Goal: Task Accomplishment & Management: Manage account settings

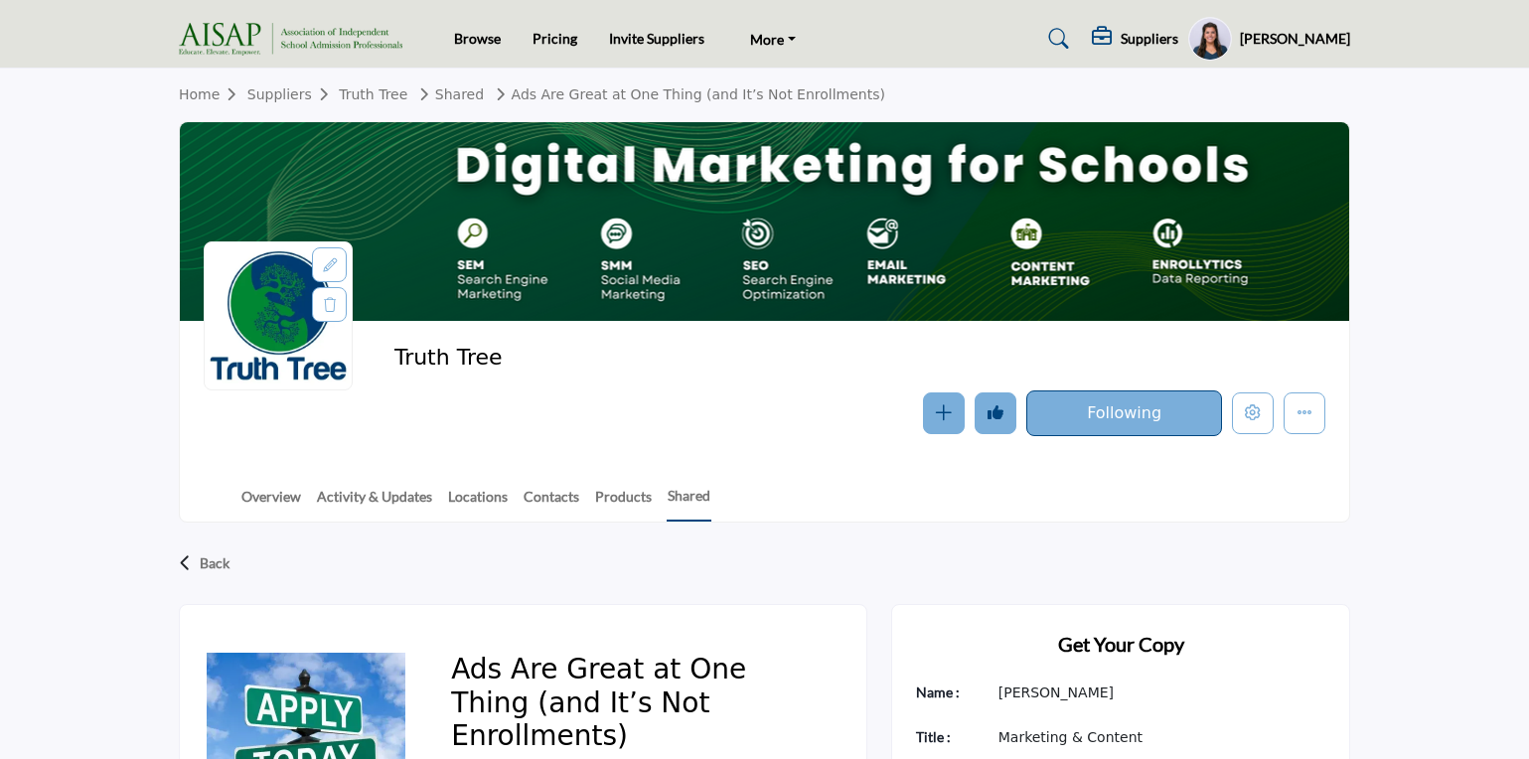
click at [274, 353] on div at bounding box center [278, 315] width 149 height 149
click at [450, 366] on h2 "Truth Tree" at bounding box center [667, 358] width 547 height 26
click at [393, 94] on link "Truth Tree" at bounding box center [373, 94] width 69 height 16
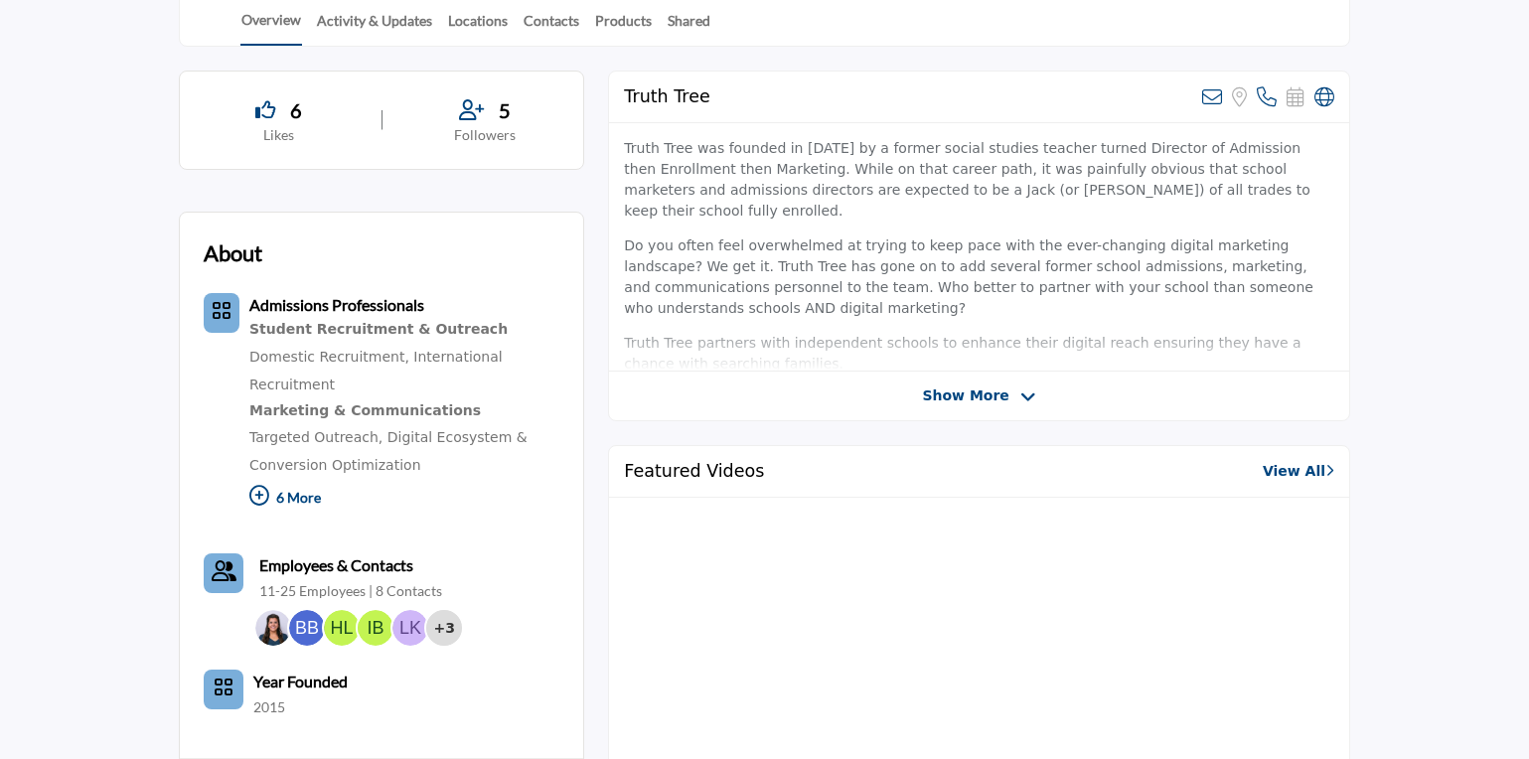
scroll to position [475, 0]
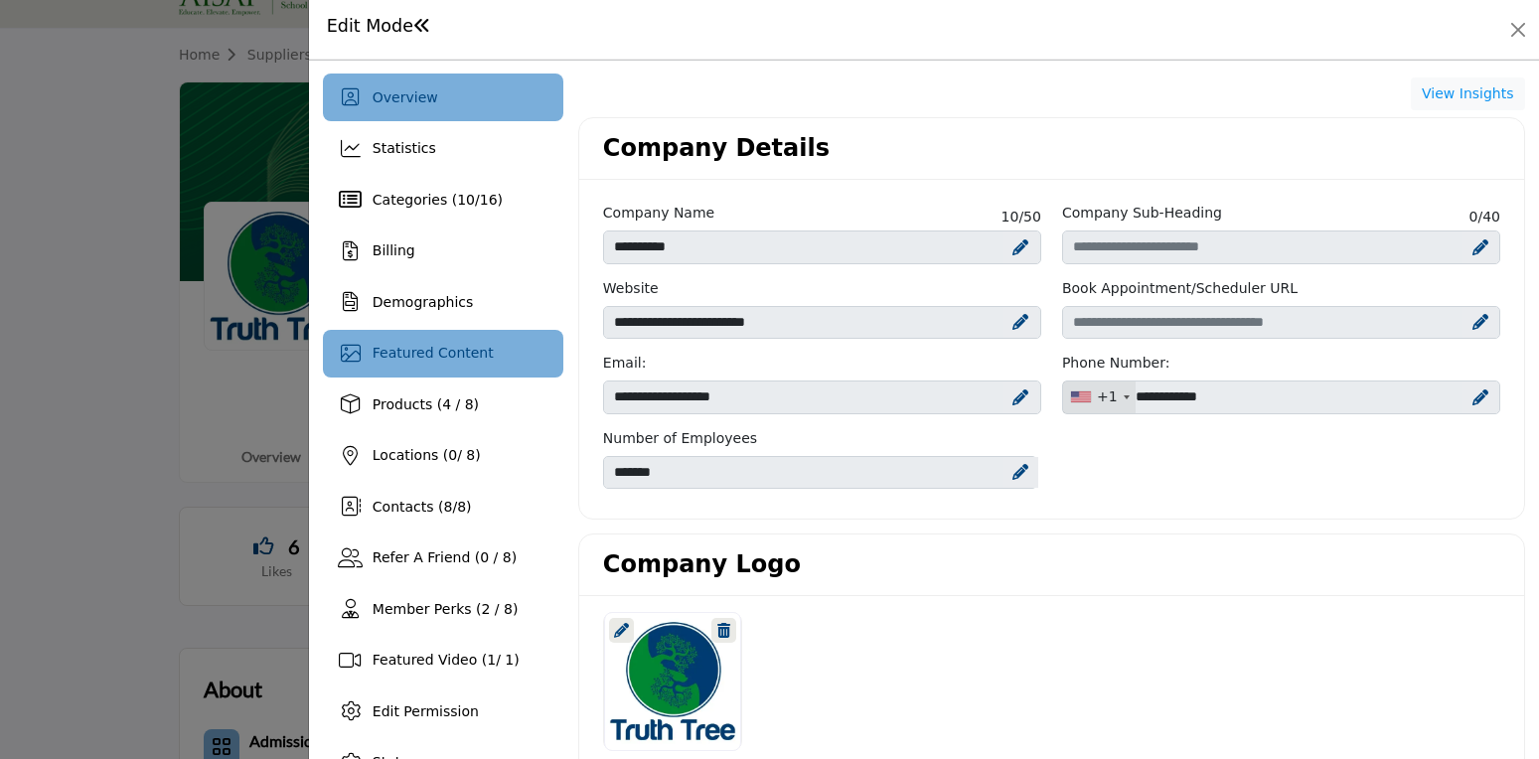
click at [392, 361] on span "Featured Content" at bounding box center [433, 353] width 121 height 16
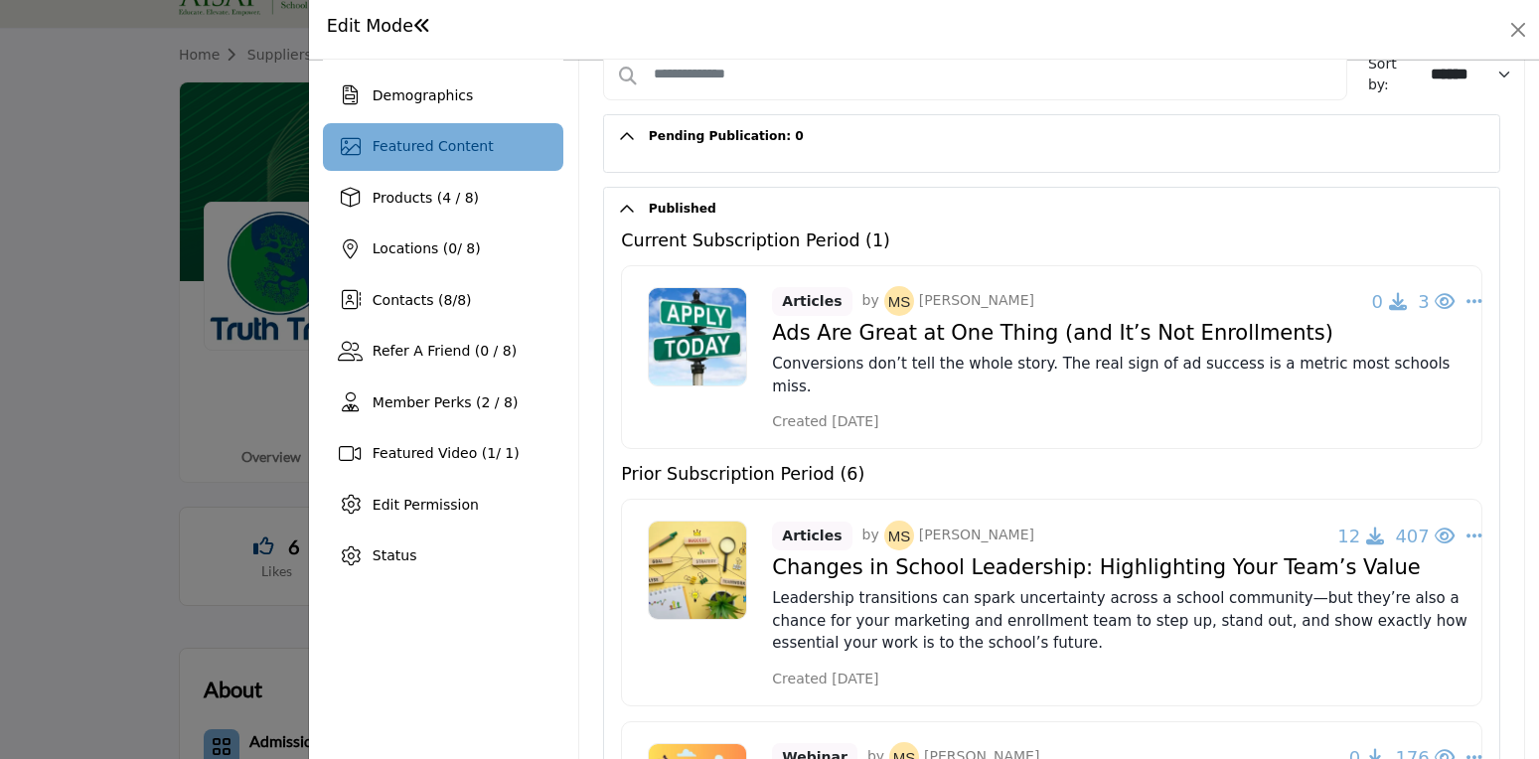
scroll to position [227, 0]
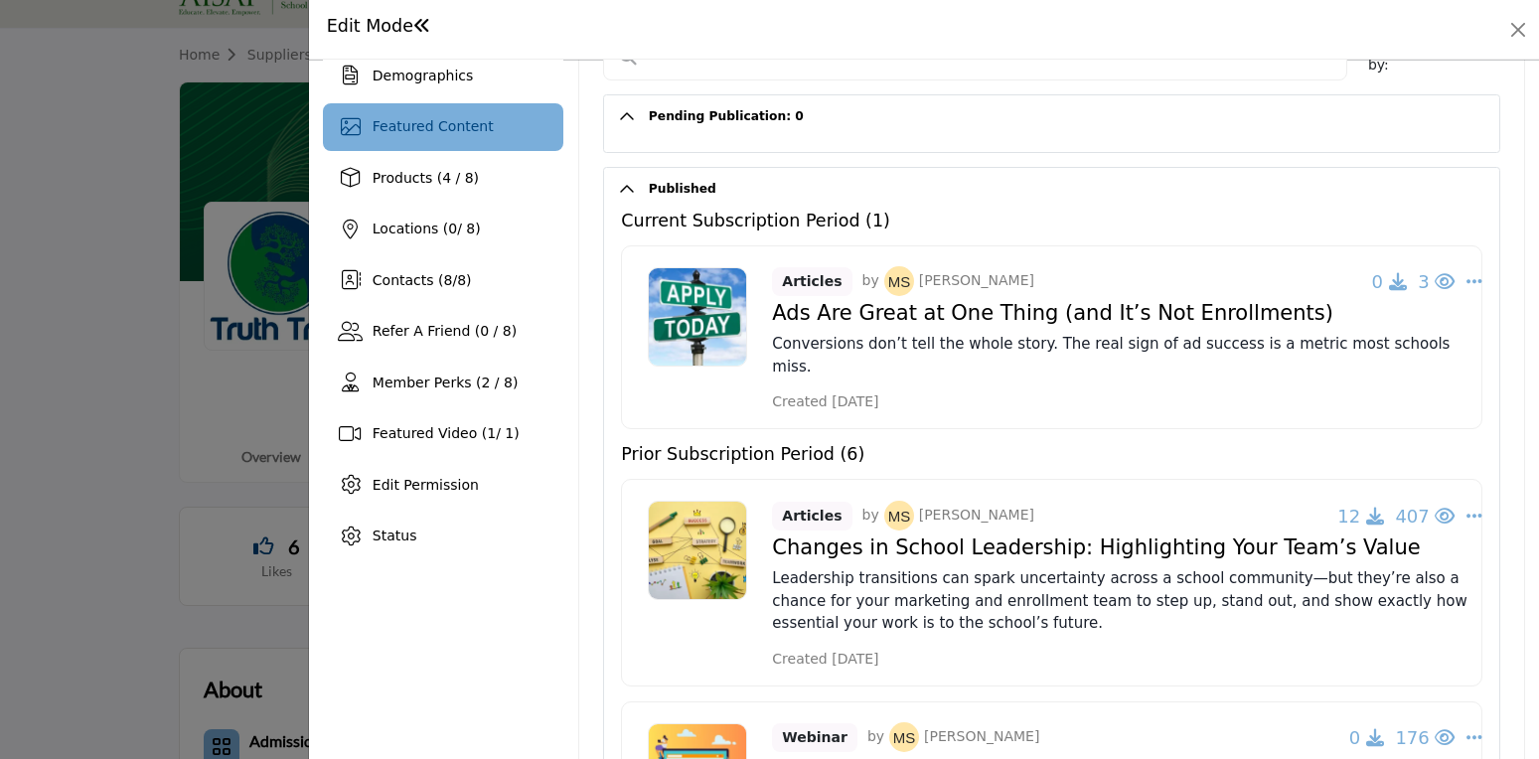
drag, startPoint x: 933, startPoint y: 639, endPoint x: 766, endPoint y: 642, distance: 167.0
click at [766, 642] on div "Articles by Missy Speyrer 12 407 Change Owner Edit Delete * Created 3 months ago" at bounding box center [1051, 582] width 861 height 207
click at [733, 646] on div "Articles by Missy Speyrer 12 407 Change Owner Edit Delete * Created 3 months ago" at bounding box center [1051, 582] width 861 height 207
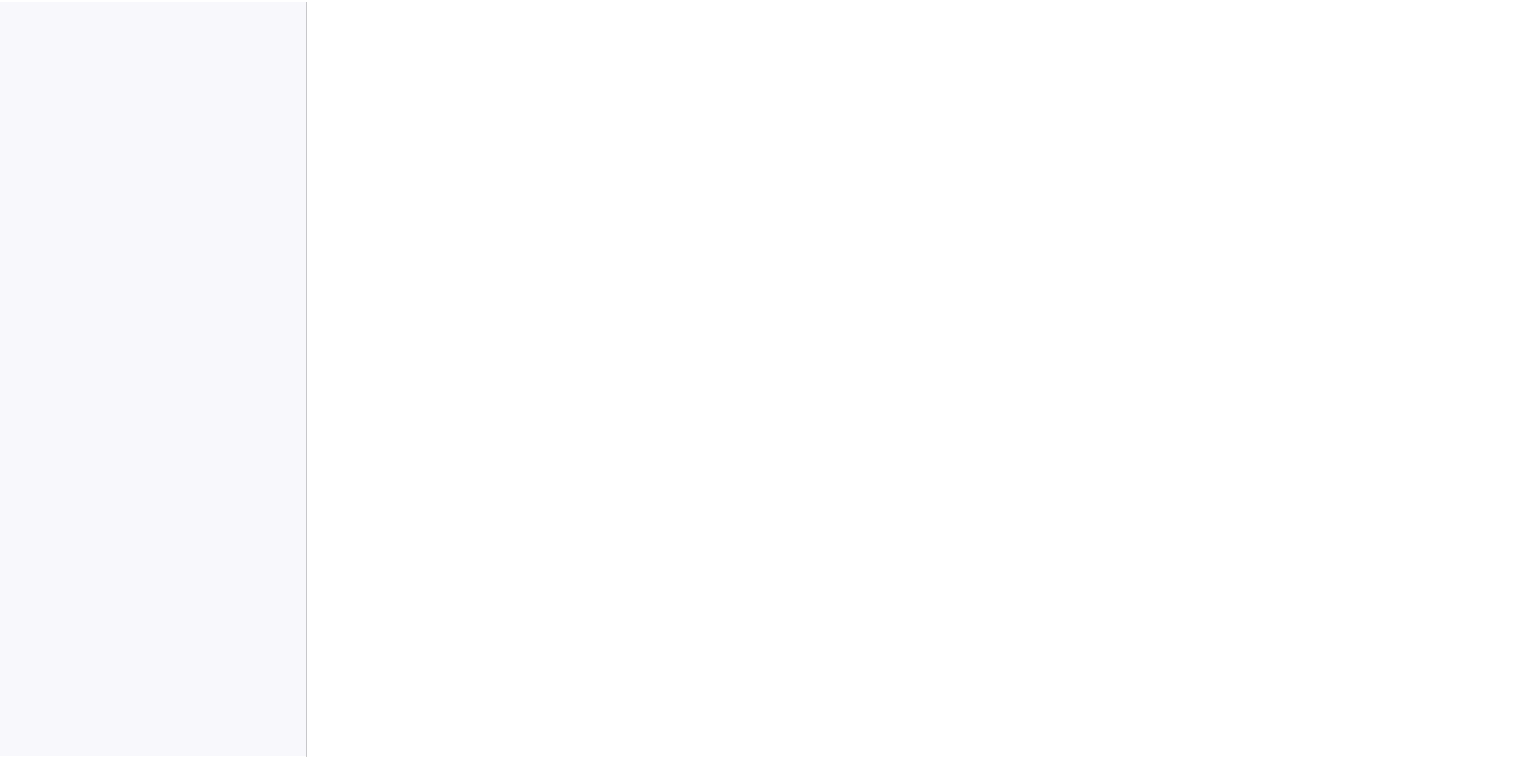
scroll to position [3220, 0]
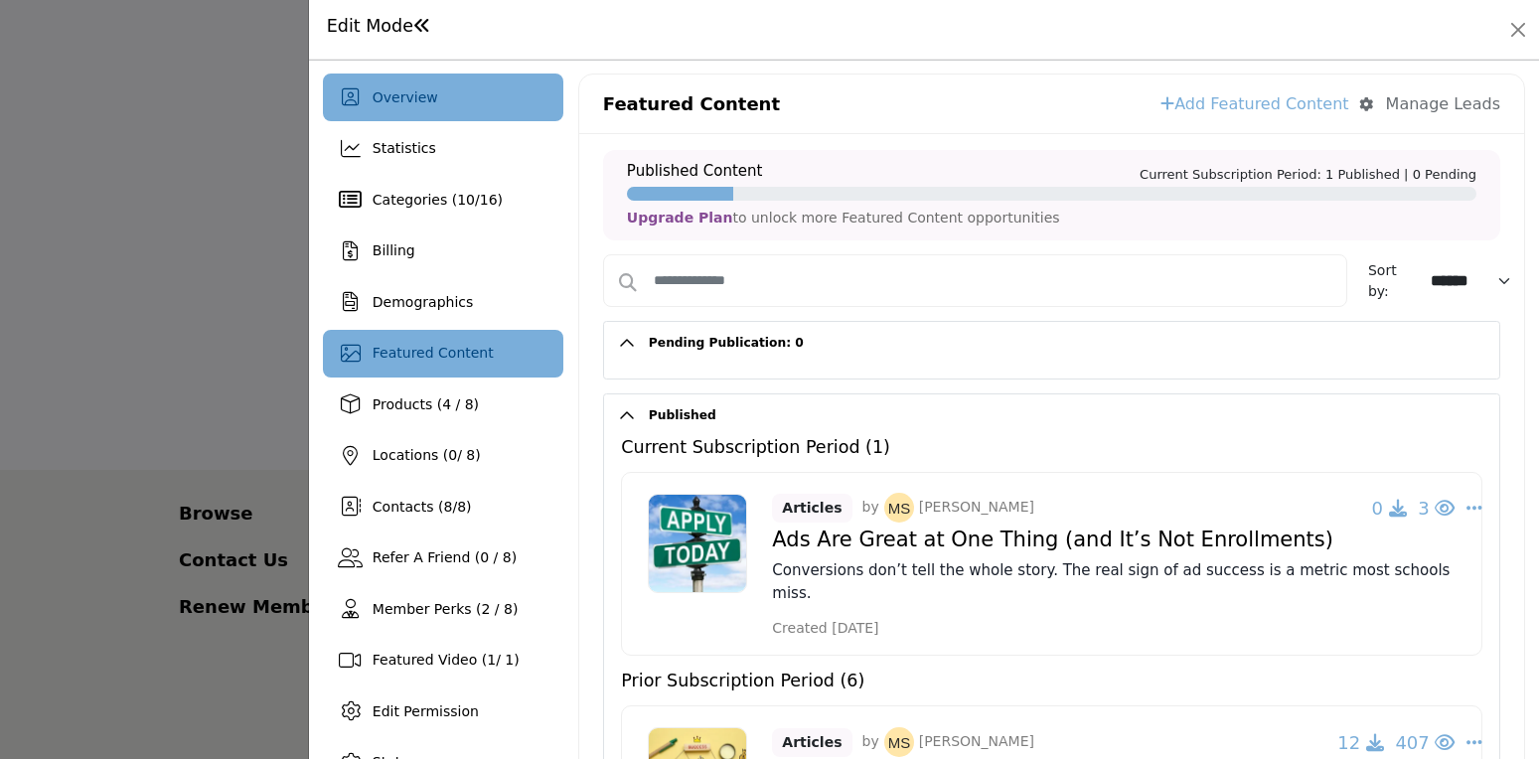
click at [449, 100] on div "Overview" at bounding box center [443, 98] width 240 height 48
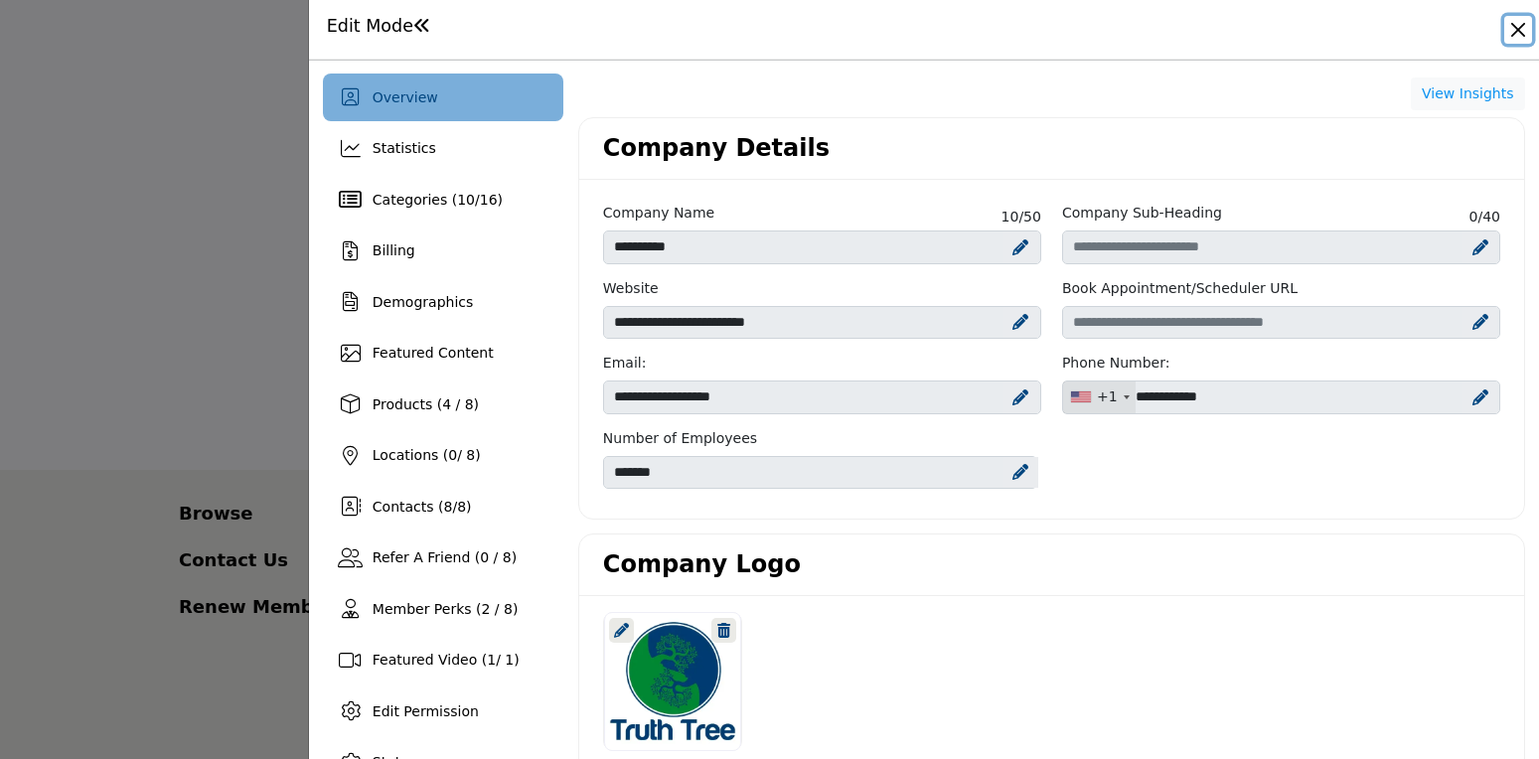
click at [1516, 32] on button "Close" at bounding box center [1518, 30] width 28 height 28
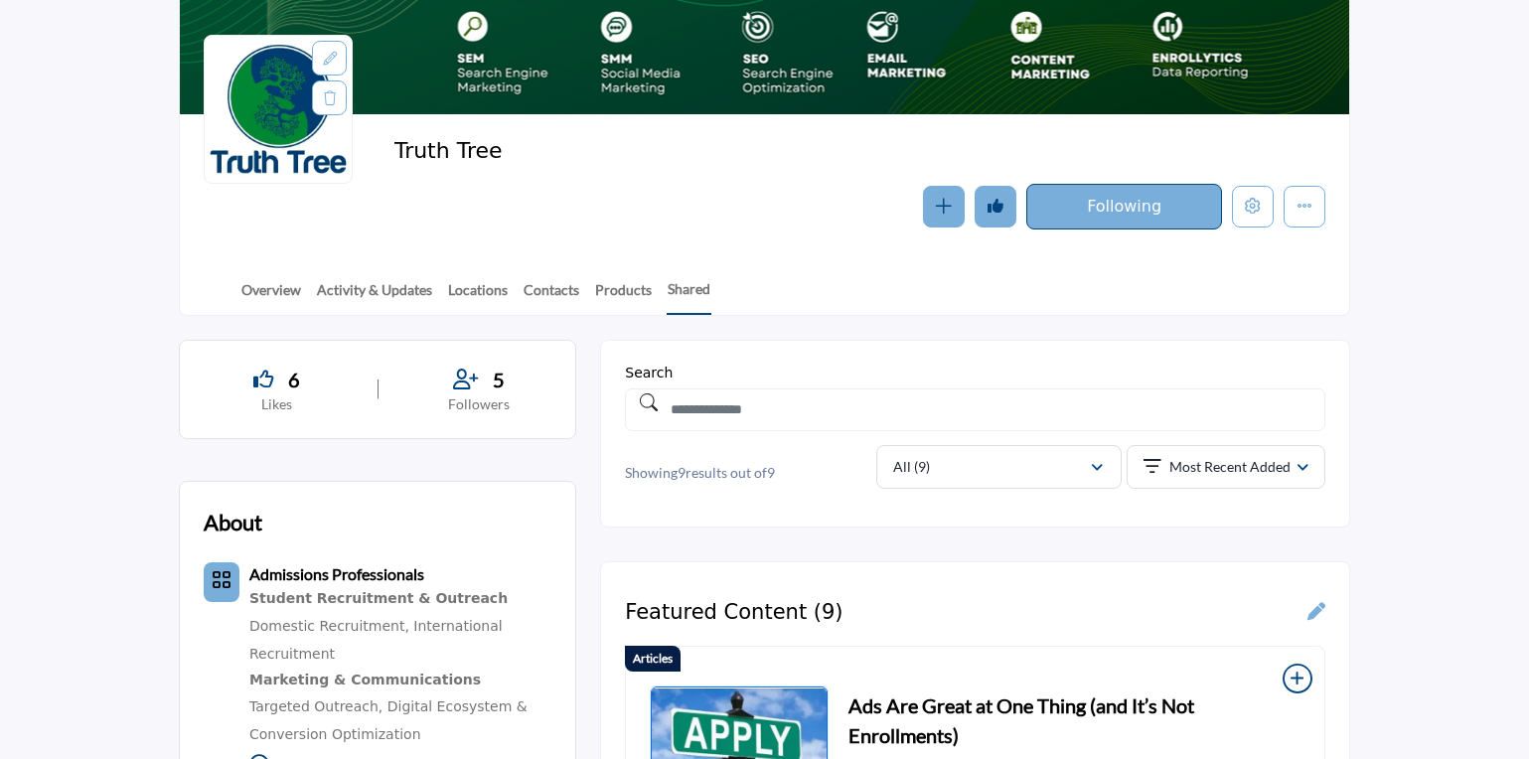
scroll to position [211, 0]
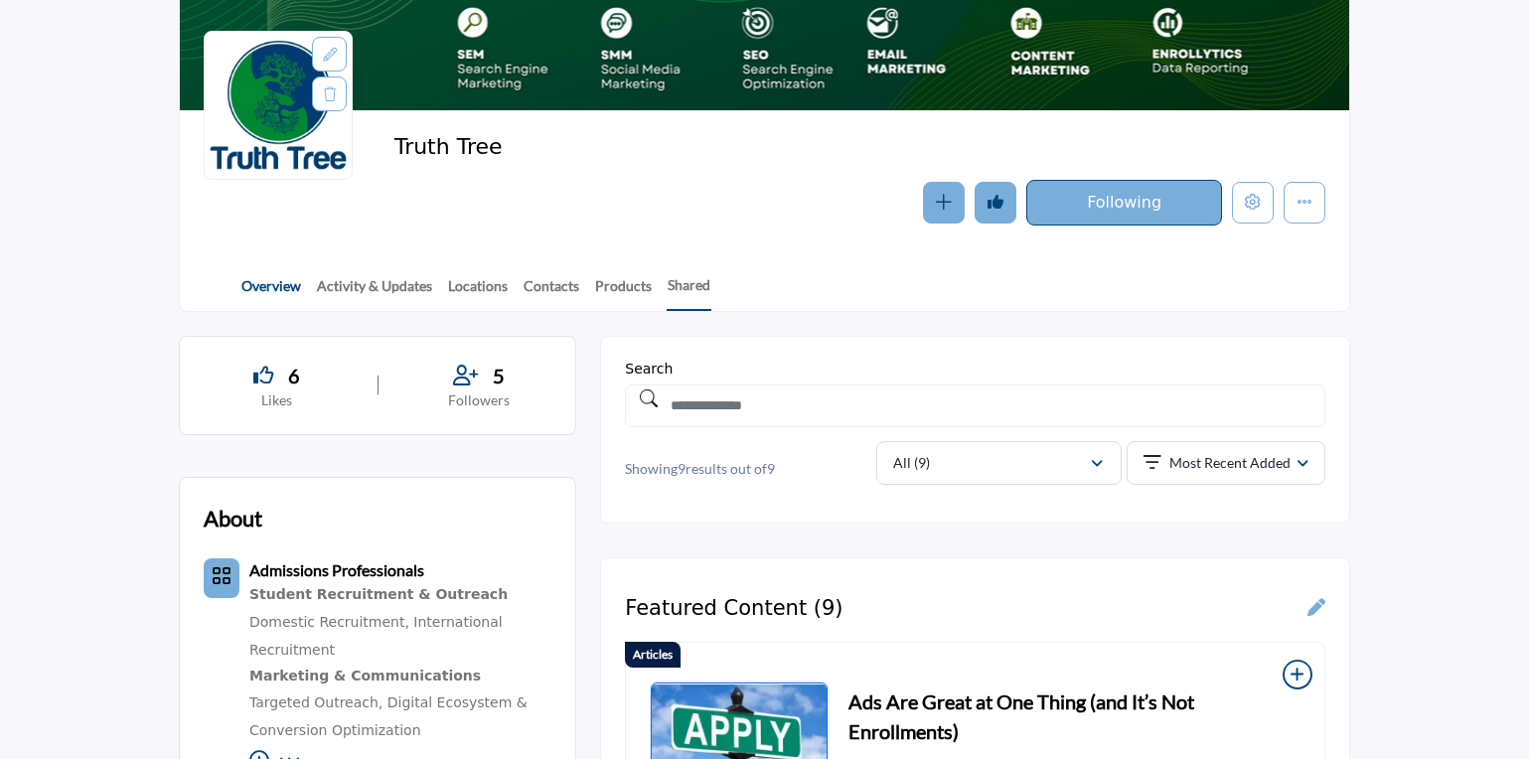
click at [282, 292] on link "Overview" at bounding box center [271, 292] width 62 height 35
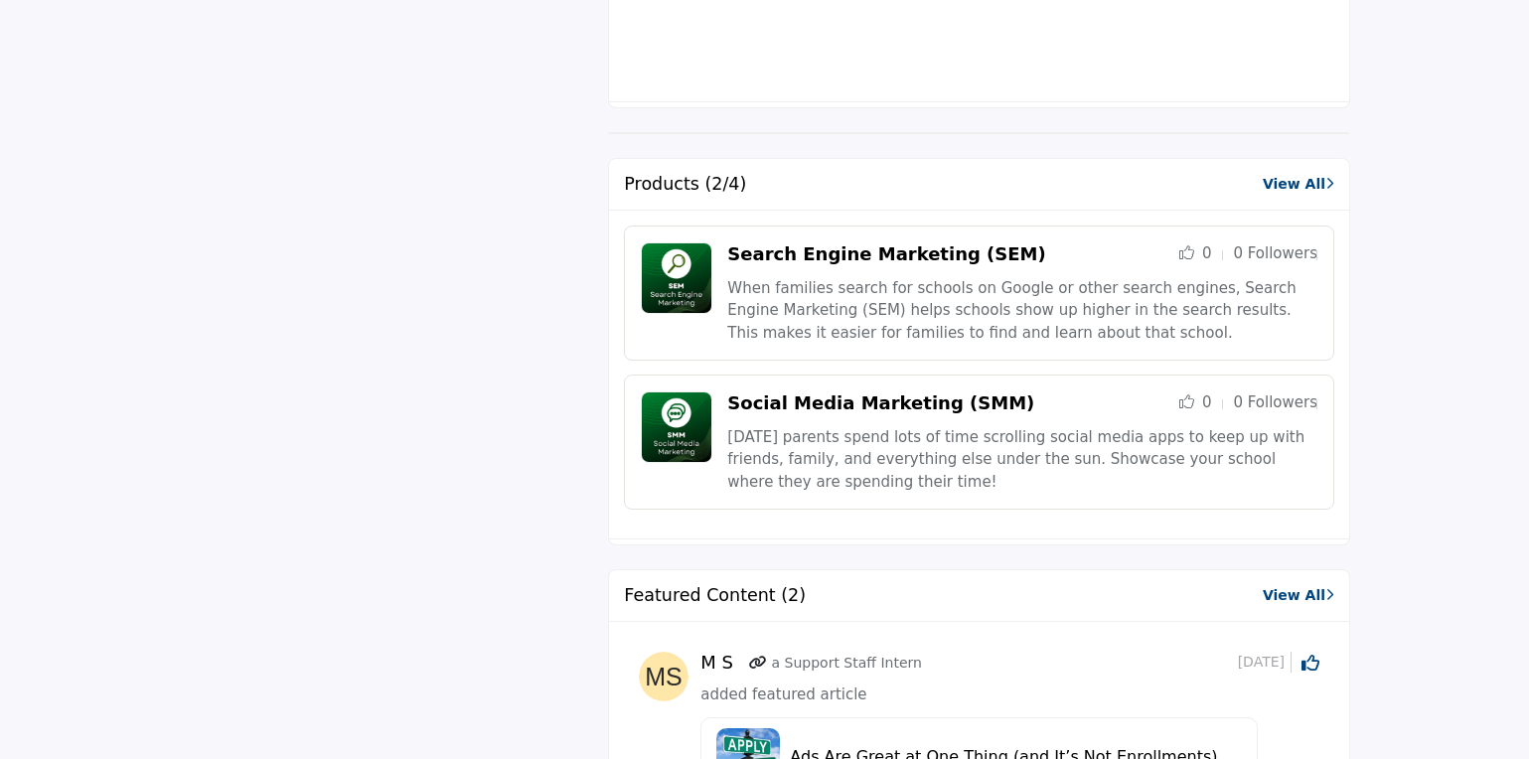
scroll to position [1345, 0]
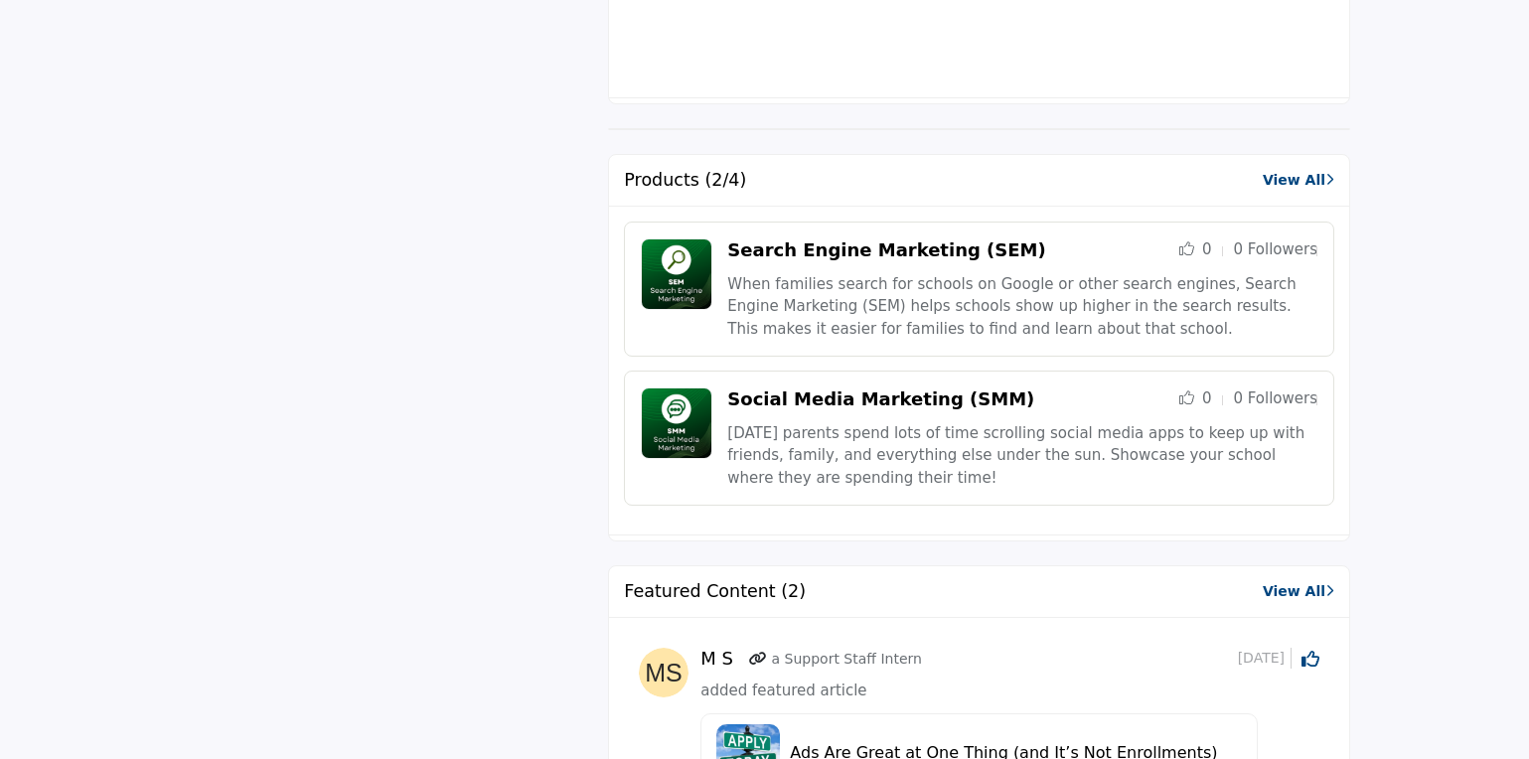
click at [1317, 179] on link "View All" at bounding box center [1299, 180] width 72 height 21
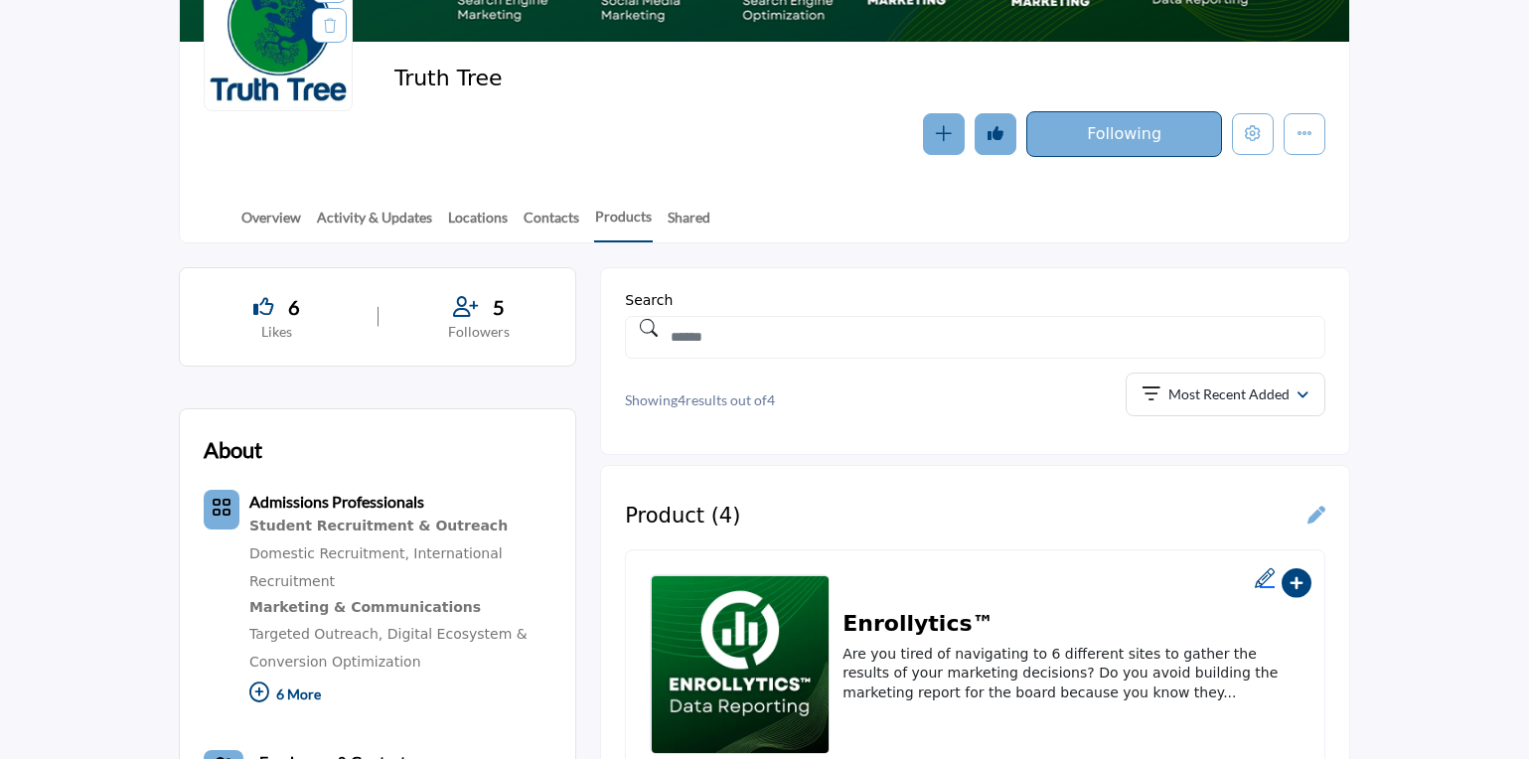
scroll to position [33, 0]
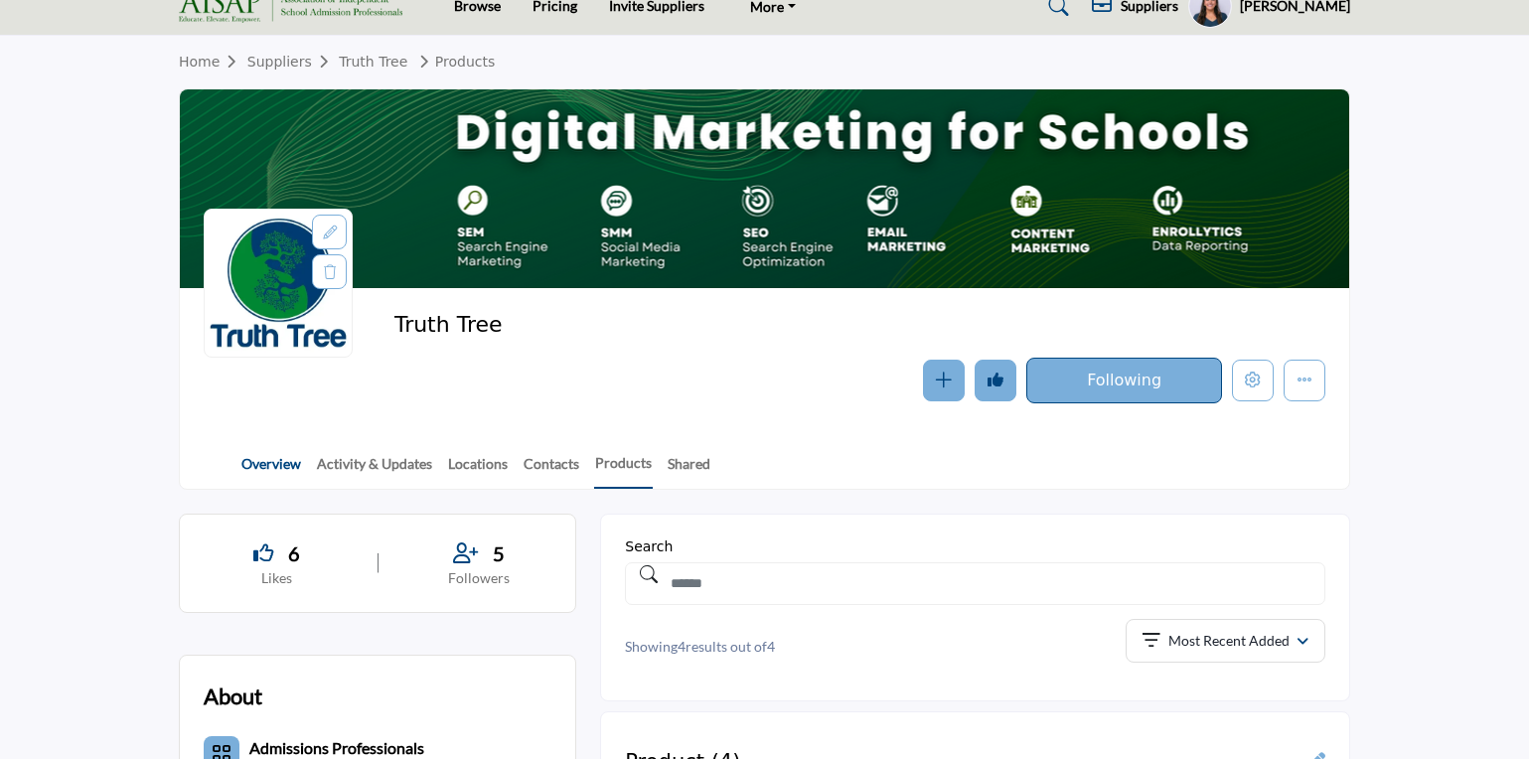
click at [263, 464] on link "Overview" at bounding box center [271, 470] width 62 height 35
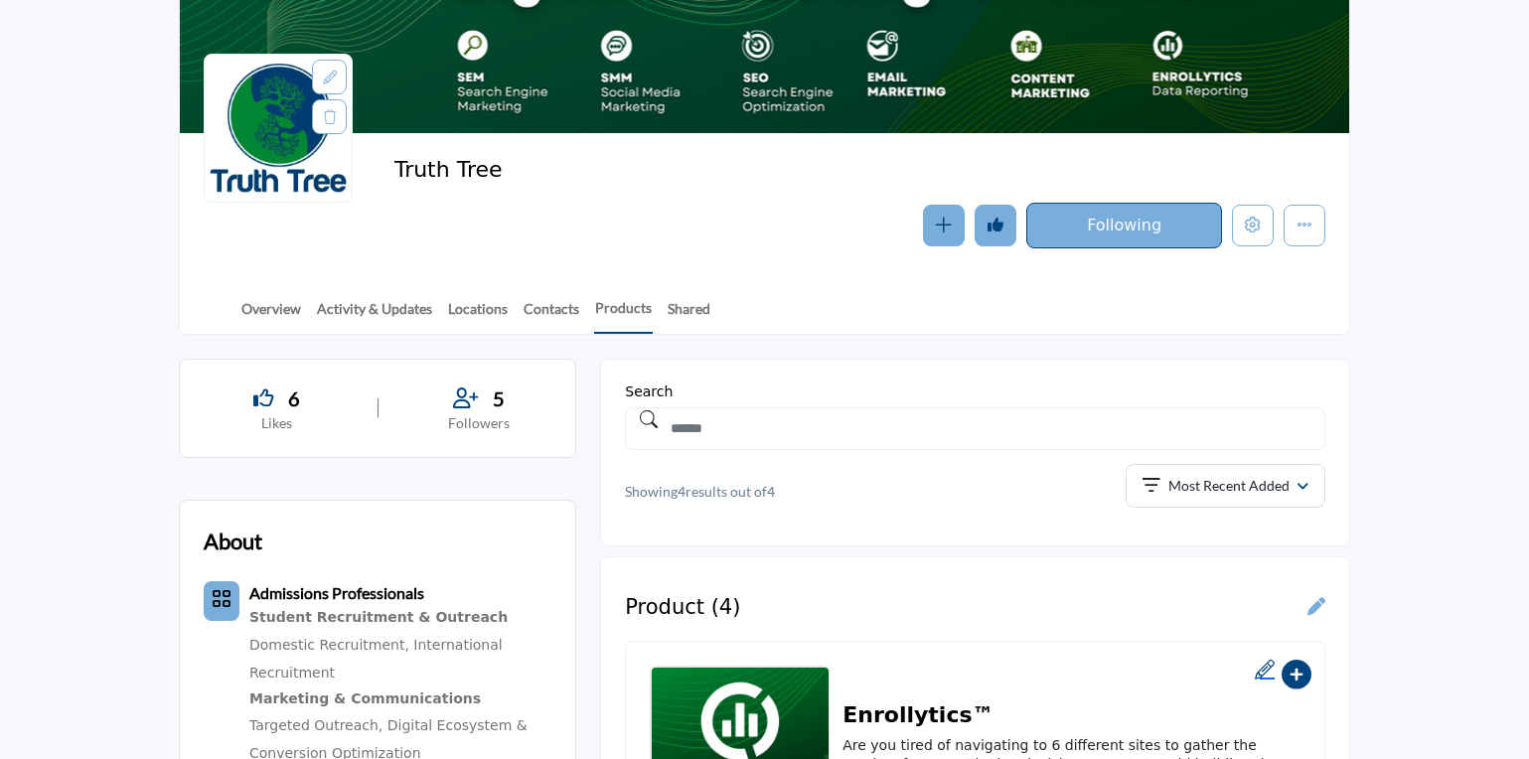
scroll to position [416, 0]
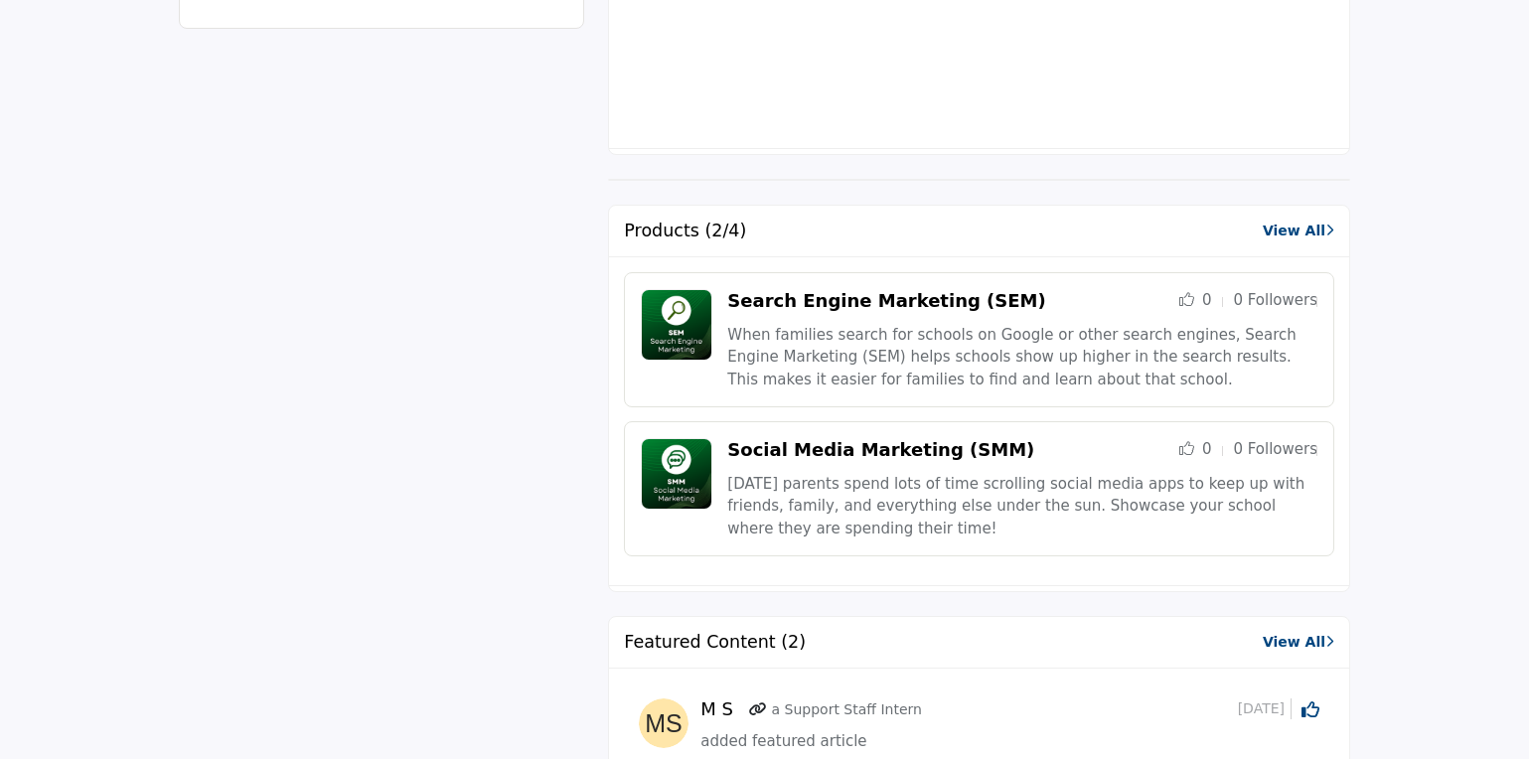
scroll to position [1387, 0]
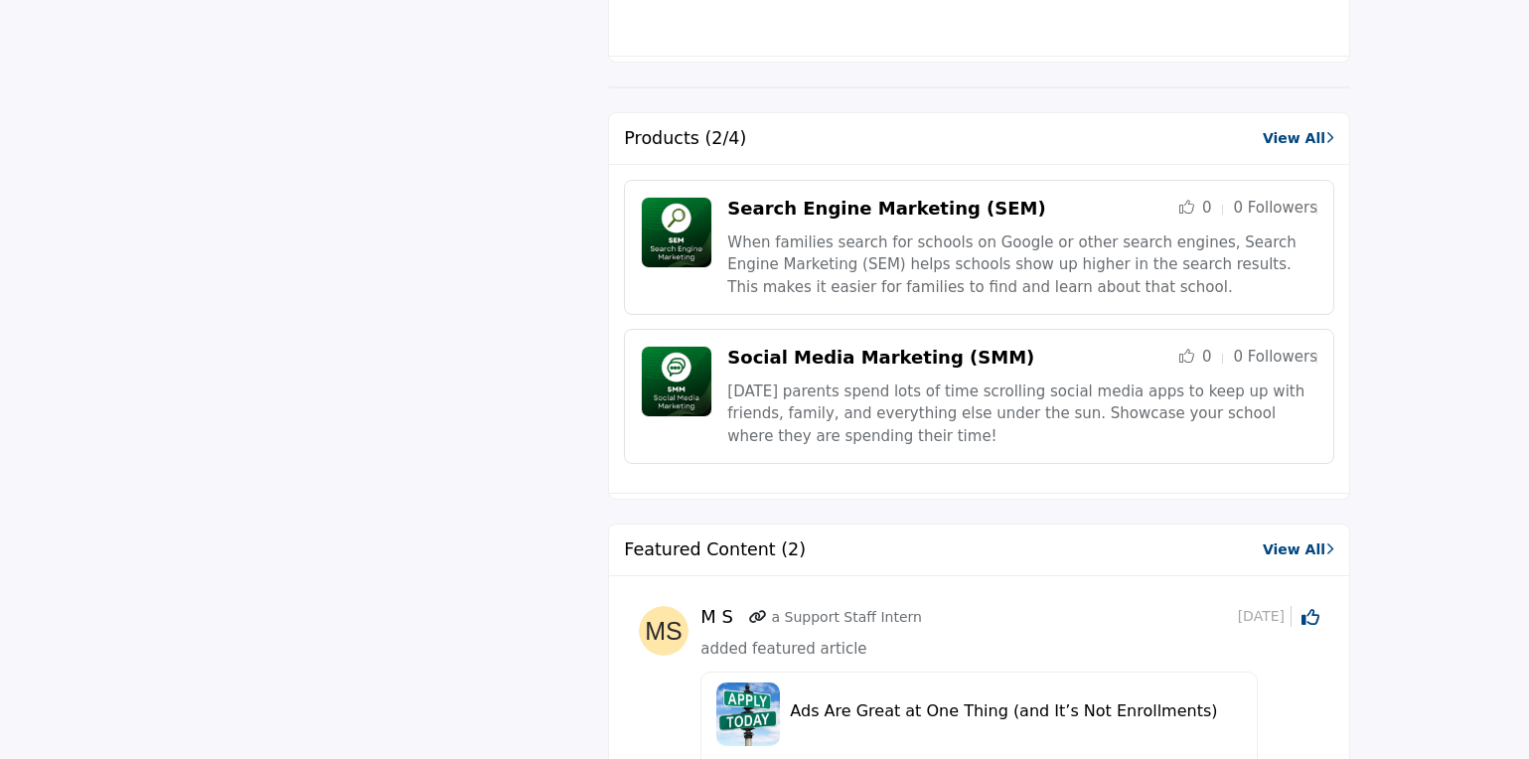
click at [1284, 136] on link "View All" at bounding box center [1299, 138] width 72 height 21
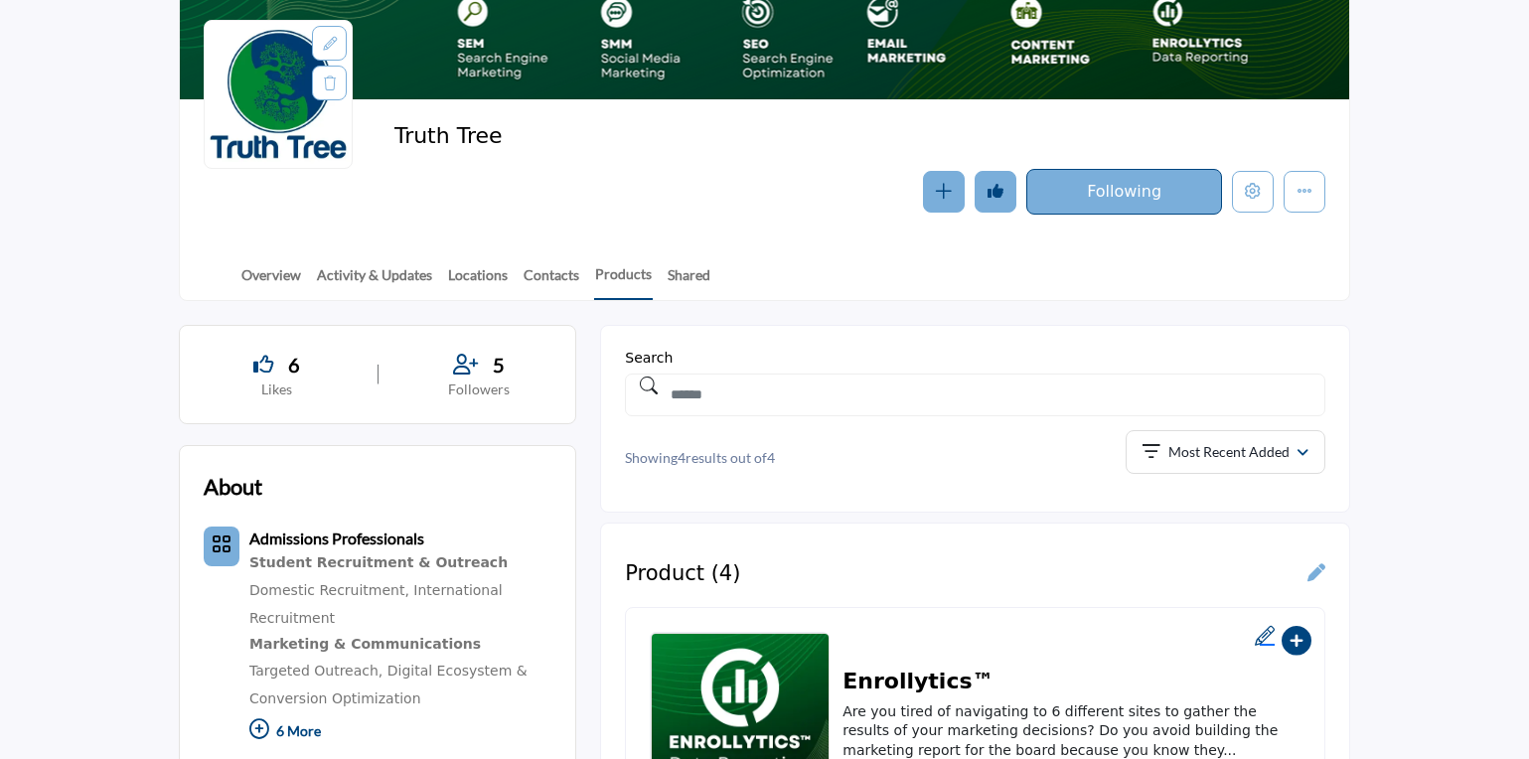
scroll to position [297, 0]
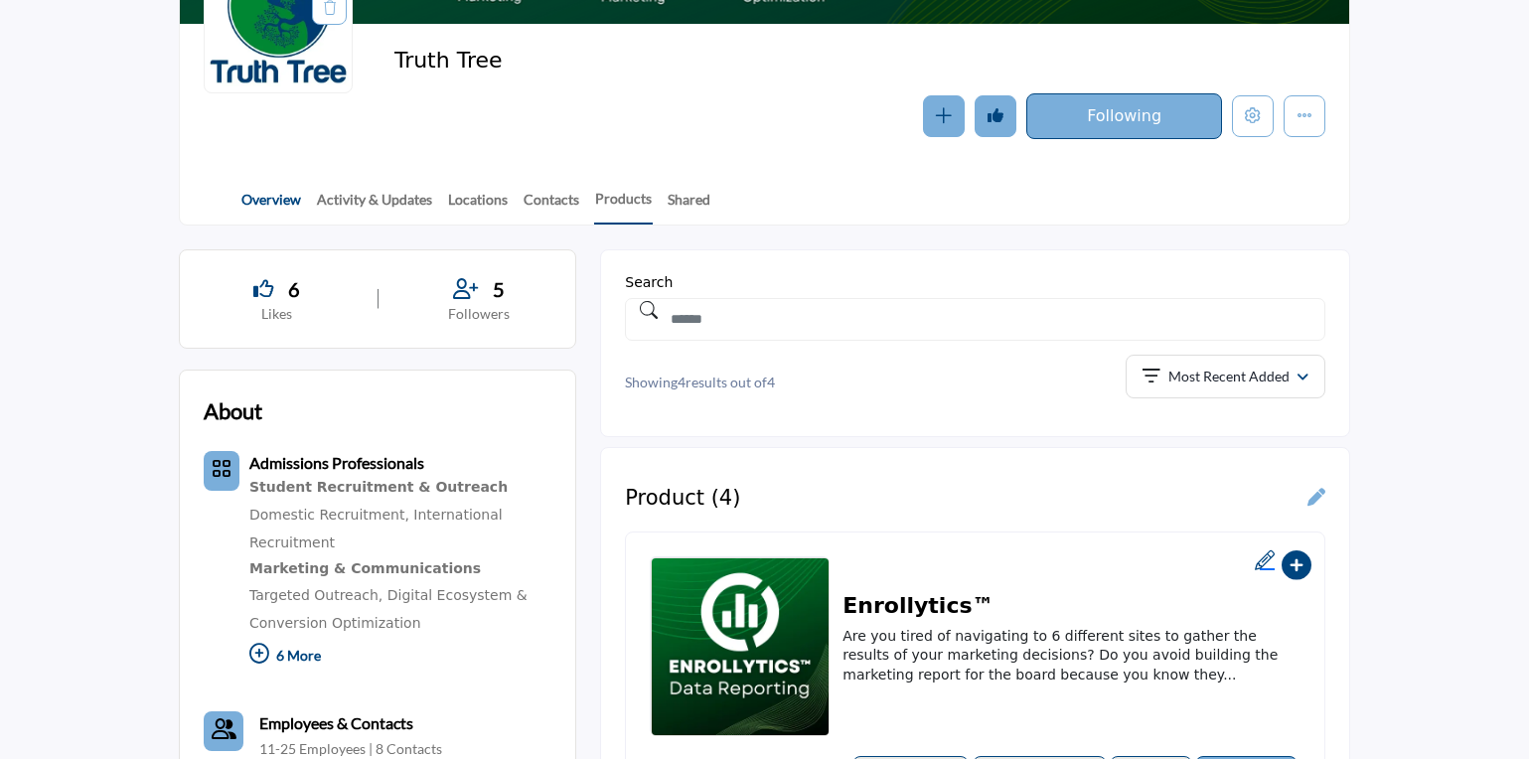
click at [294, 203] on link "Overview" at bounding box center [271, 206] width 62 height 35
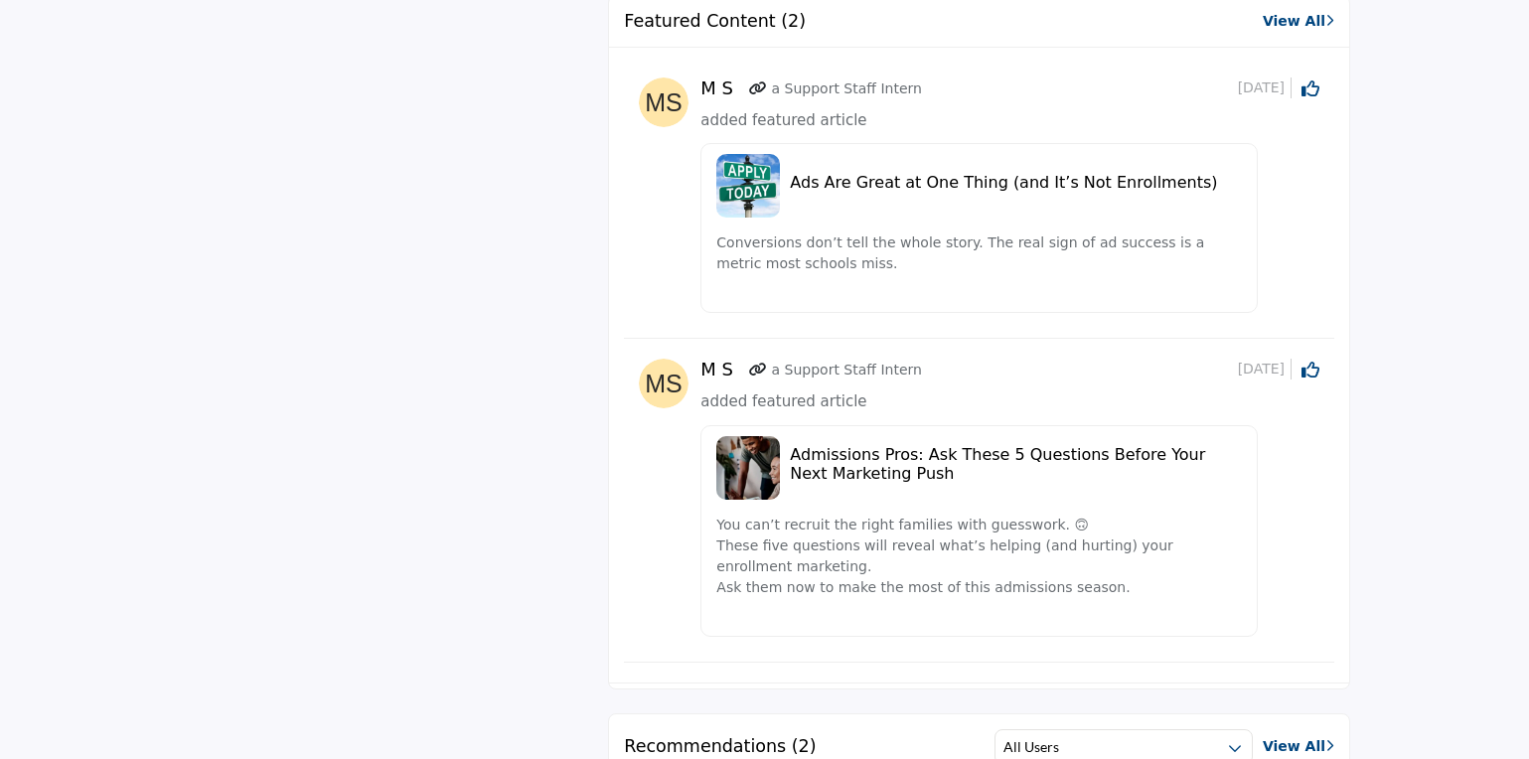
scroll to position [1780, 0]
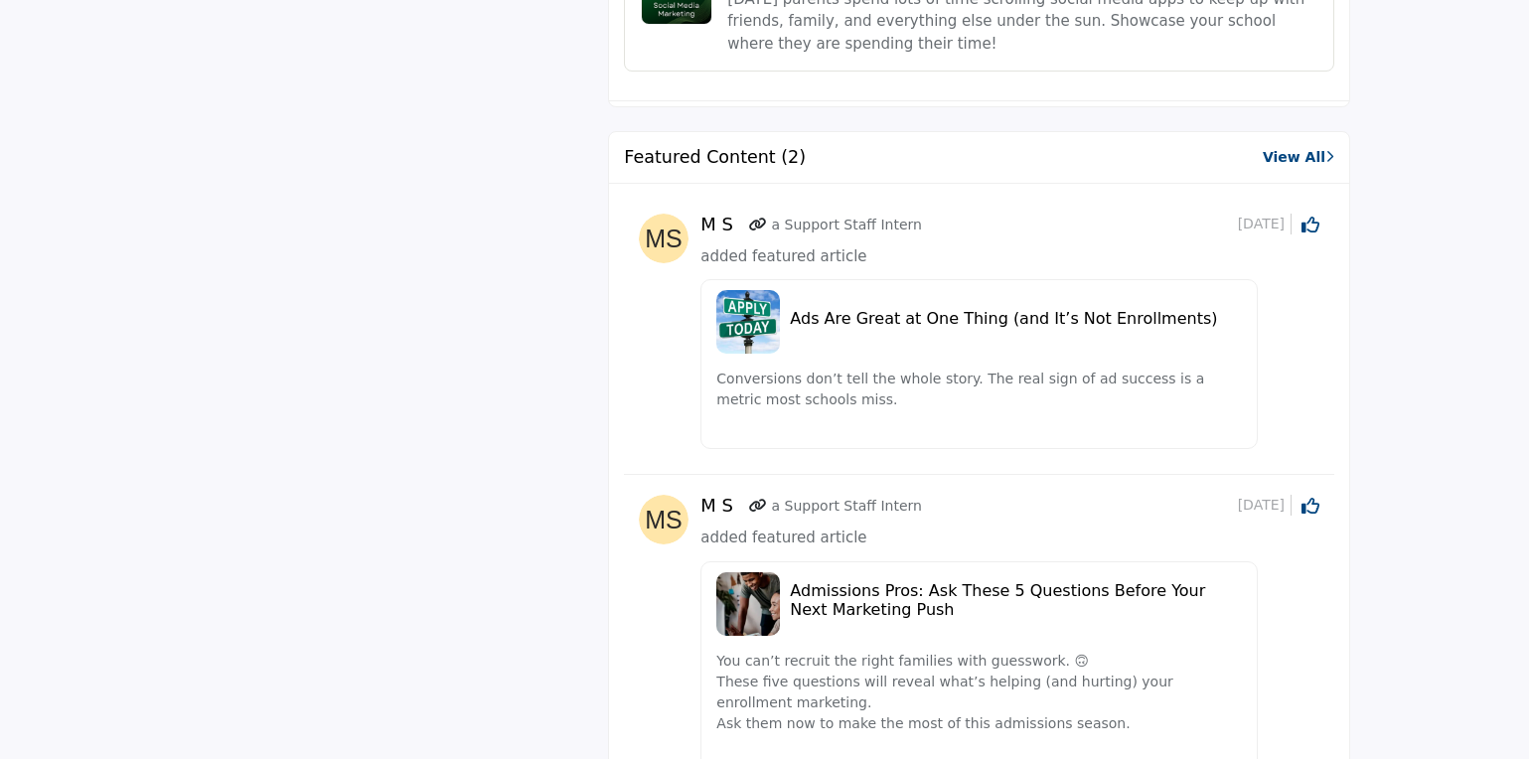
click at [1296, 162] on link "View All" at bounding box center [1299, 157] width 72 height 21
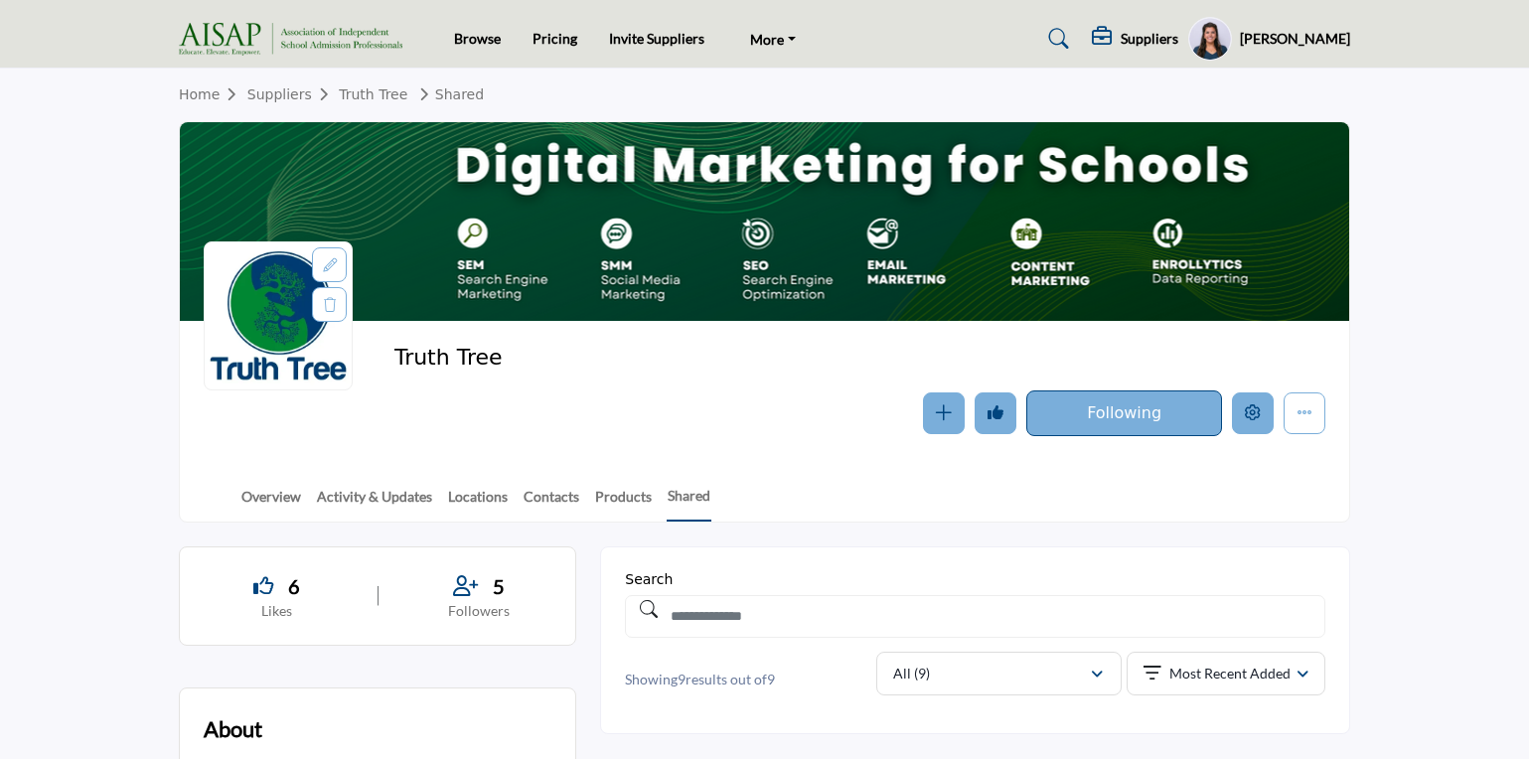
click at [1248, 405] on icon "Edit company" at bounding box center [1253, 412] width 16 height 16
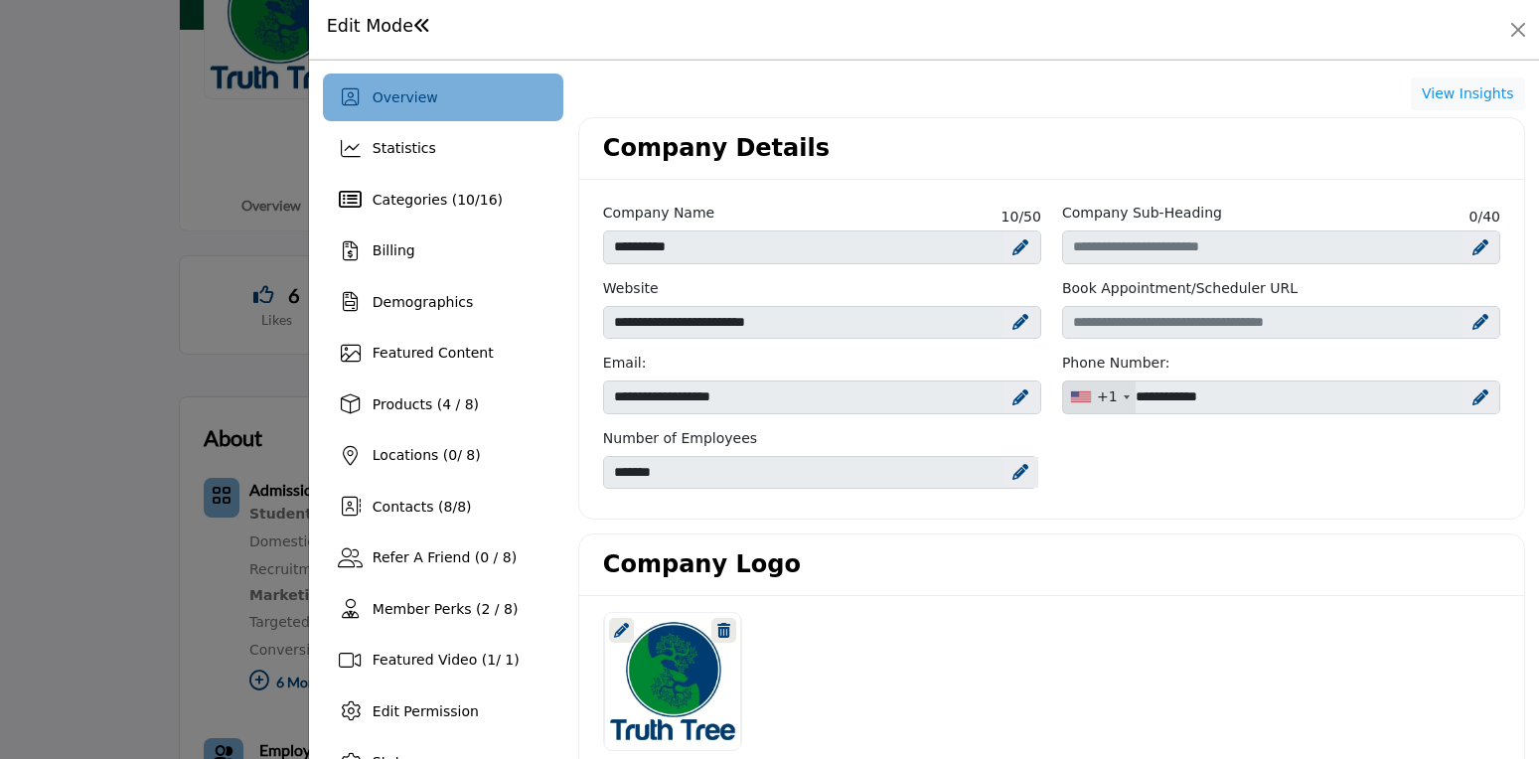
scroll to position [293, 0]
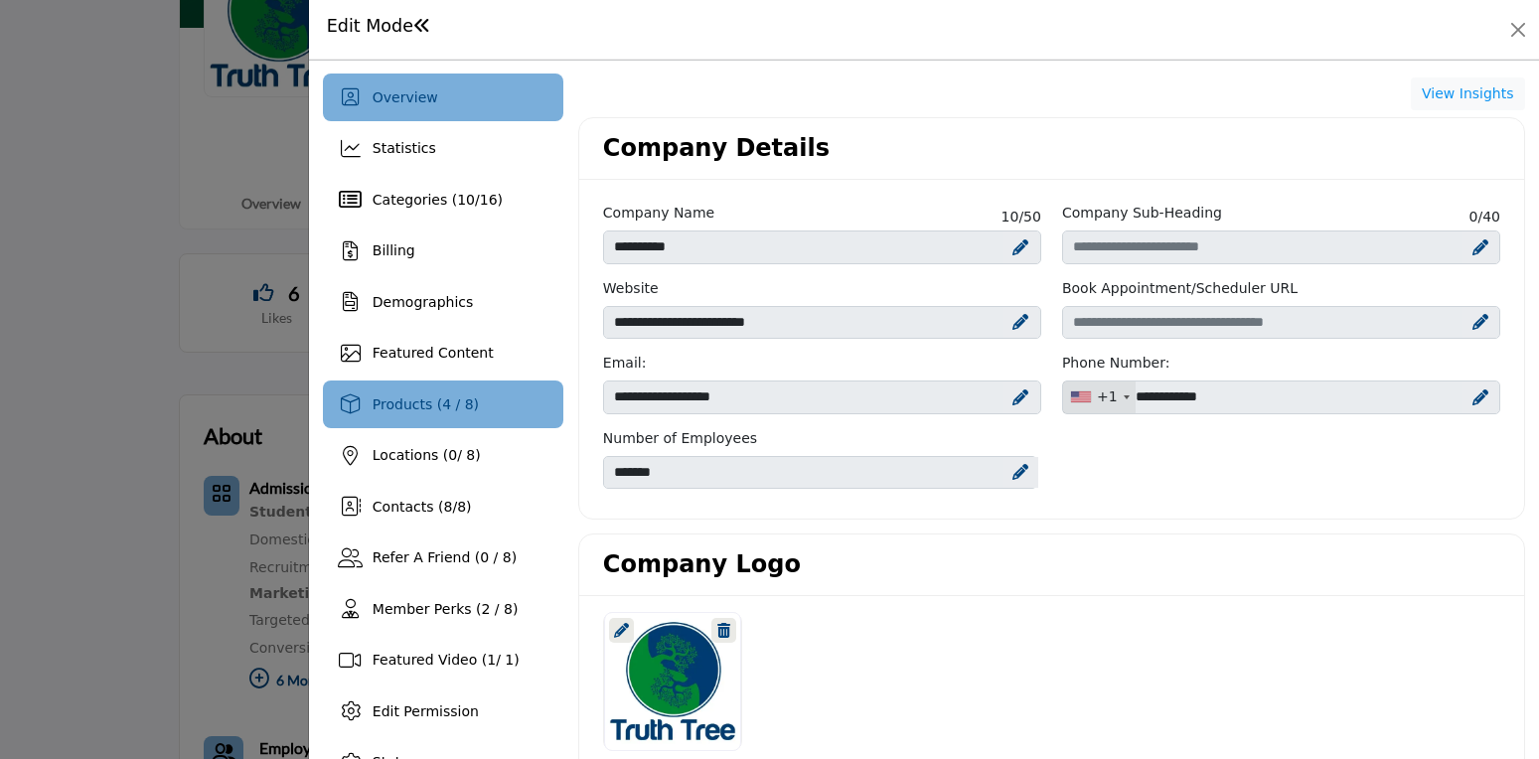
click at [416, 413] on div "Products (4 / 8)" at bounding box center [426, 404] width 106 height 21
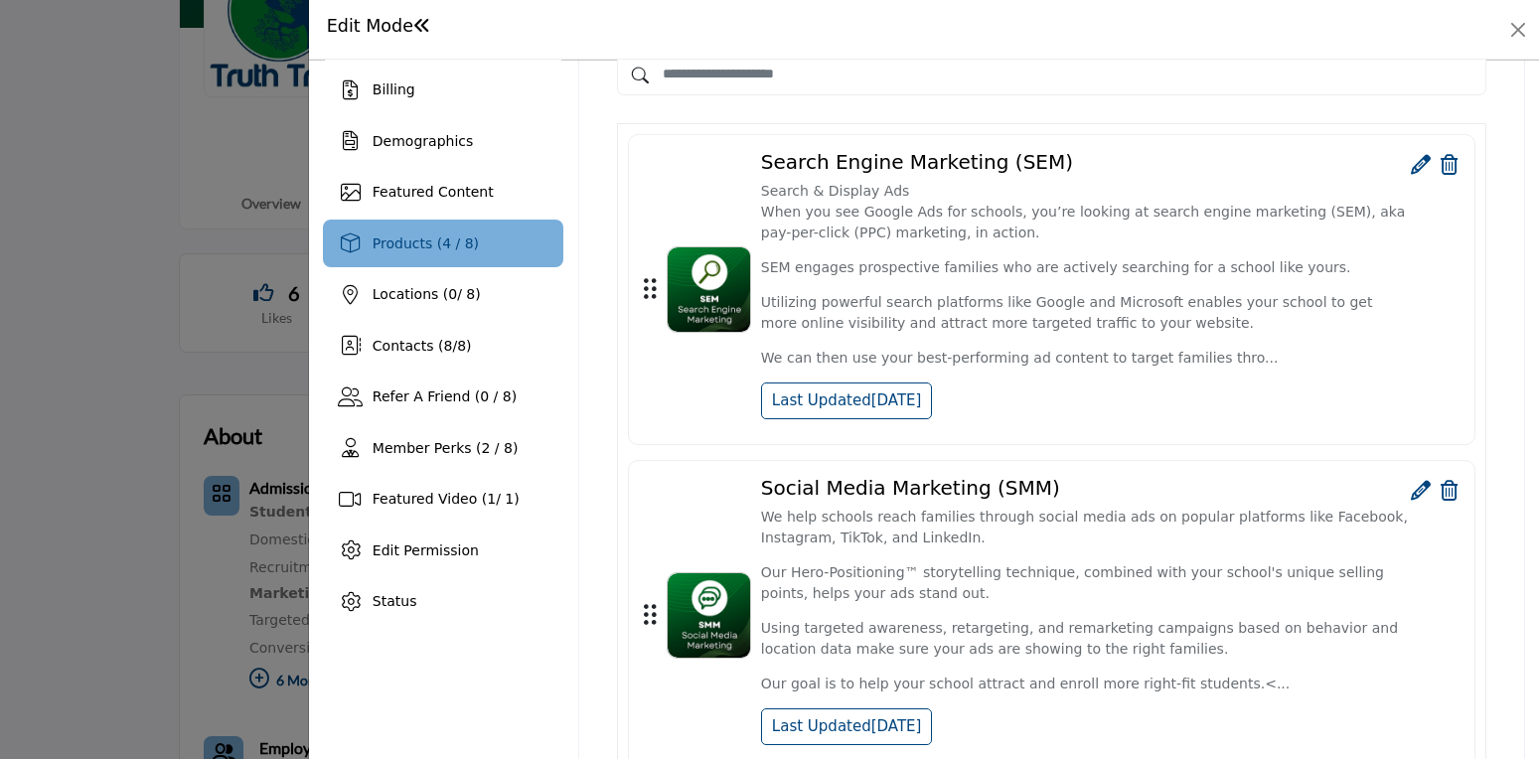
scroll to position [156, 0]
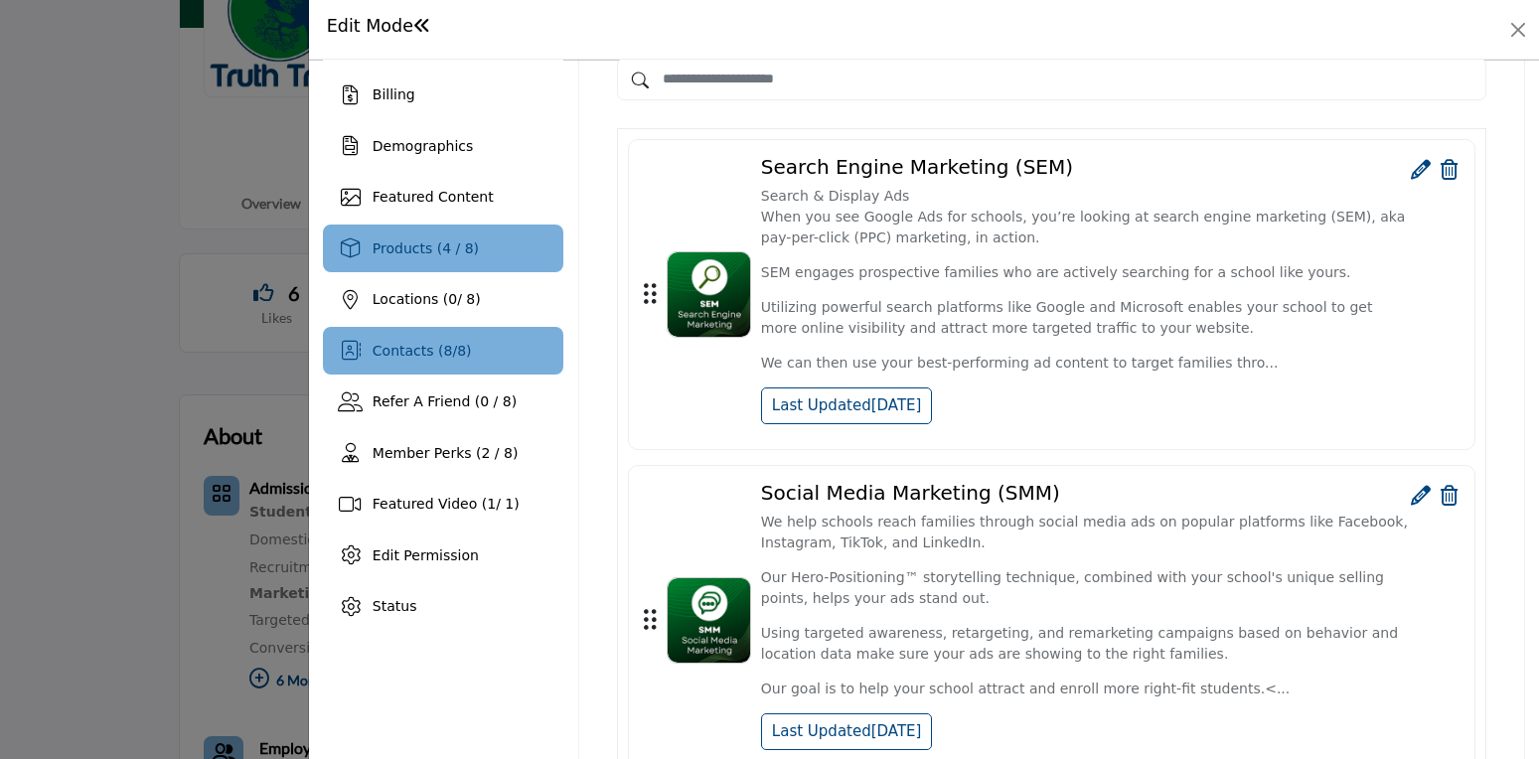
click at [482, 347] on div "Contacts ( 8 / 8 )" at bounding box center [443, 351] width 240 height 48
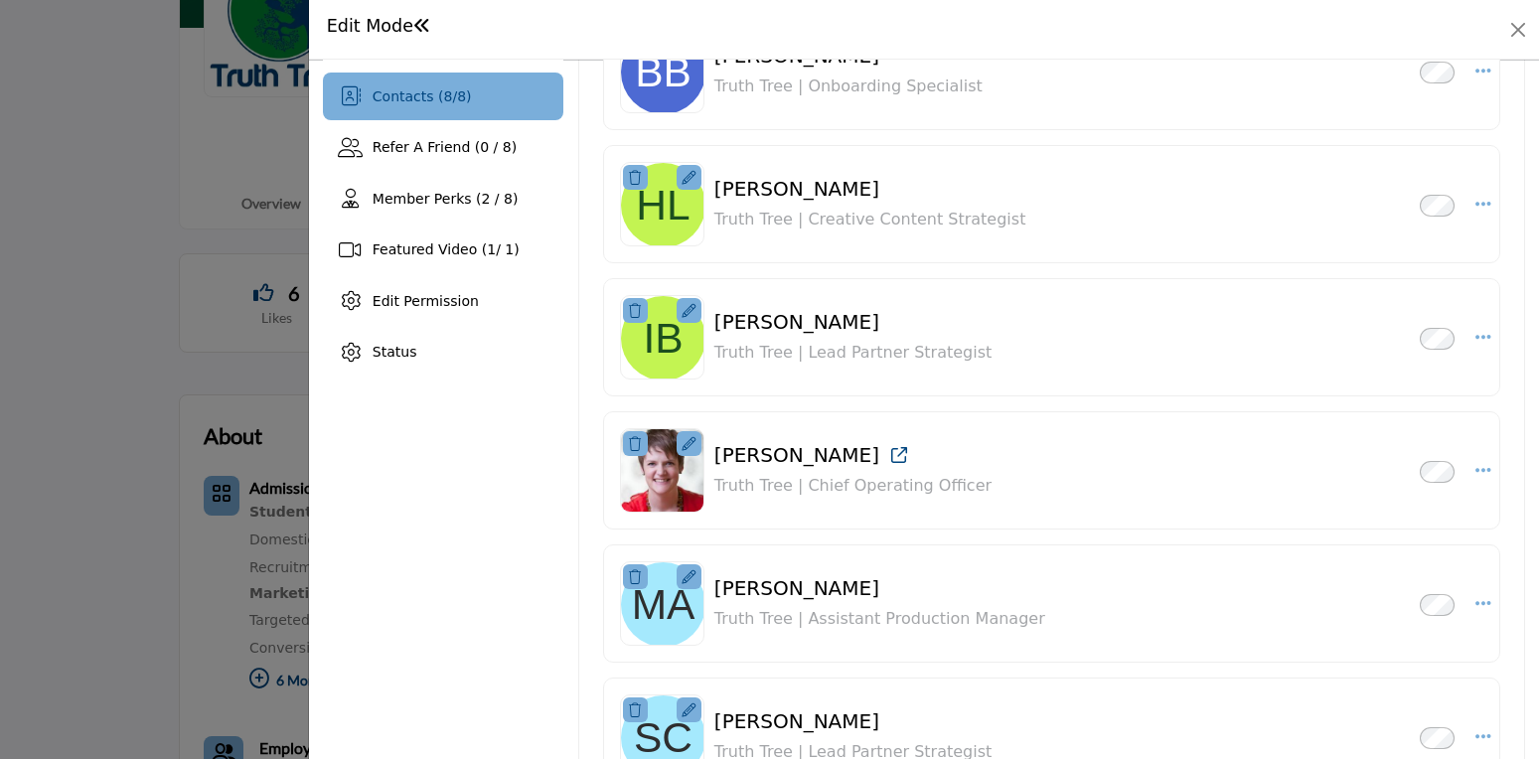
scroll to position [351, 0]
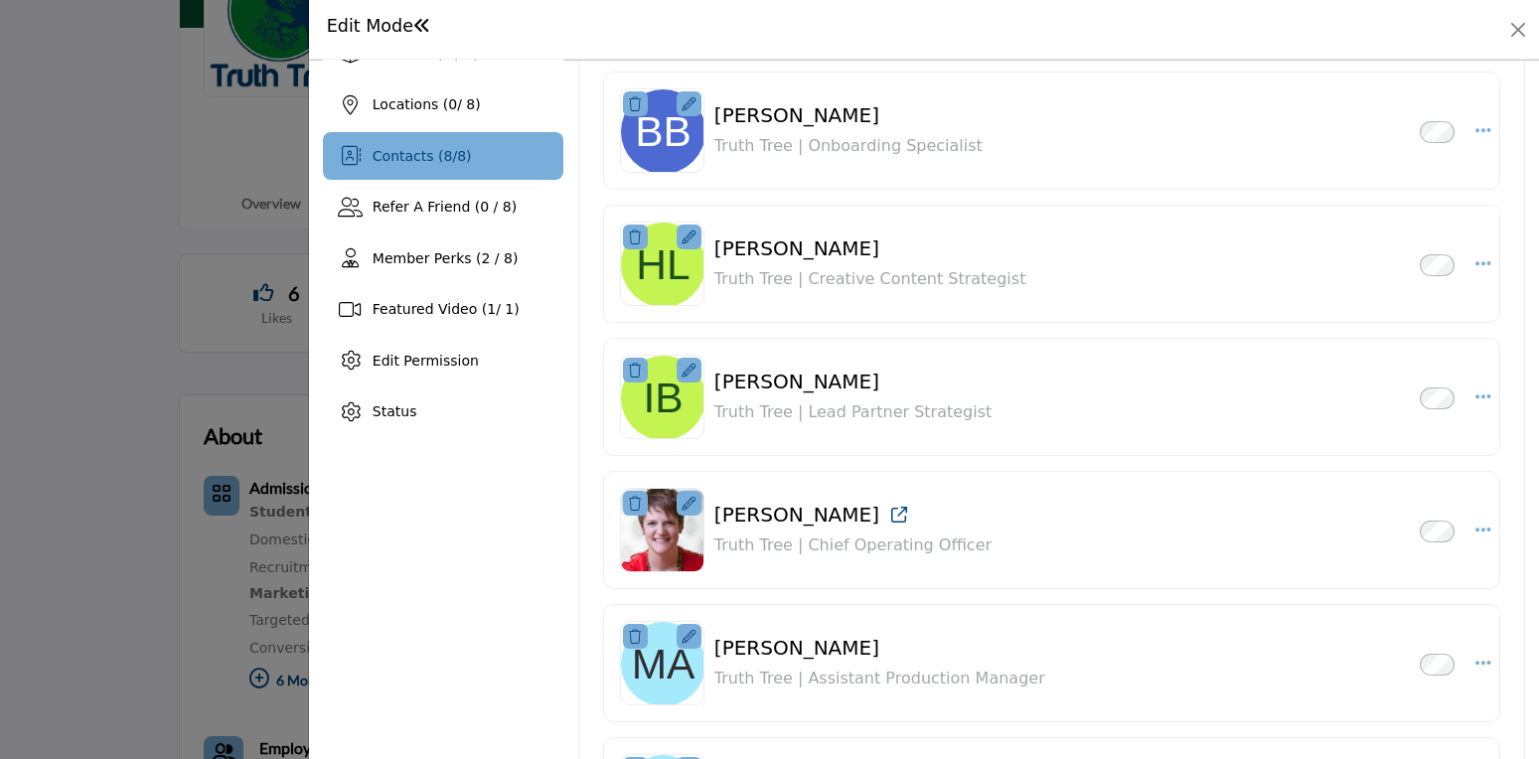
click at [694, 375] on div at bounding box center [689, 370] width 25 height 25
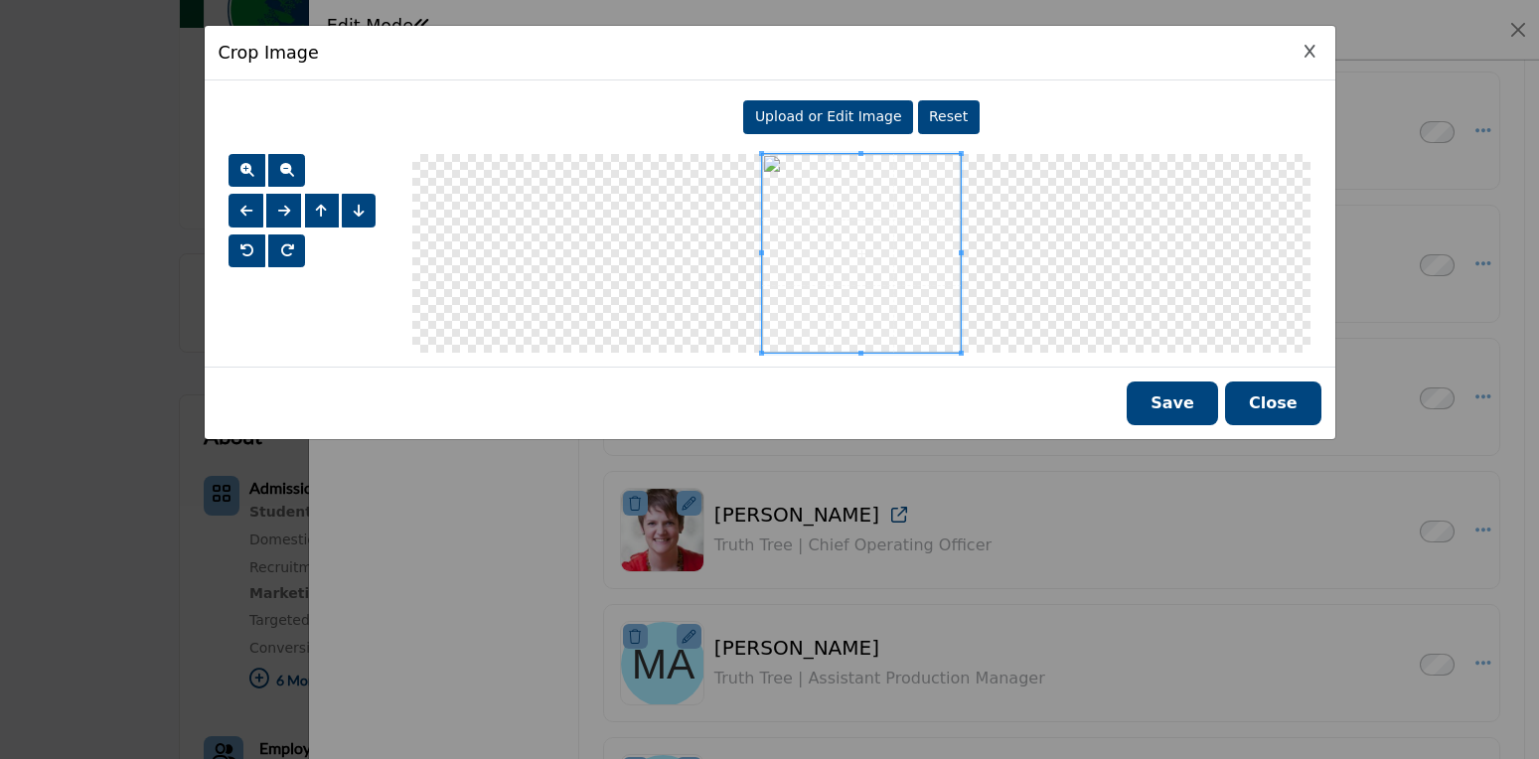
click at [854, 121] on span "Upload or Edit Image" at bounding box center [828, 116] width 147 height 16
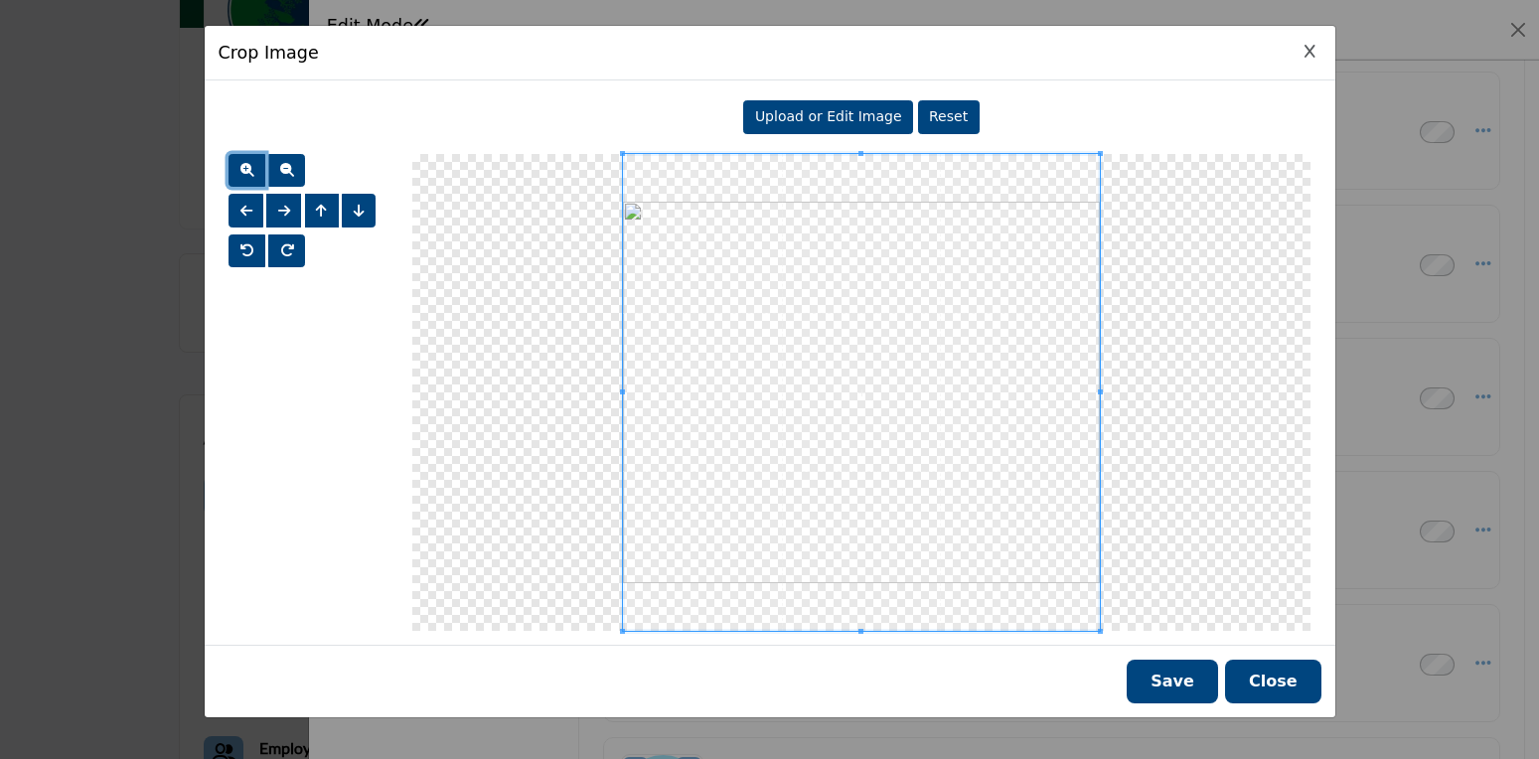
click at [255, 172] on button "button" at bounding box center [247, 171] width 37 height 34
click at [1295, 681] on button "Close" at bounding box center [1273, 682] width 96 height 44
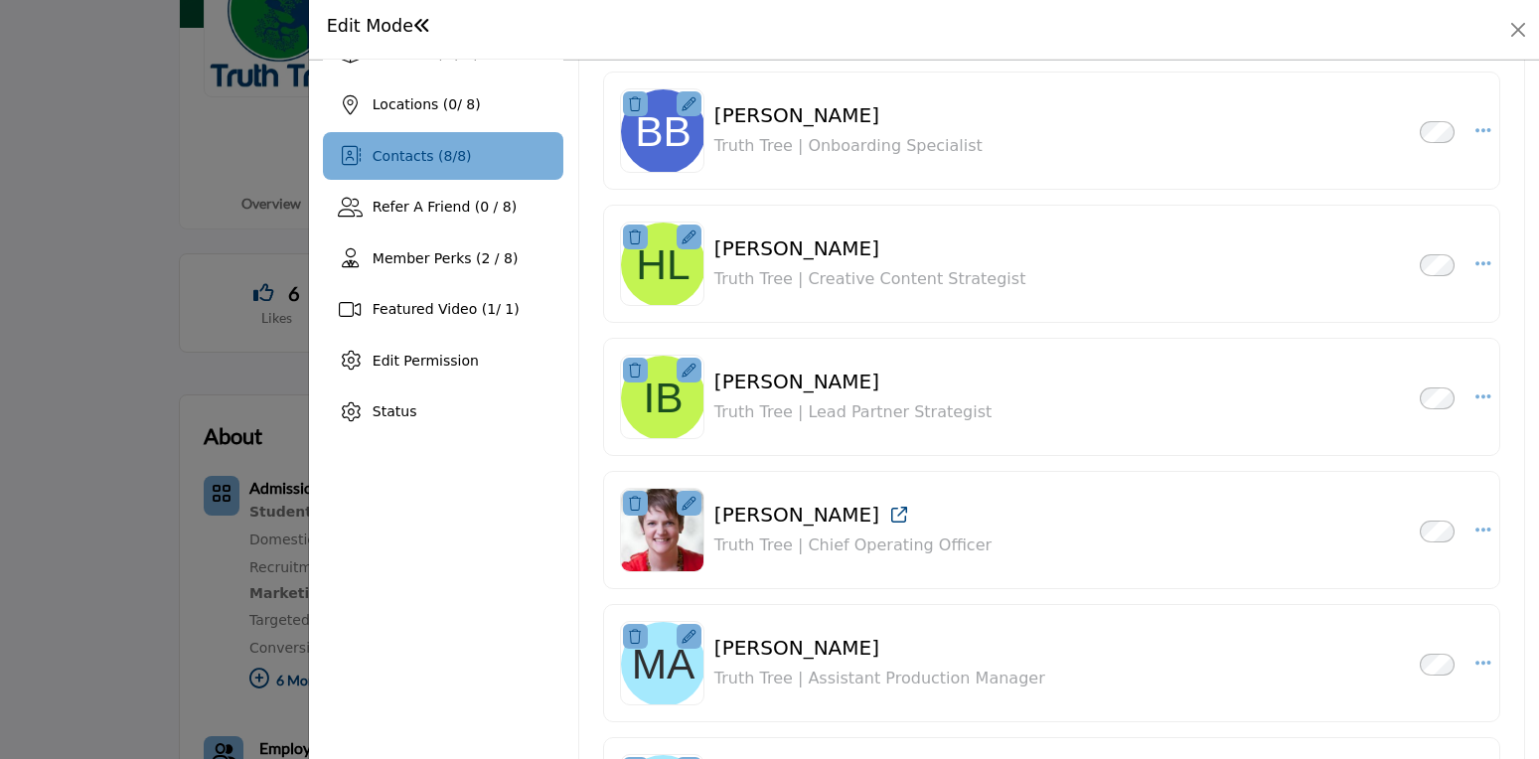
click at [640, 406] on img at bounding box center [663, 398] width 84 height 84
click at [683, 371] on icon at bounding box center [689, 371] width 14 height 14
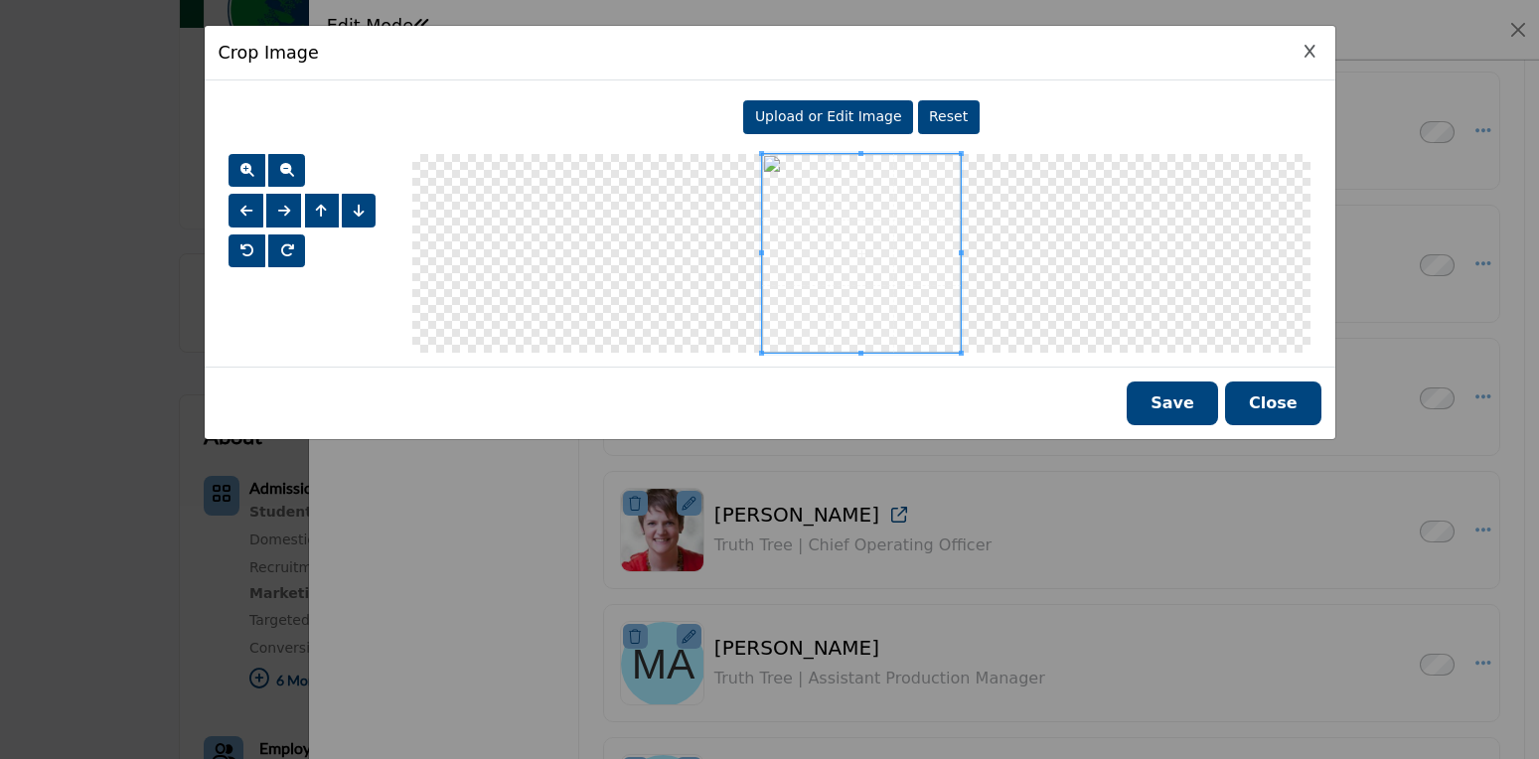
click at [840, 113] on span "Upload or Edit Image" at bounding box center [828, 116] width 147 height 16
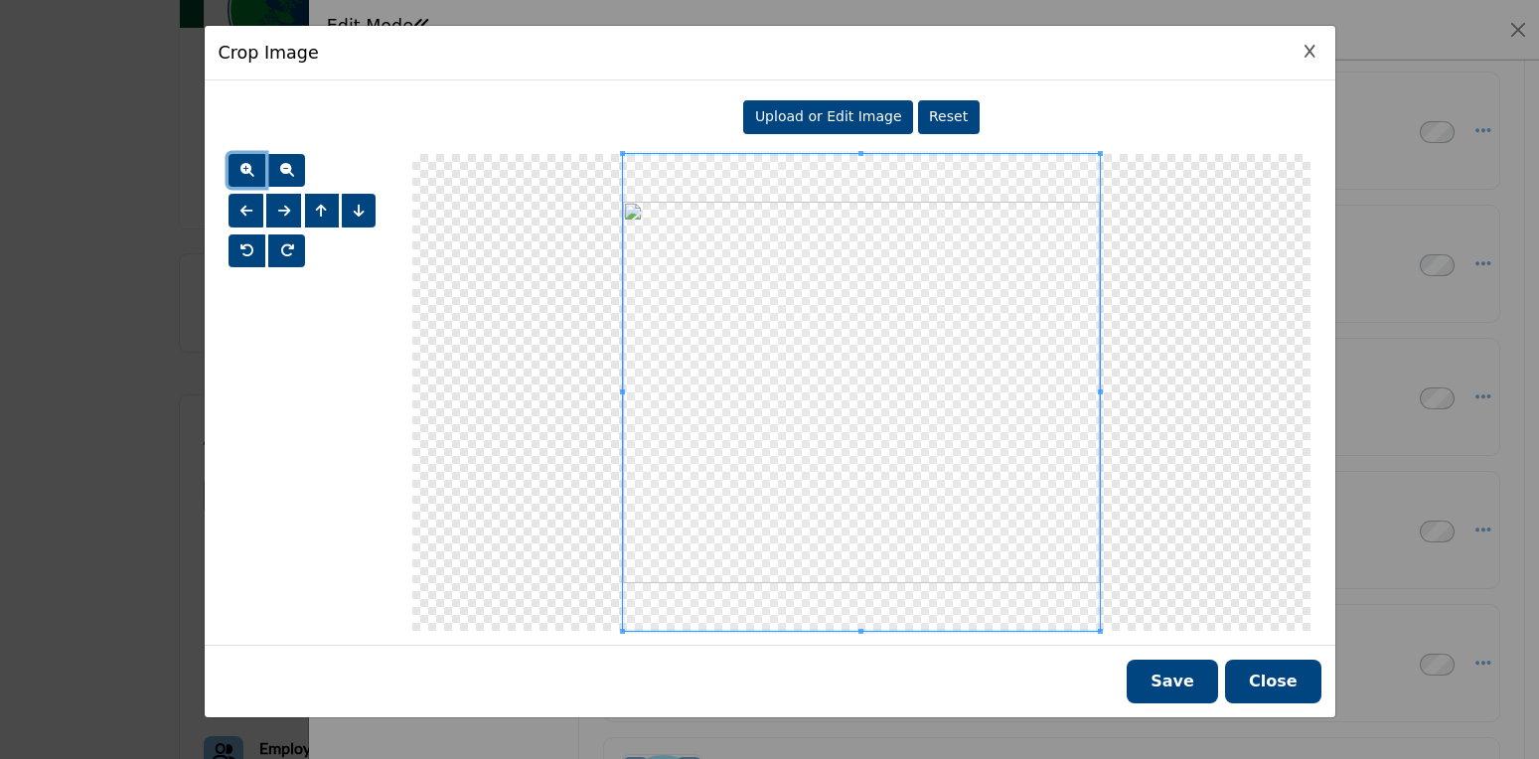
click at [236, 166] on button "button" at bounding box center [247, 171] width 37 height 34
click at [1146, 682] on button "Save" at bounding box center [1172, 682] width 91 height 44
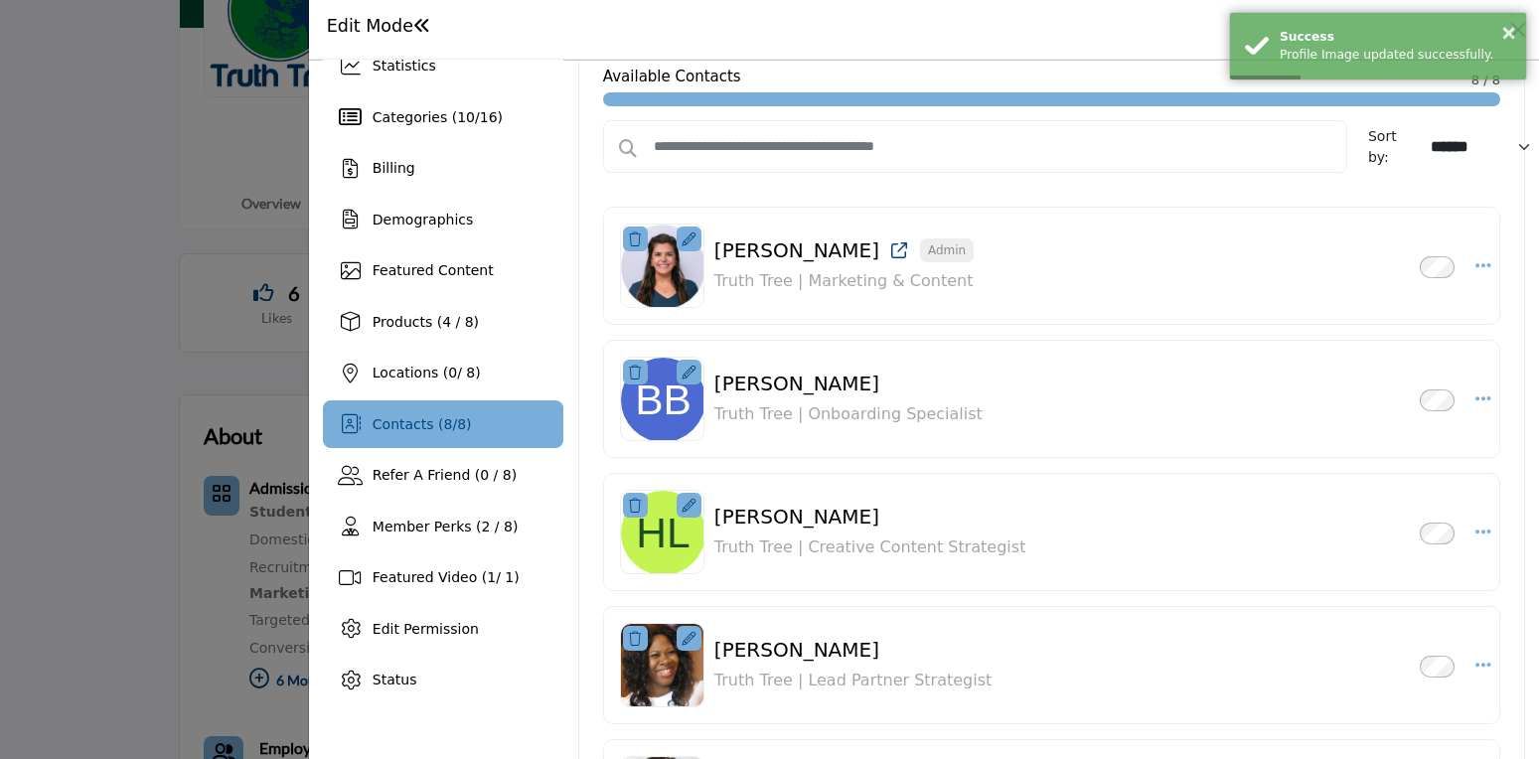
scroll to position [74, 0]
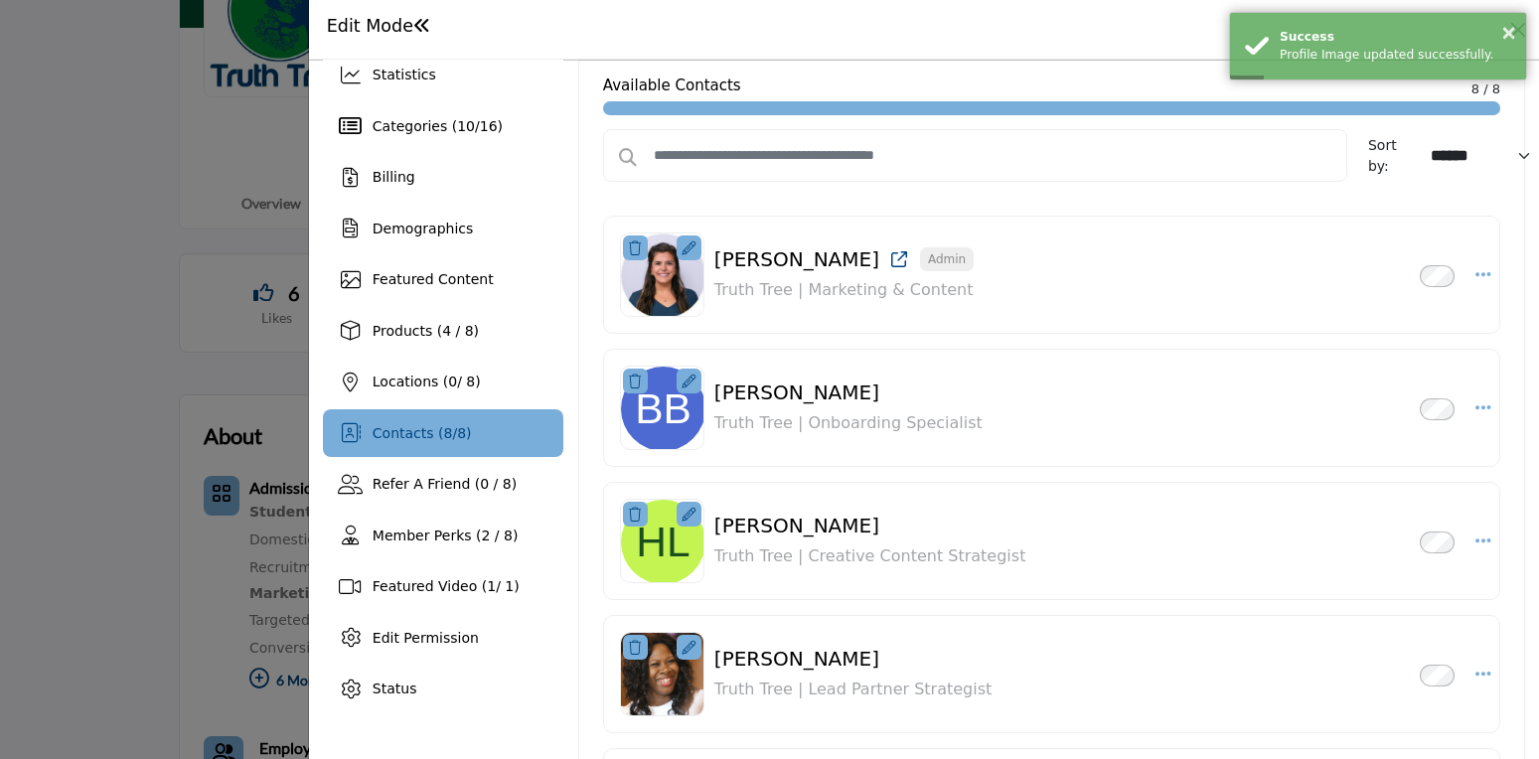
click at [687, 384] on icon at bounding box center [689, 382] width 14 height 14
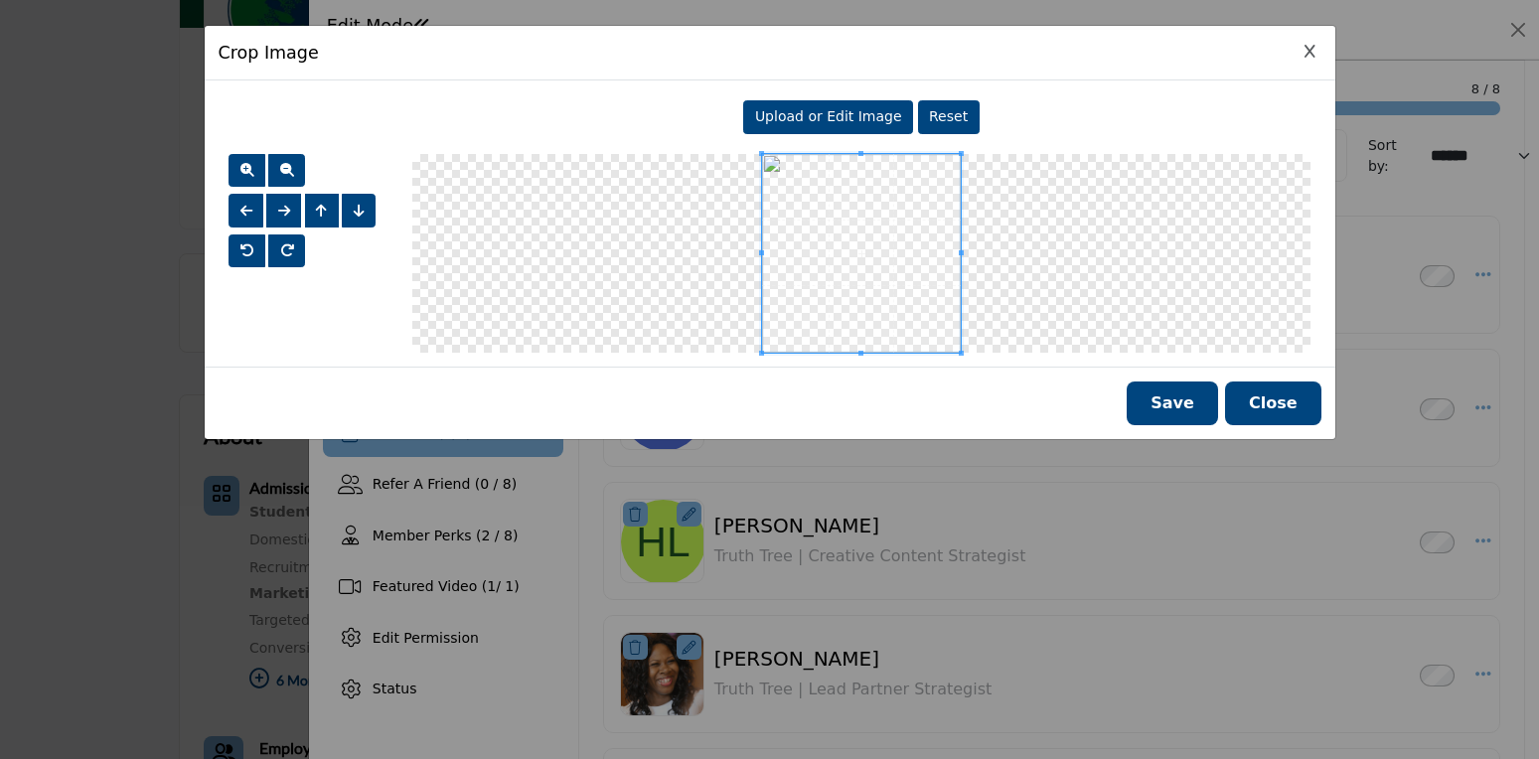
click at [826, 119] on span "Upload or Edit Image" at bounding box center [828, 116] width 147 height 16
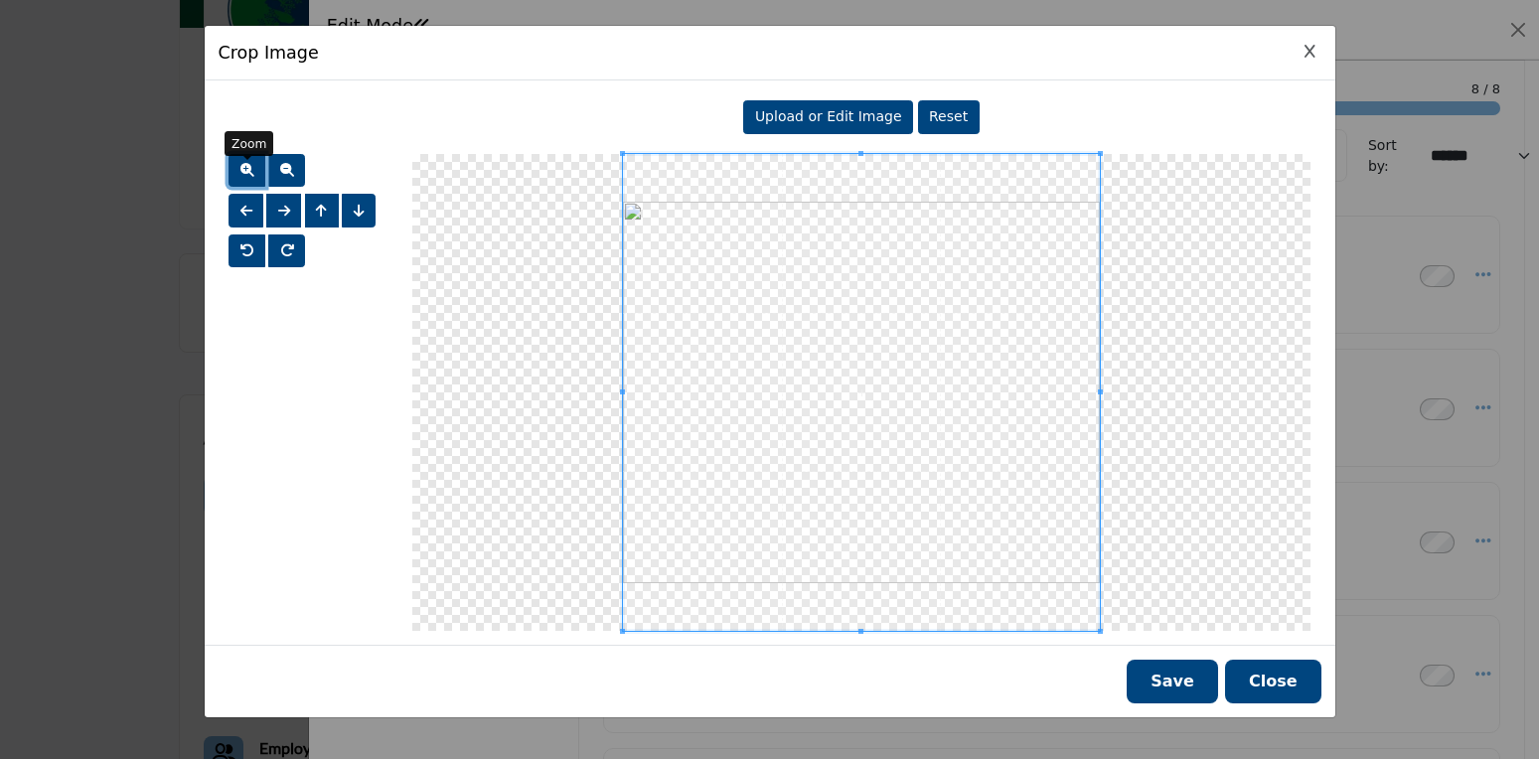
click at [235, 162] on button "button" at bounding box center [247, 171] width 37 height 34
click at [280, 165] on span "button" at bounding box center [287, 170] width 14 height 14
click at [1208, 684] on button "Save" at bounding box center [1172, 682] width 91 height 44
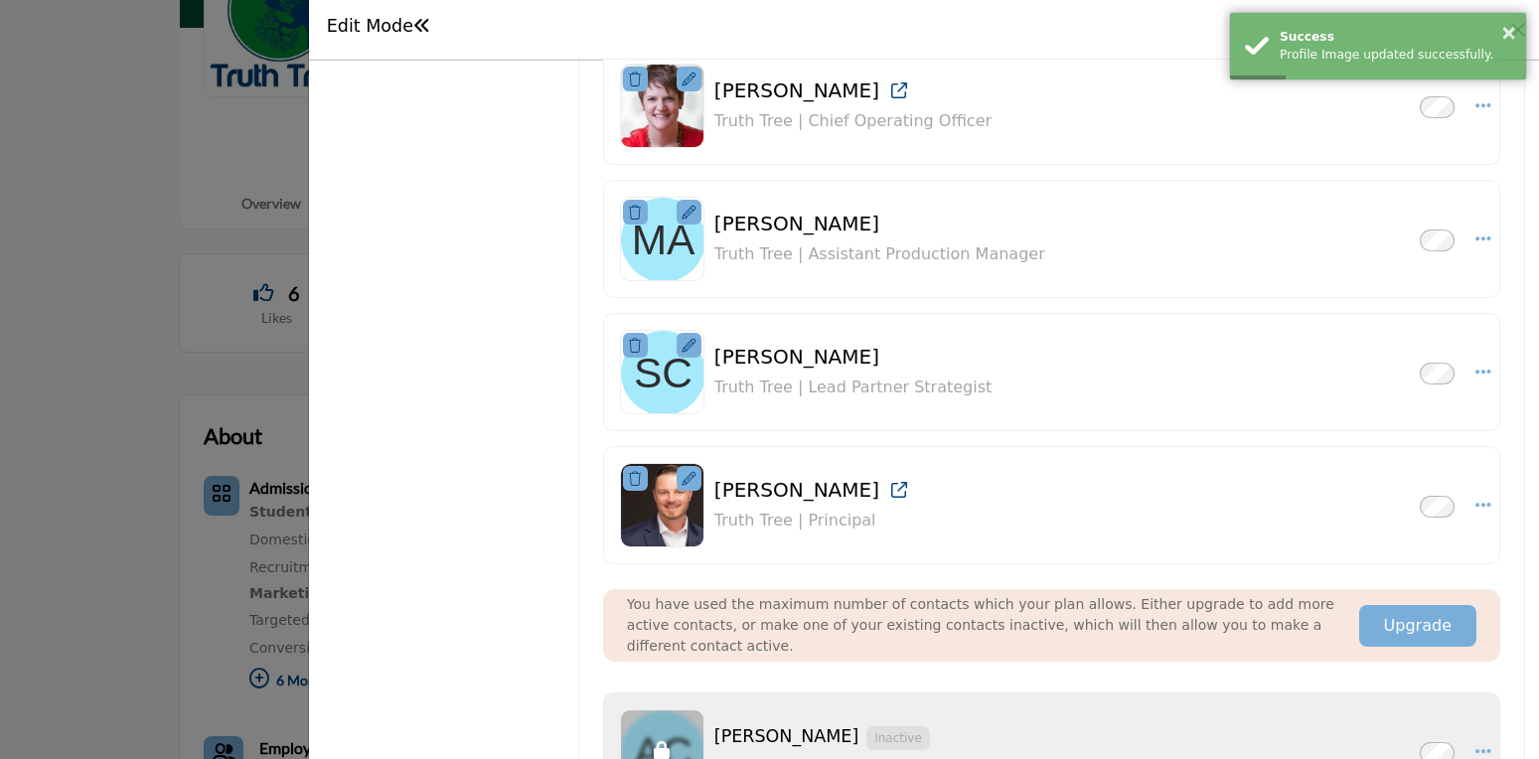
scroll to position [798, 0]
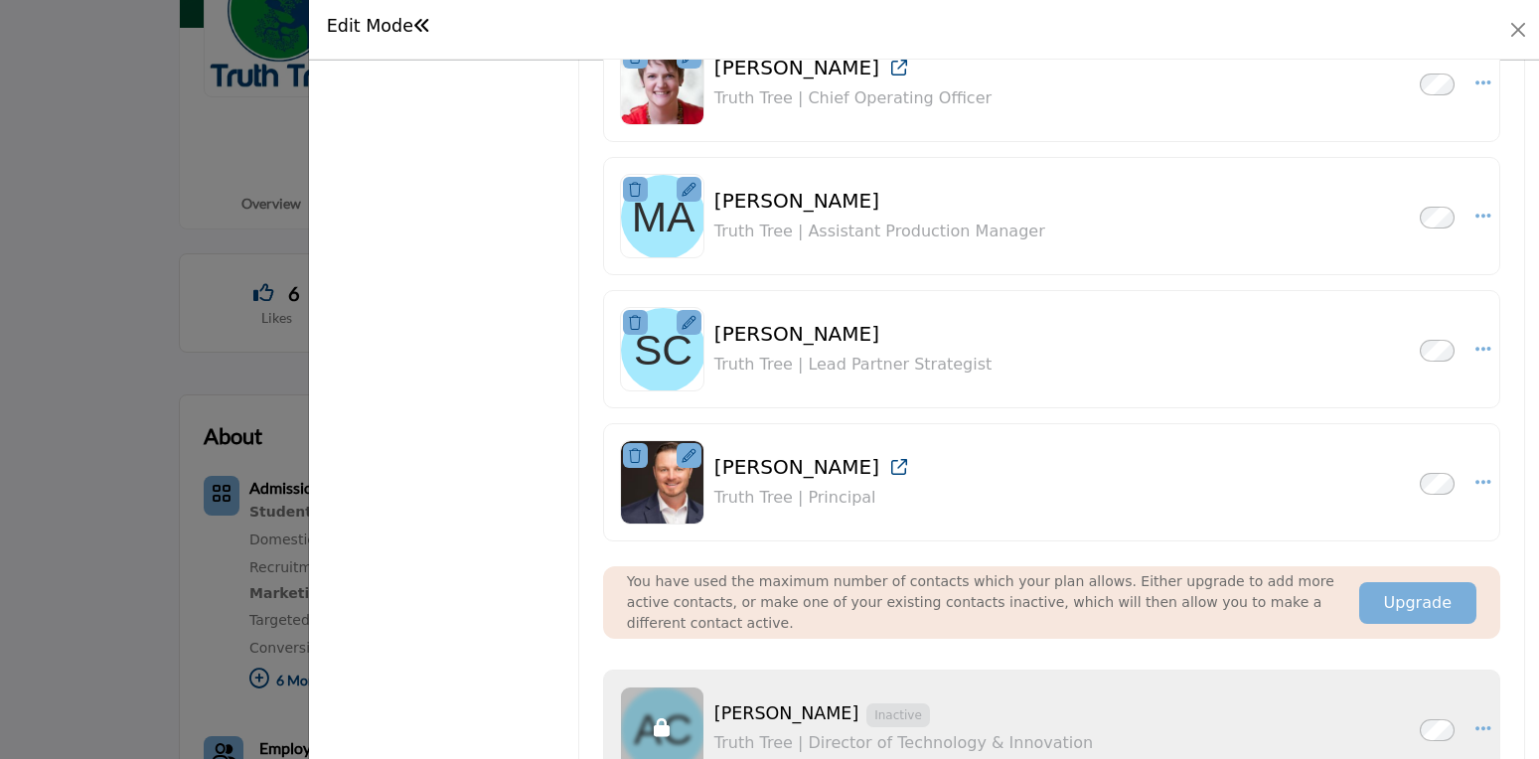
click at [691, 327] on icon at bounding box center [689, 323] width 14 height 14
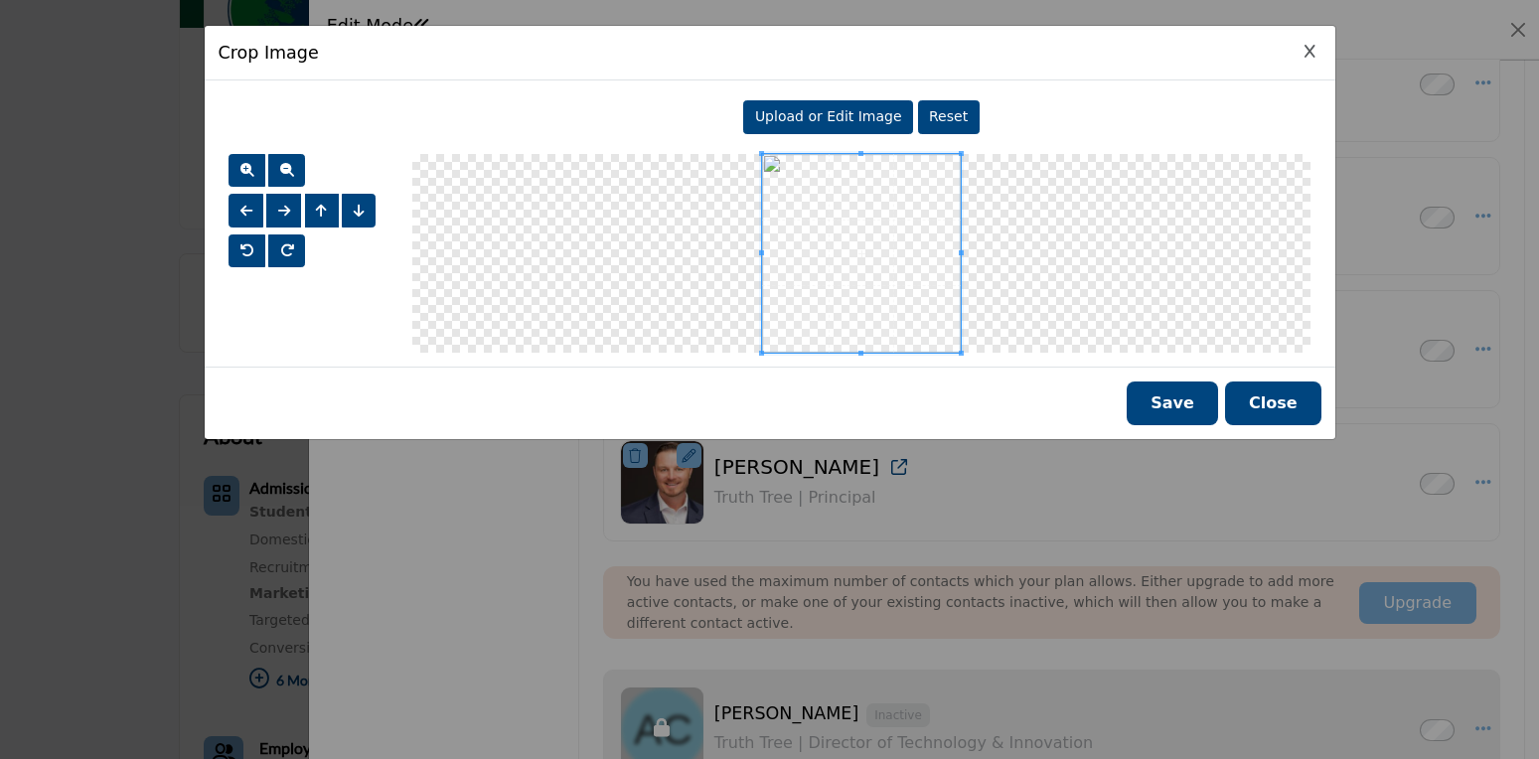
click at [826, 113] on span "Upload or Edit Image" at bounding box center [828, 116] width 147 height 16
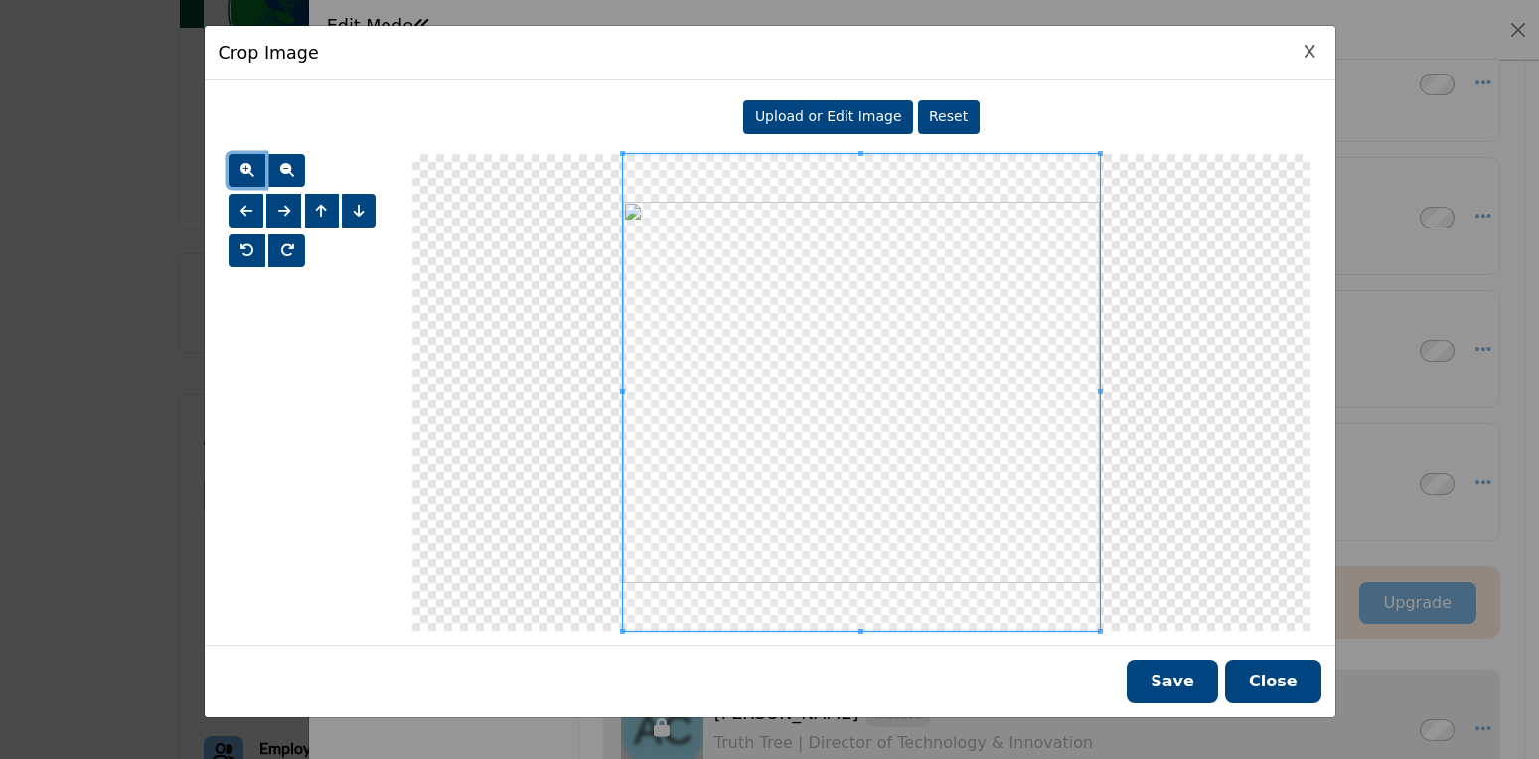
click at [237, 161] on button "button" at bounding box center [247, 171] width 37 height 34
click at [1207, 687] on button "Save" at bounding box center [1172, 682] width 91 height 44
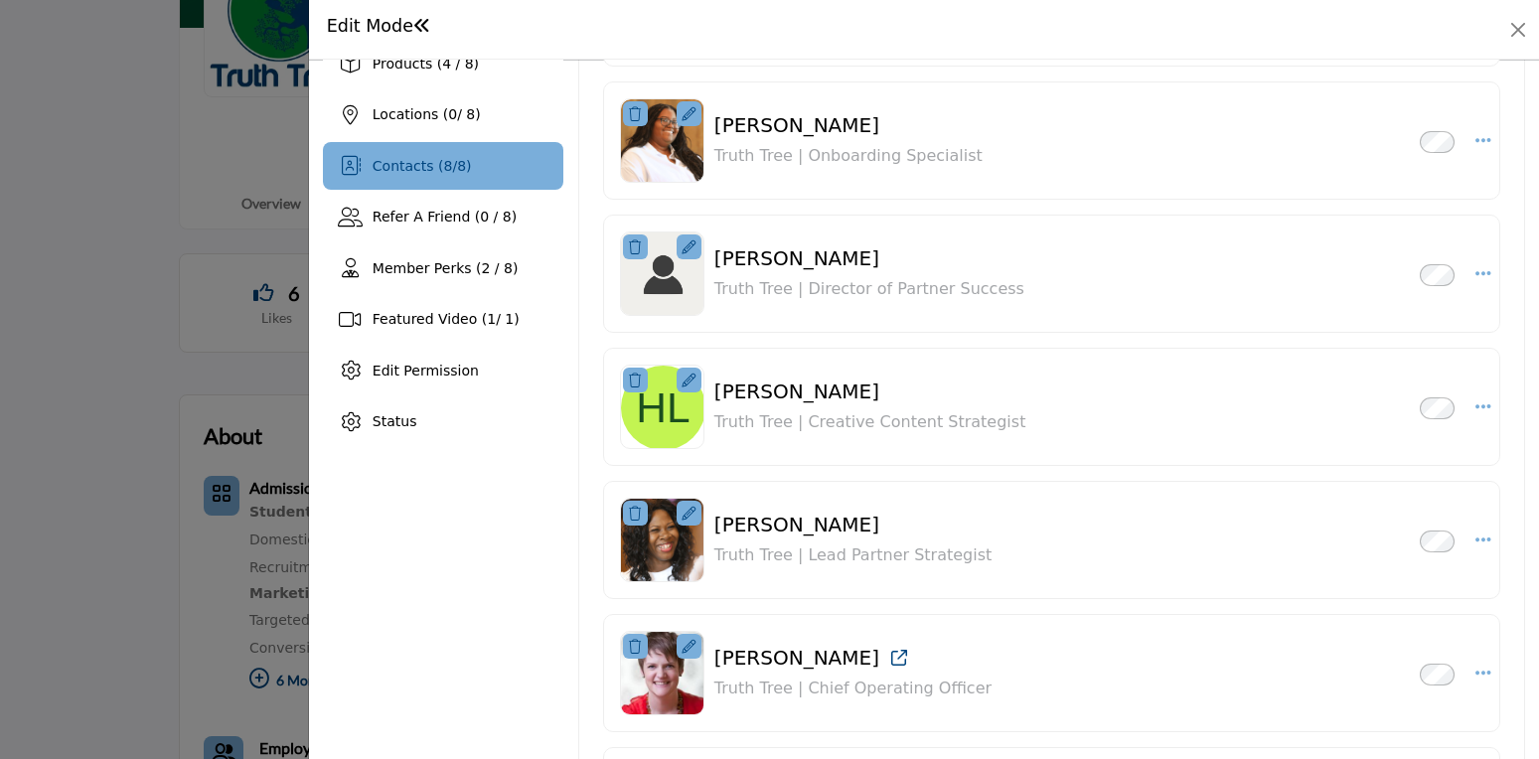
scroll to position [337, 0]
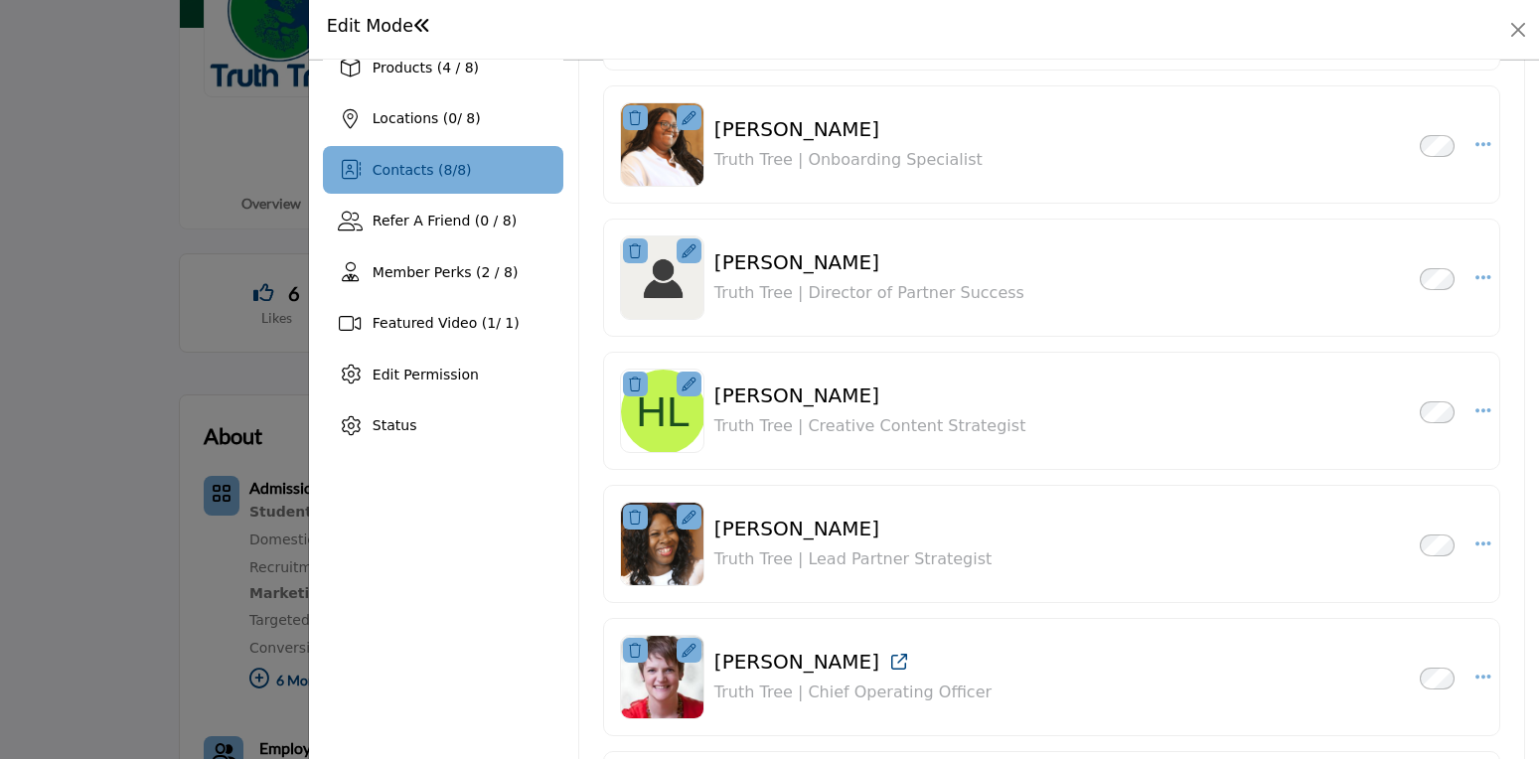
click at [689, 382] on icon at bounding box center [689, 385] width 14 height 14
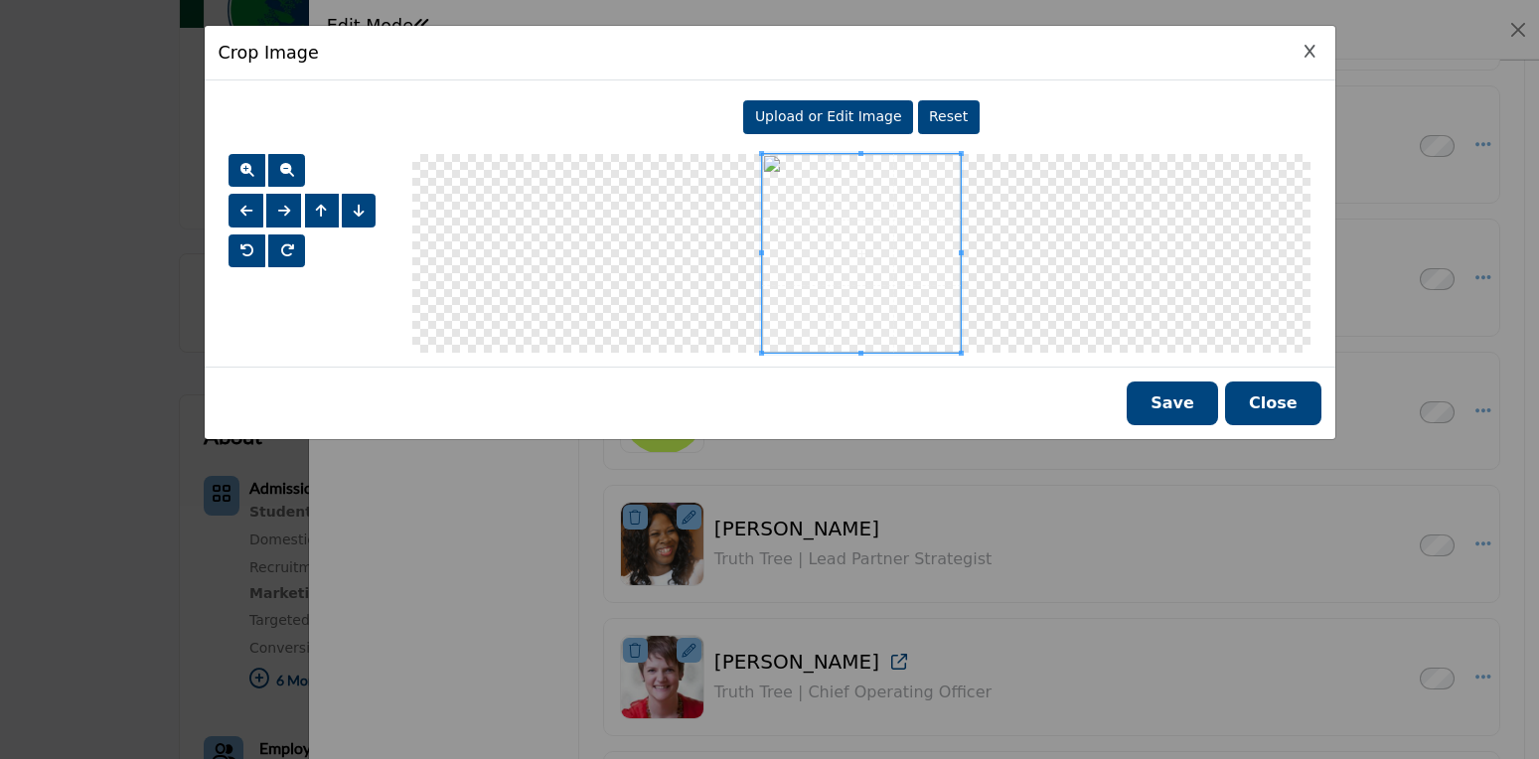
click at [844, 118] on span "Upload or Edit Image" at bounding box center [828, 116] width 147 height 16
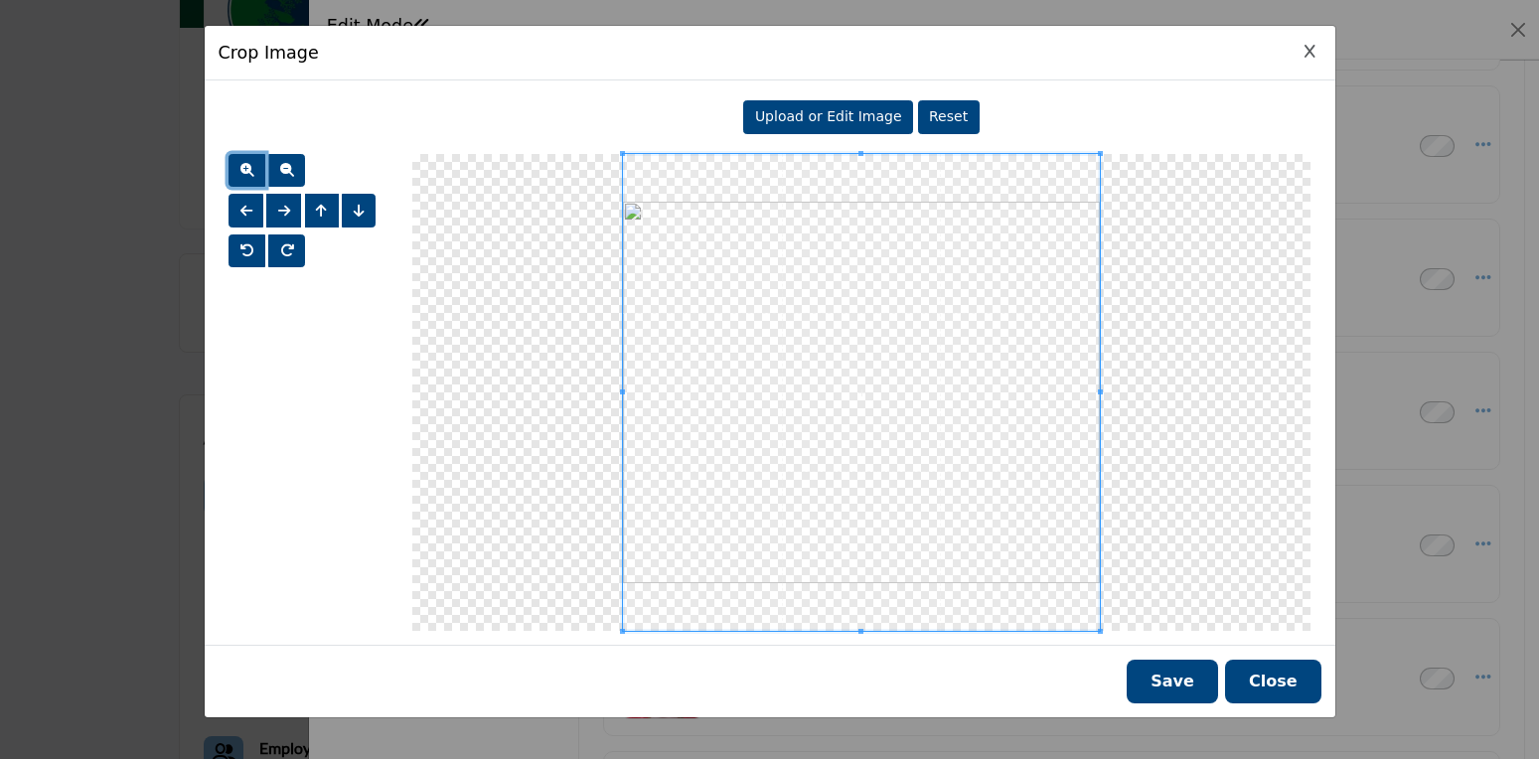
click at [255, 169] on button "button" at bounding box center [247, 171] width 37 height 34
click at [273, 163] on button "button" at bounding box center [286, 171] width 37 height 34
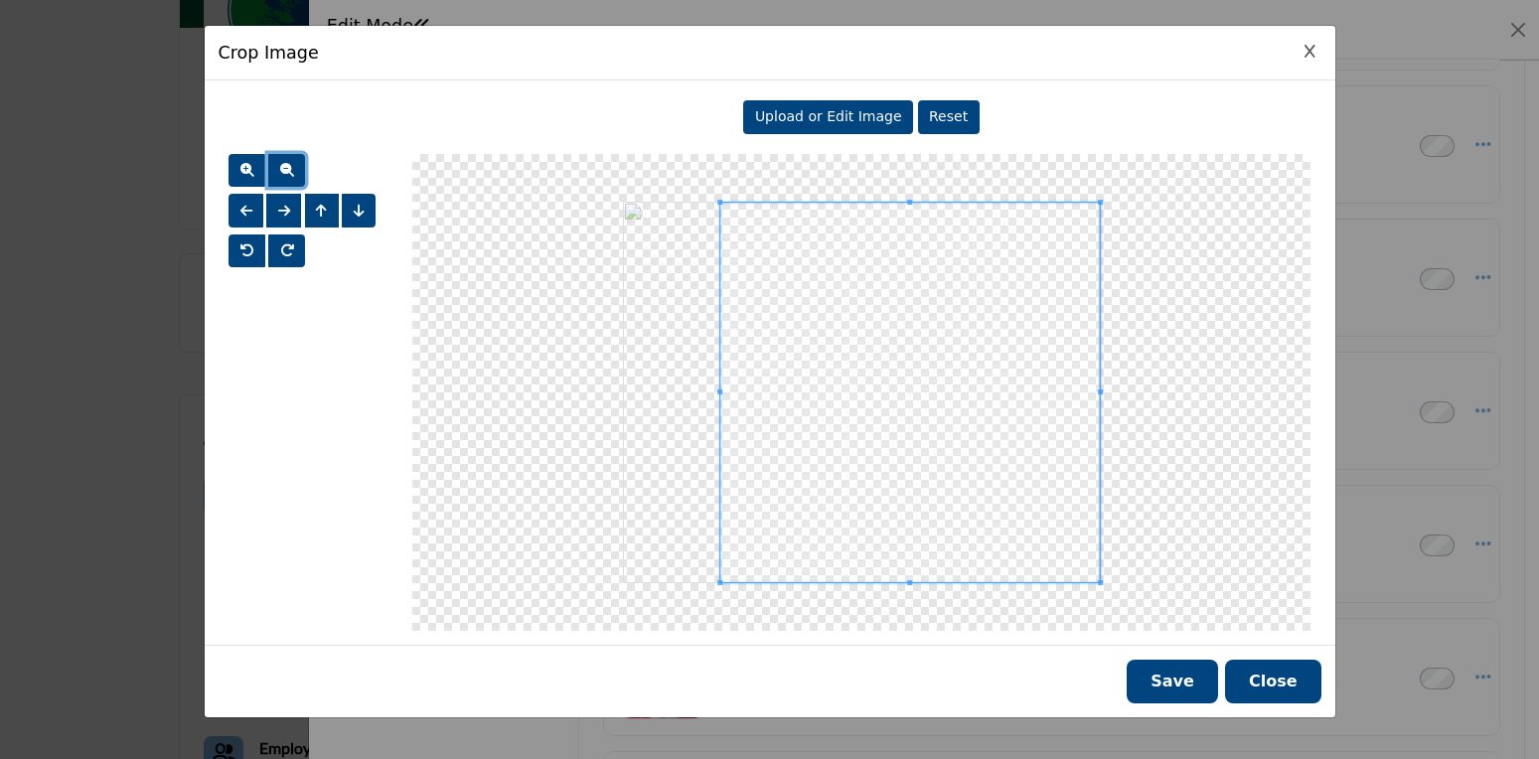
click at [720, 541] on span at bounding box center [719, 393] width 5 height 380
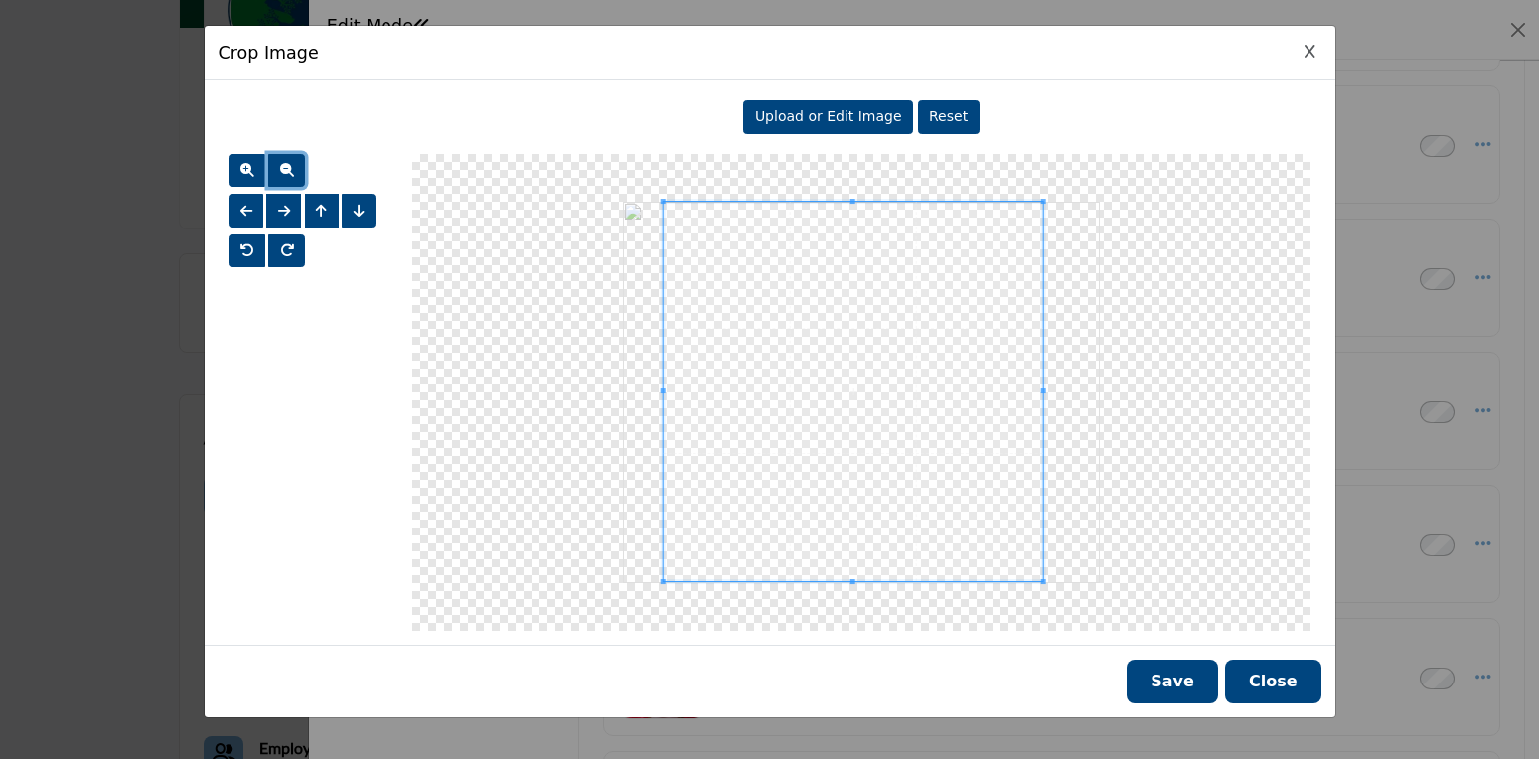
click at [843, 529] on span at bounding box center [854, 392] width 380 height 380
click at [1168, 687] on button "Save" at bounding box center [1172, 682] width 91 height 44
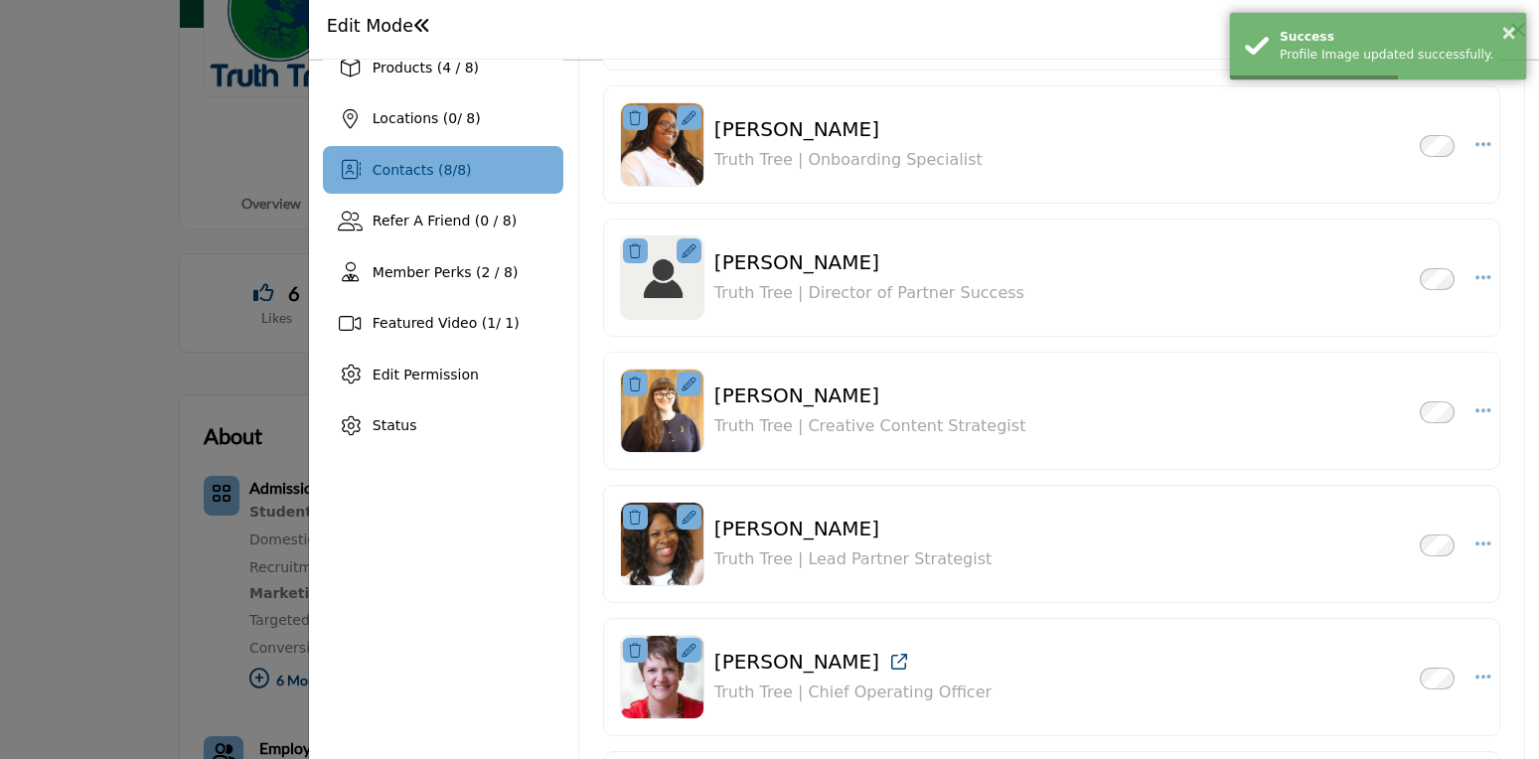
click at [684, 253] on icon at bounding box center [689, 251] width 14 height 14
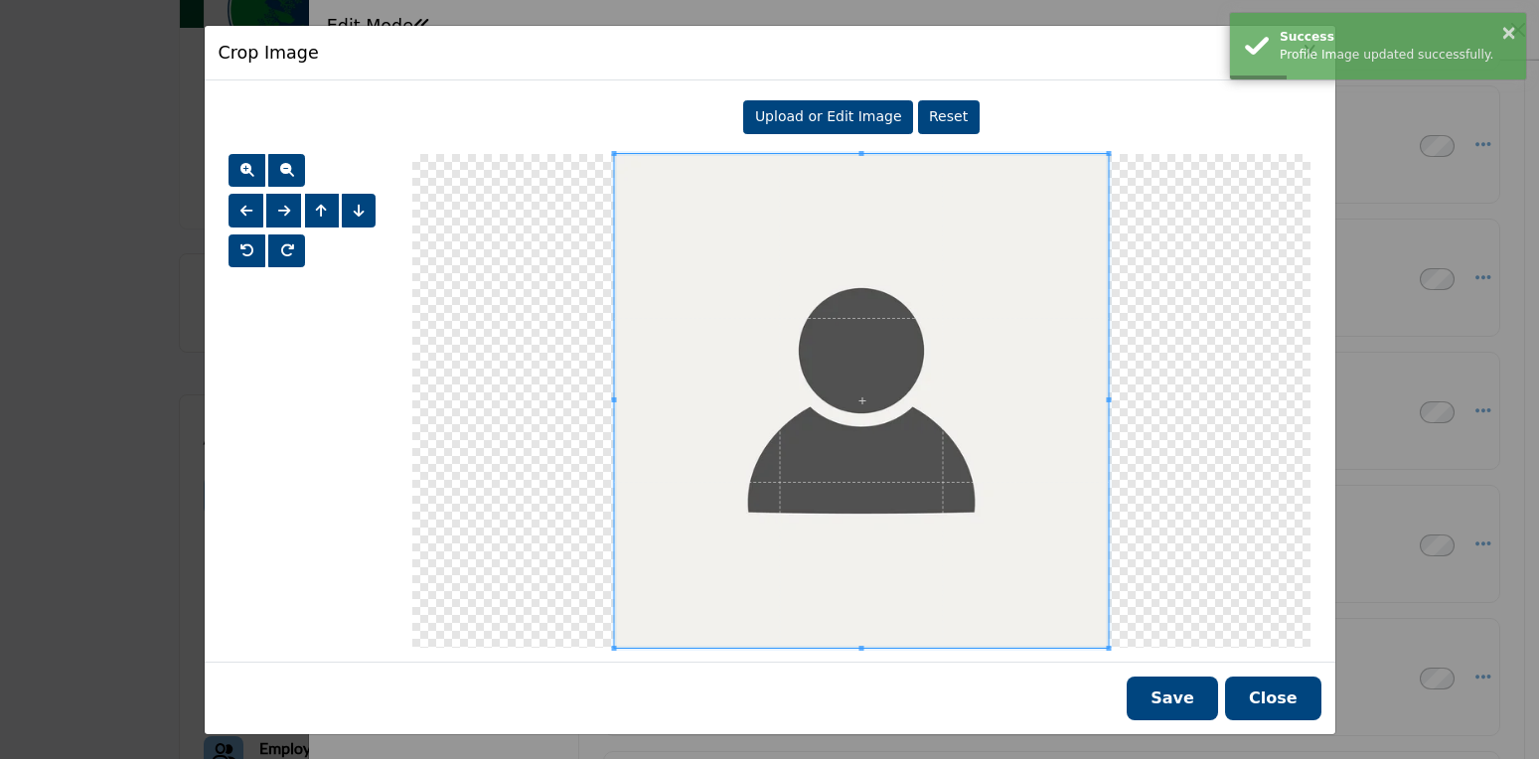
click at [872, 117] on span "Upload or Edit Image" at bounding box center [828, 116] width 147 height 16
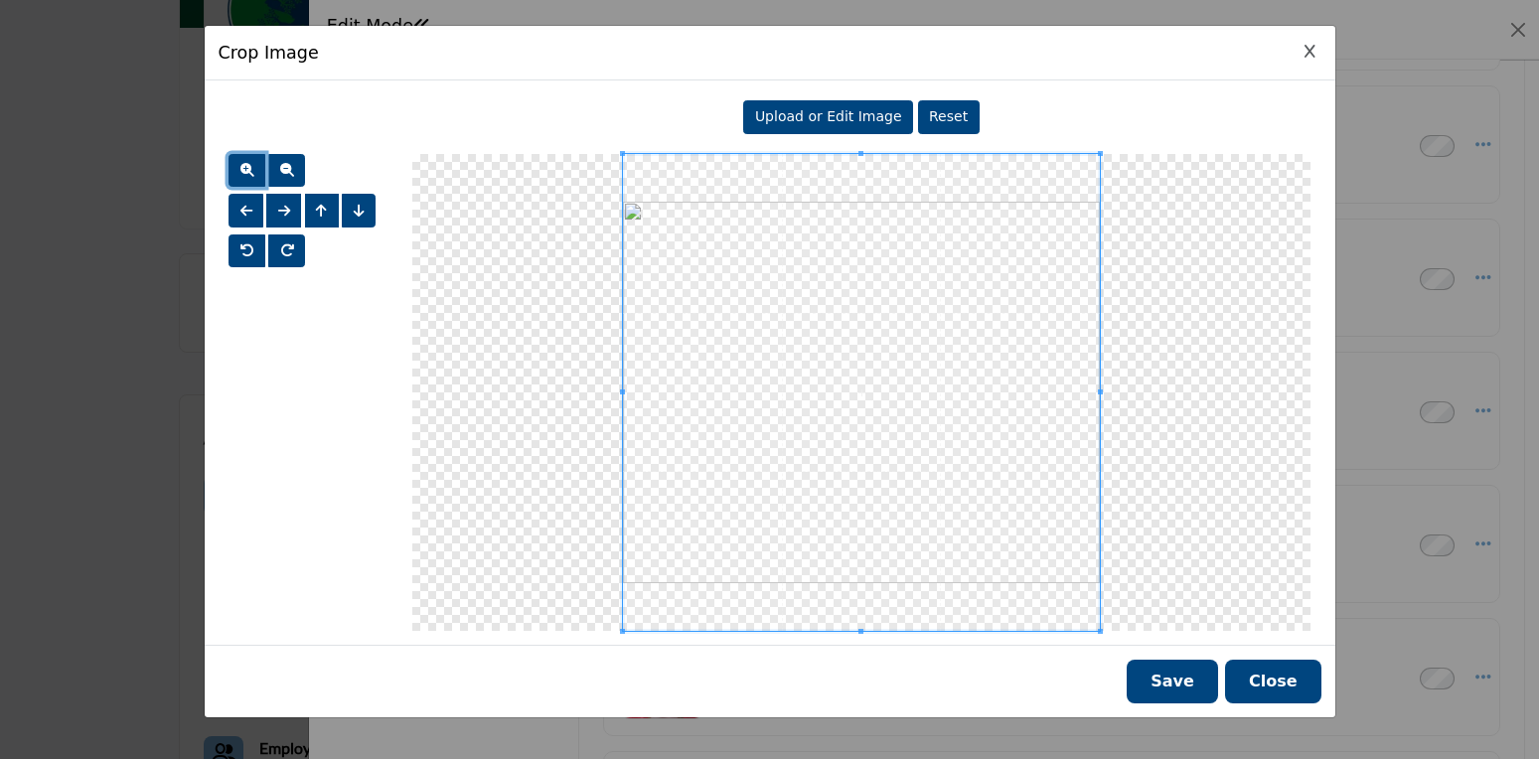
click at [255, 171] on button "button" at bounding box center [247, 171] width 37 height 34
click at [291, 166] on span "button" at bounding box center [287, 170] width 14 height 14
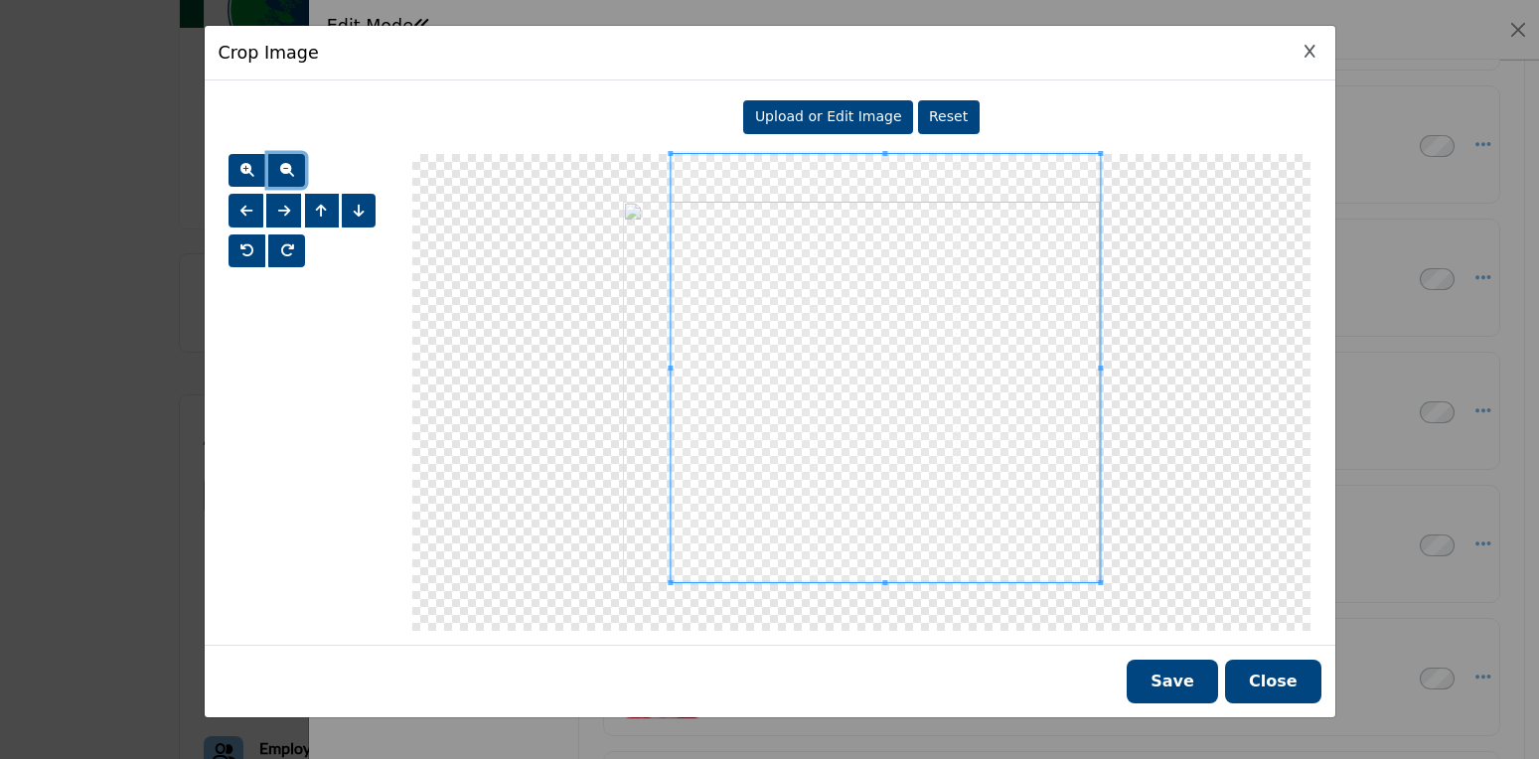
click at [668, 599] on div at bounding box center [861, 392] width 898 height 477
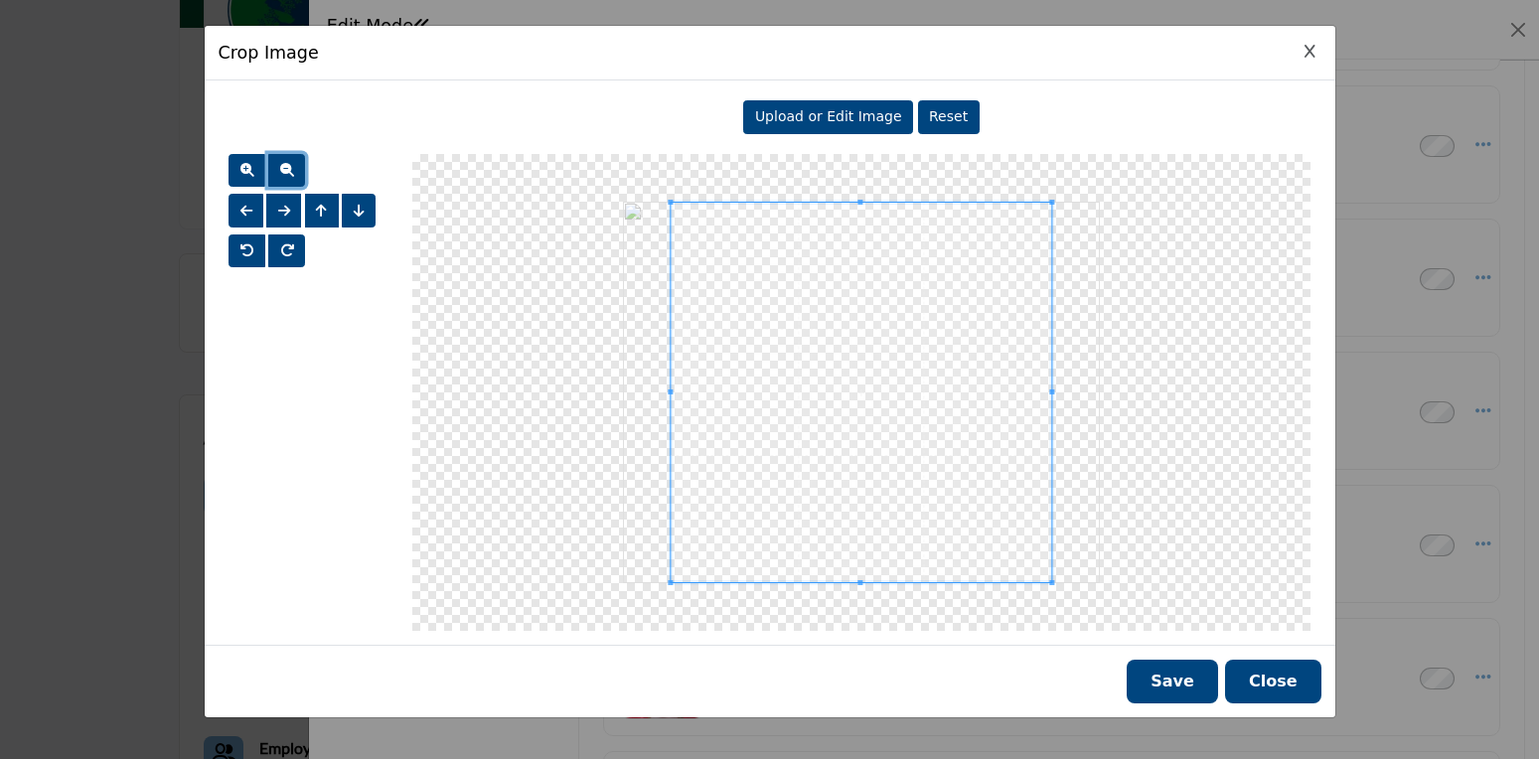
click at [1038, 203] on div at bounding box center [861, 393] width 381 height 381
click at [1194, 685] on button "Save" at bounding box center [1172, 682] width 91 height 44
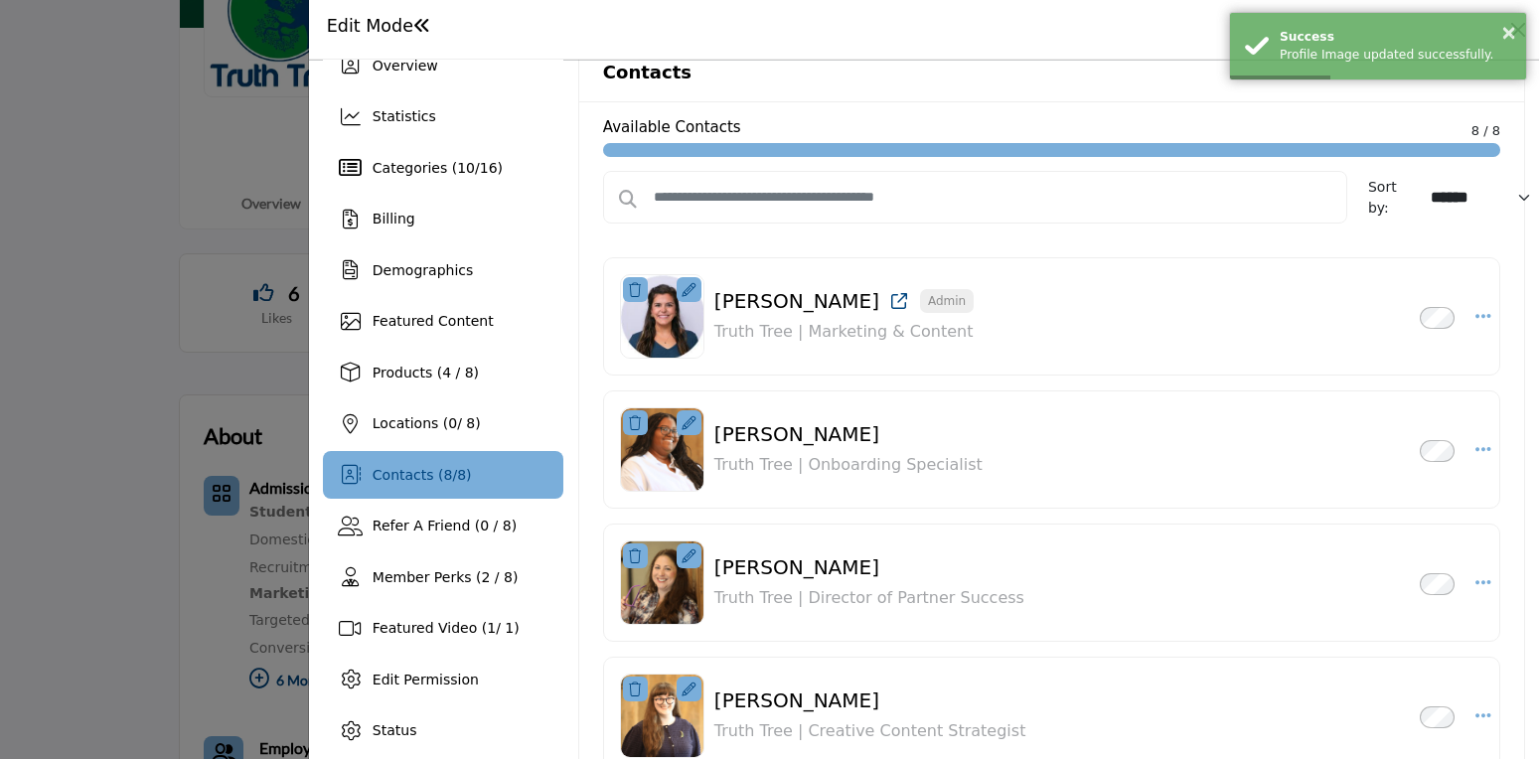
scroll to position [0, 0]
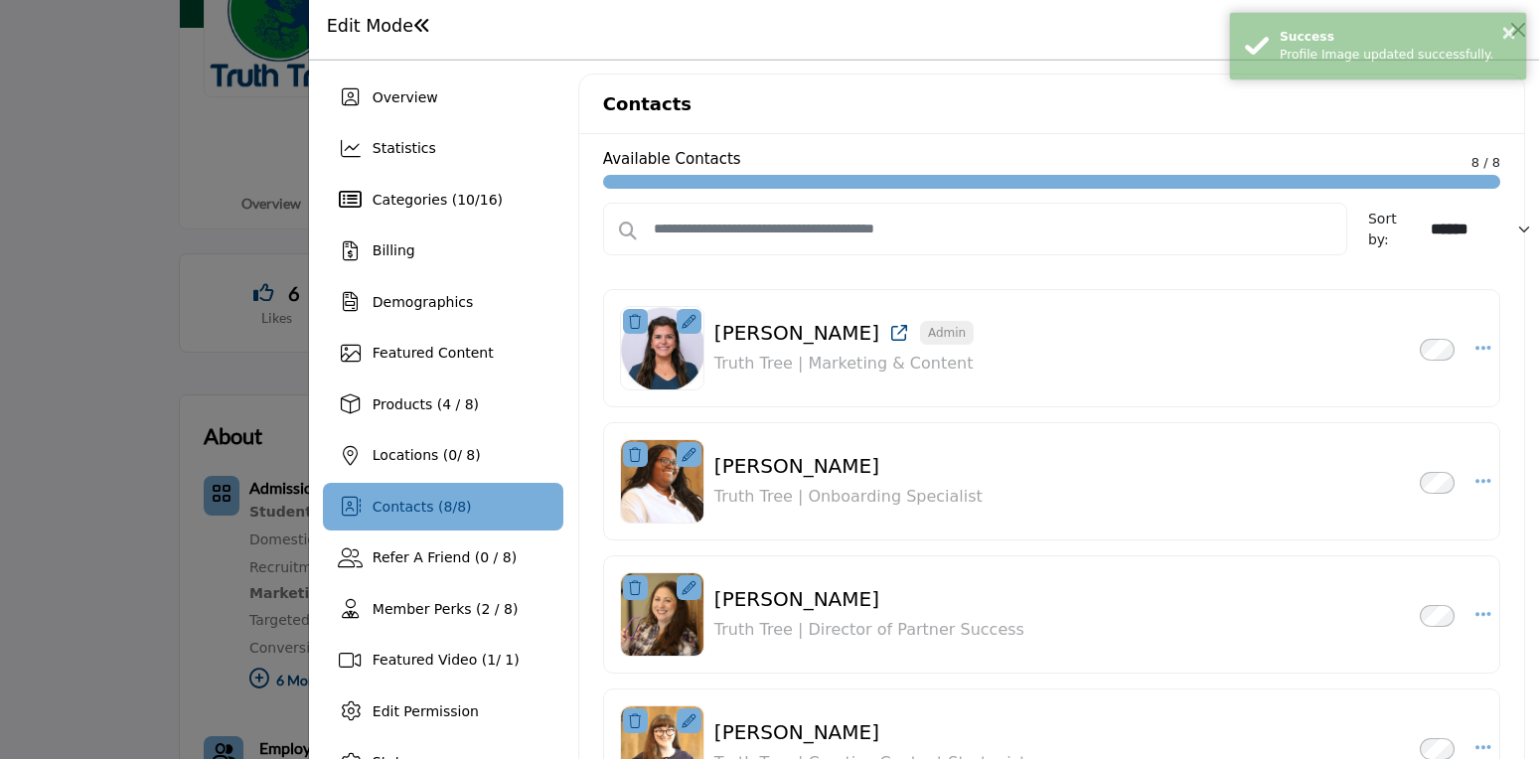
click at [682, 321] on icon at bounding box center [689, 322] width 14 height 14
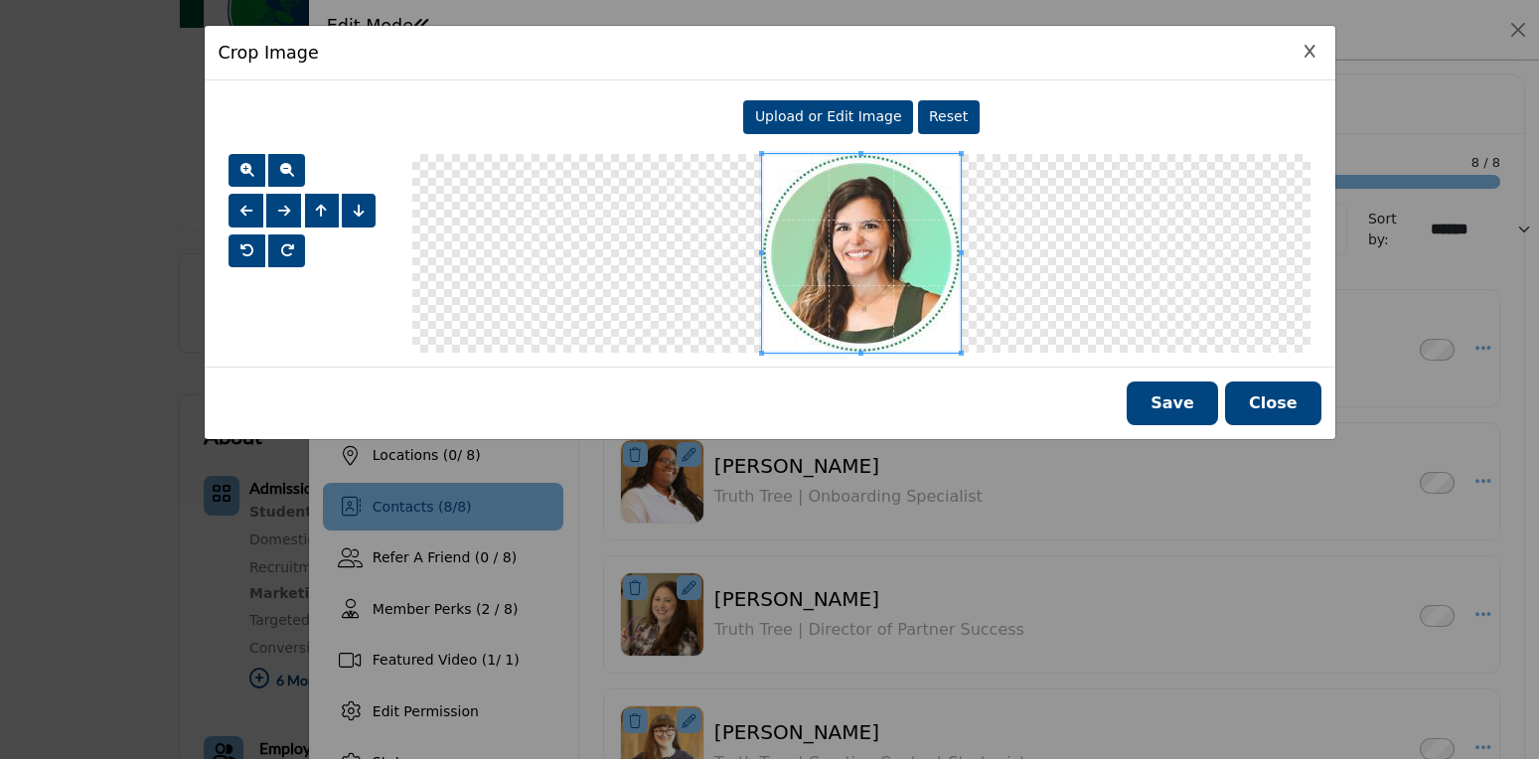
click at [858, 113] on span "Upload or Edit Image" at bounding box center [828, 116] width 147 height 16
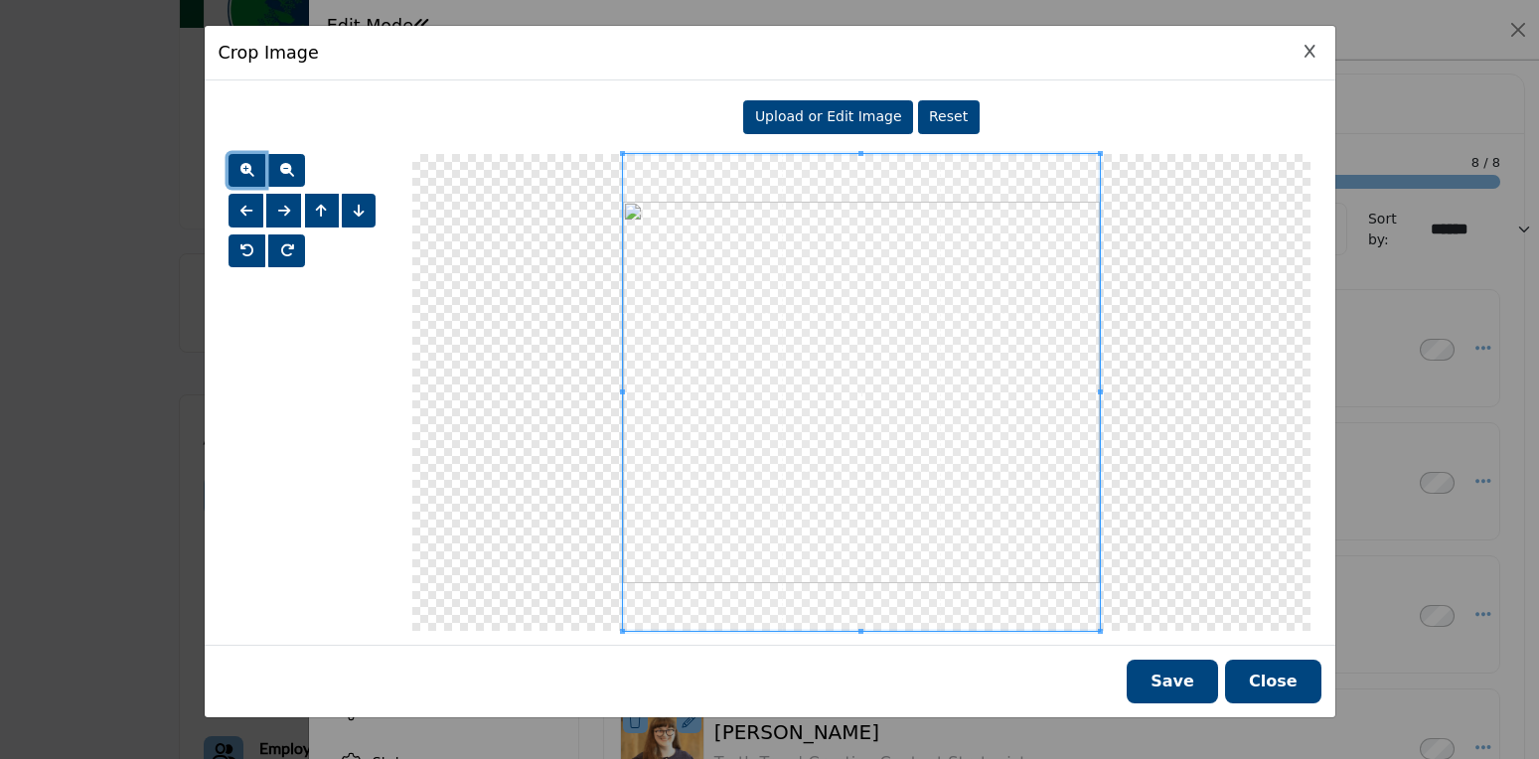
click at [256, 173] on button "button" at bounding box center [247, 171] width 37 height 34
click at [318, 172] on div at bounding box center [310, 171] width 163 height 34
click at [298, 174] on button "button" at bounding box center [286, 171] width 37 height 34
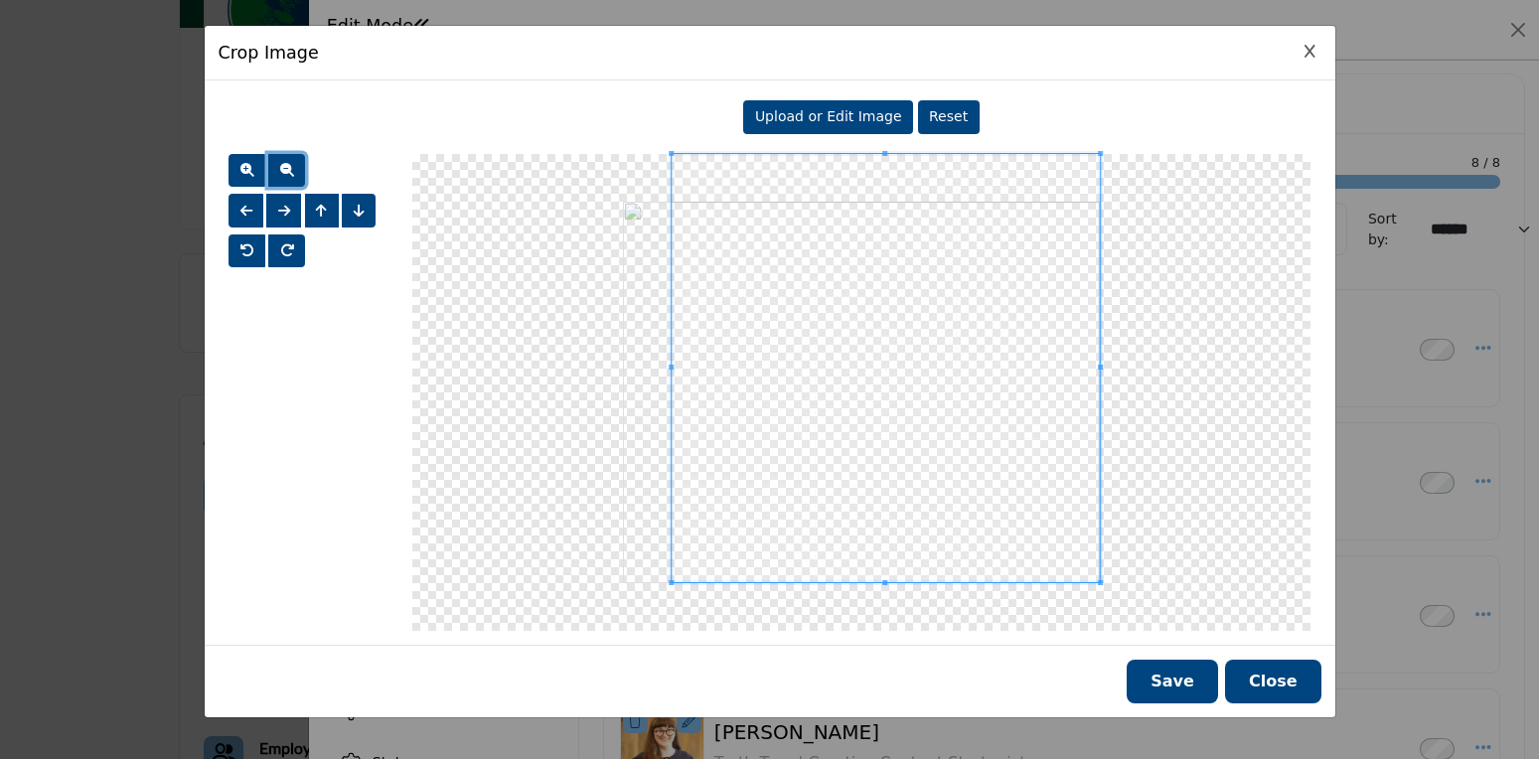
click at [670, 596] on div at bounding box center [861, 392] width 898 height 477
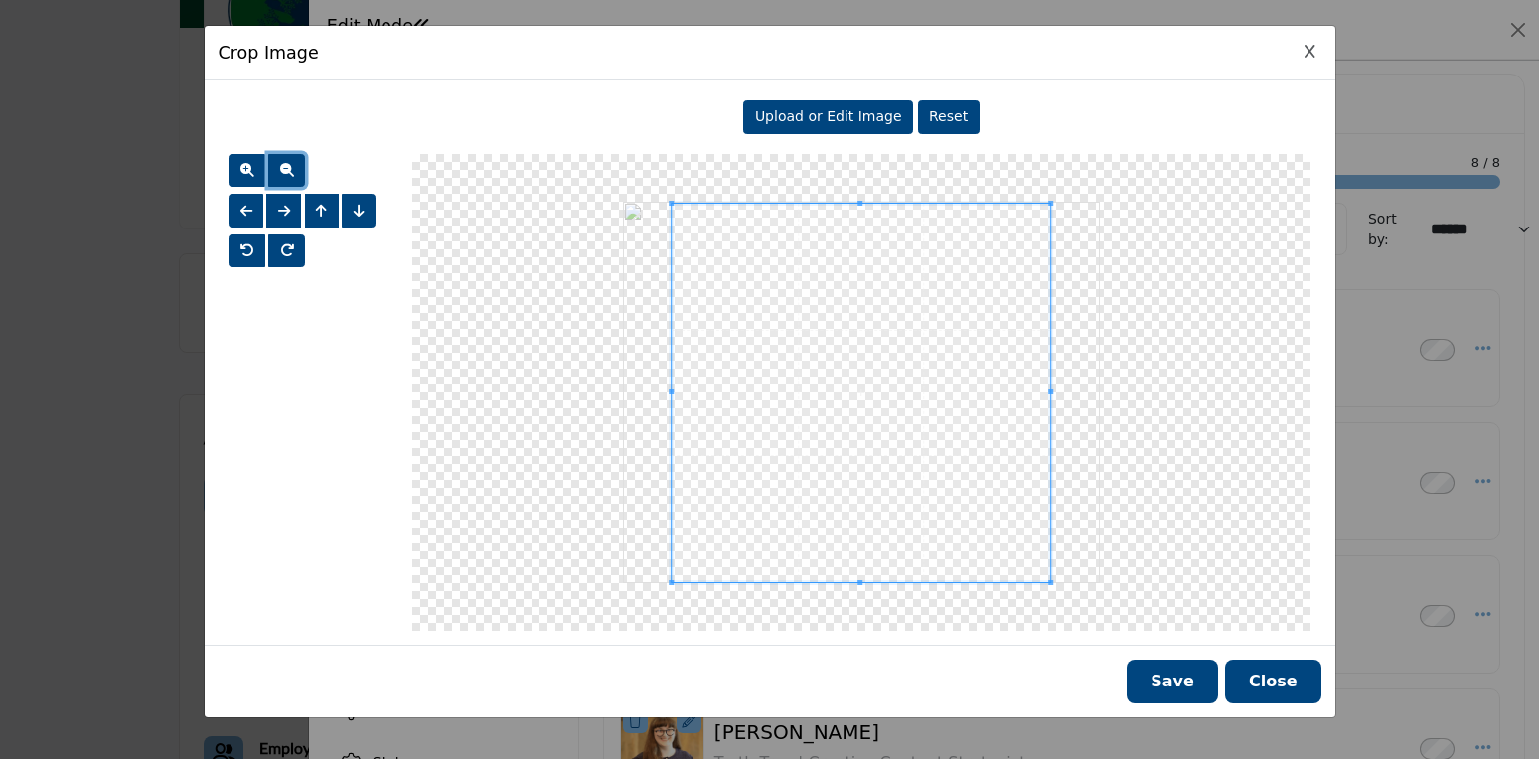
click at [1059, 200] on div at bounding box center [861, 392] width 898 height 477
click at [1184, 678] on button "Save" at bounding box center [1172, 682] width 91 height 44
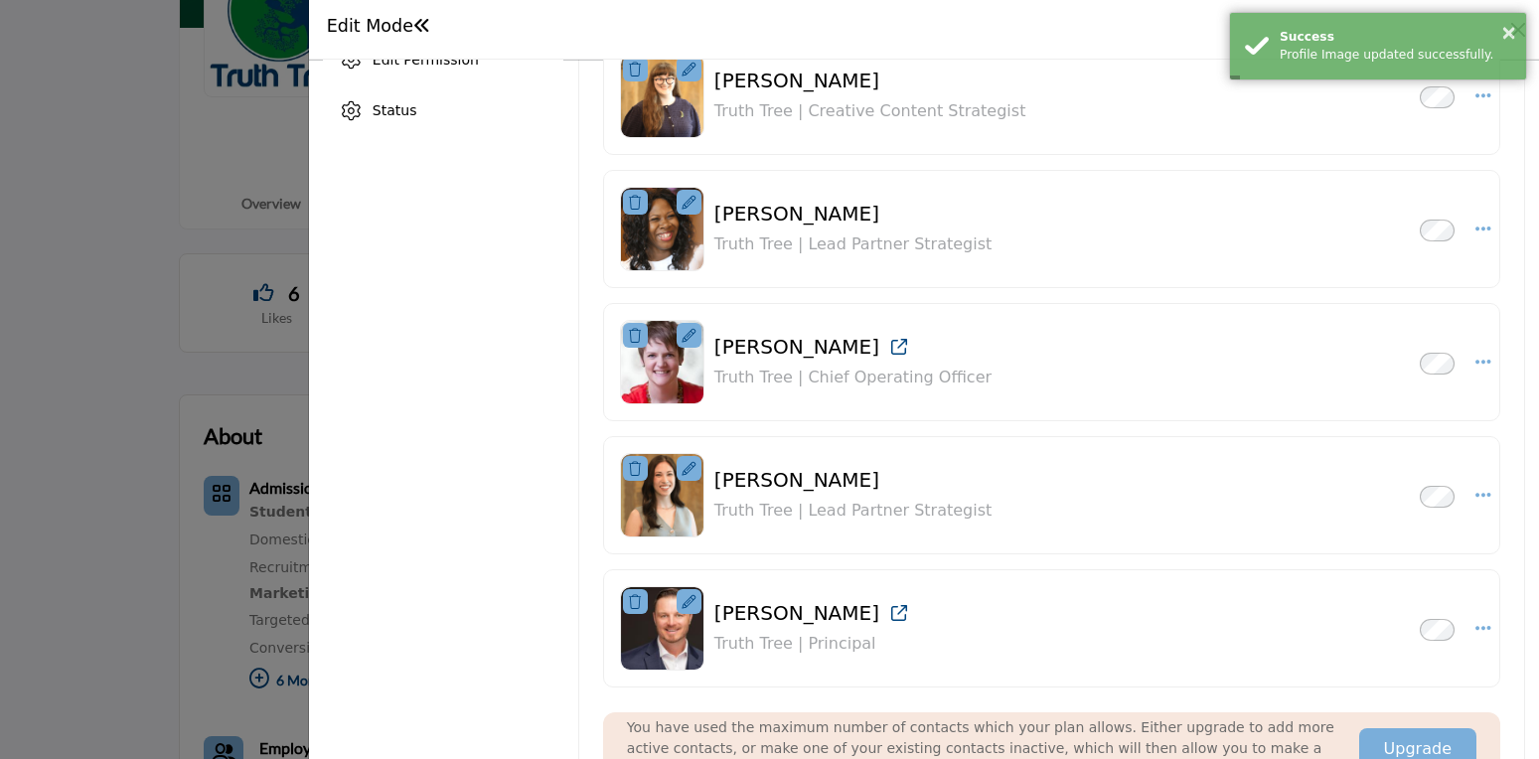
scroll to position [695, 0]
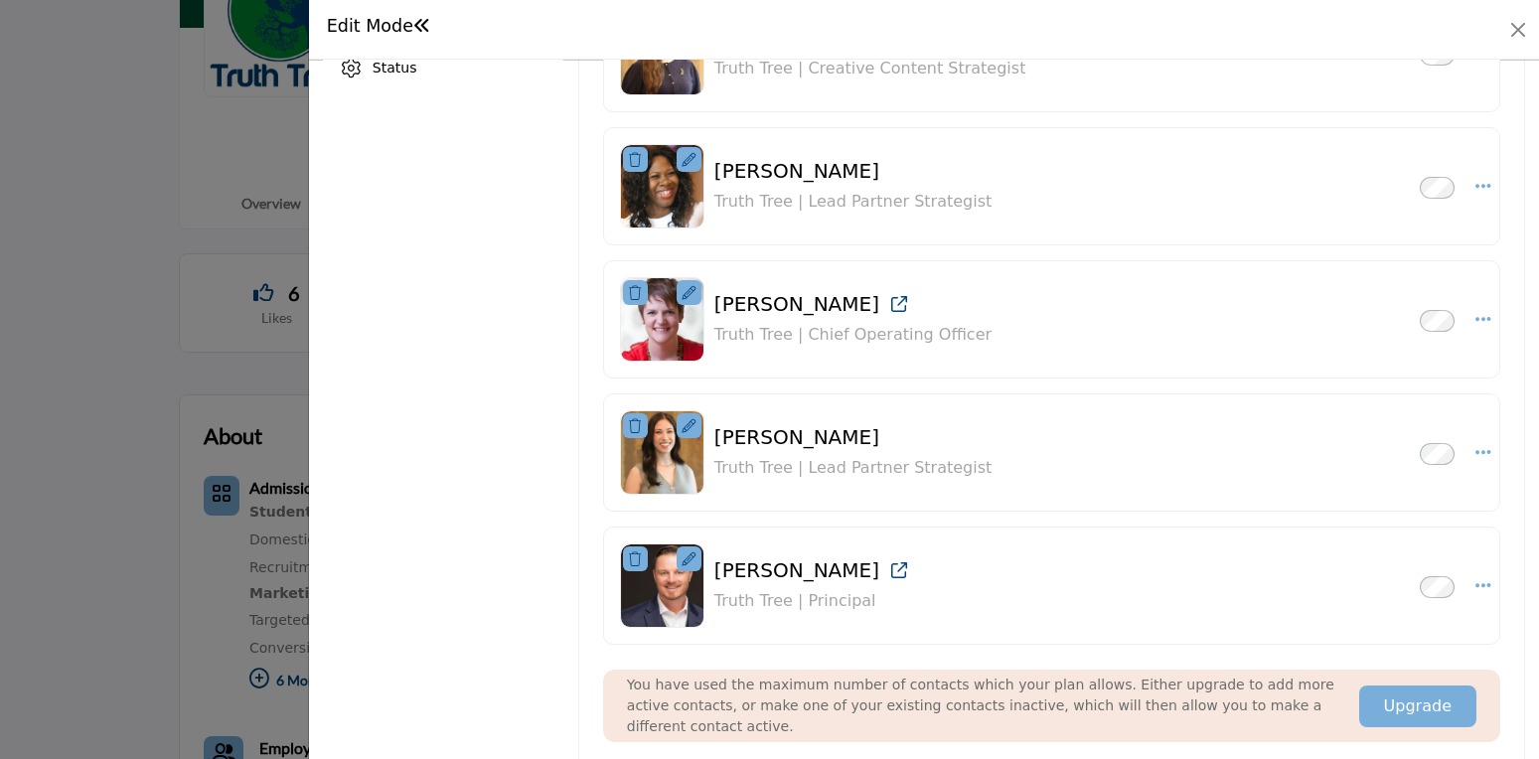
click at [689, 560] on icon at bounding box center [689, 559] width 14 height 14
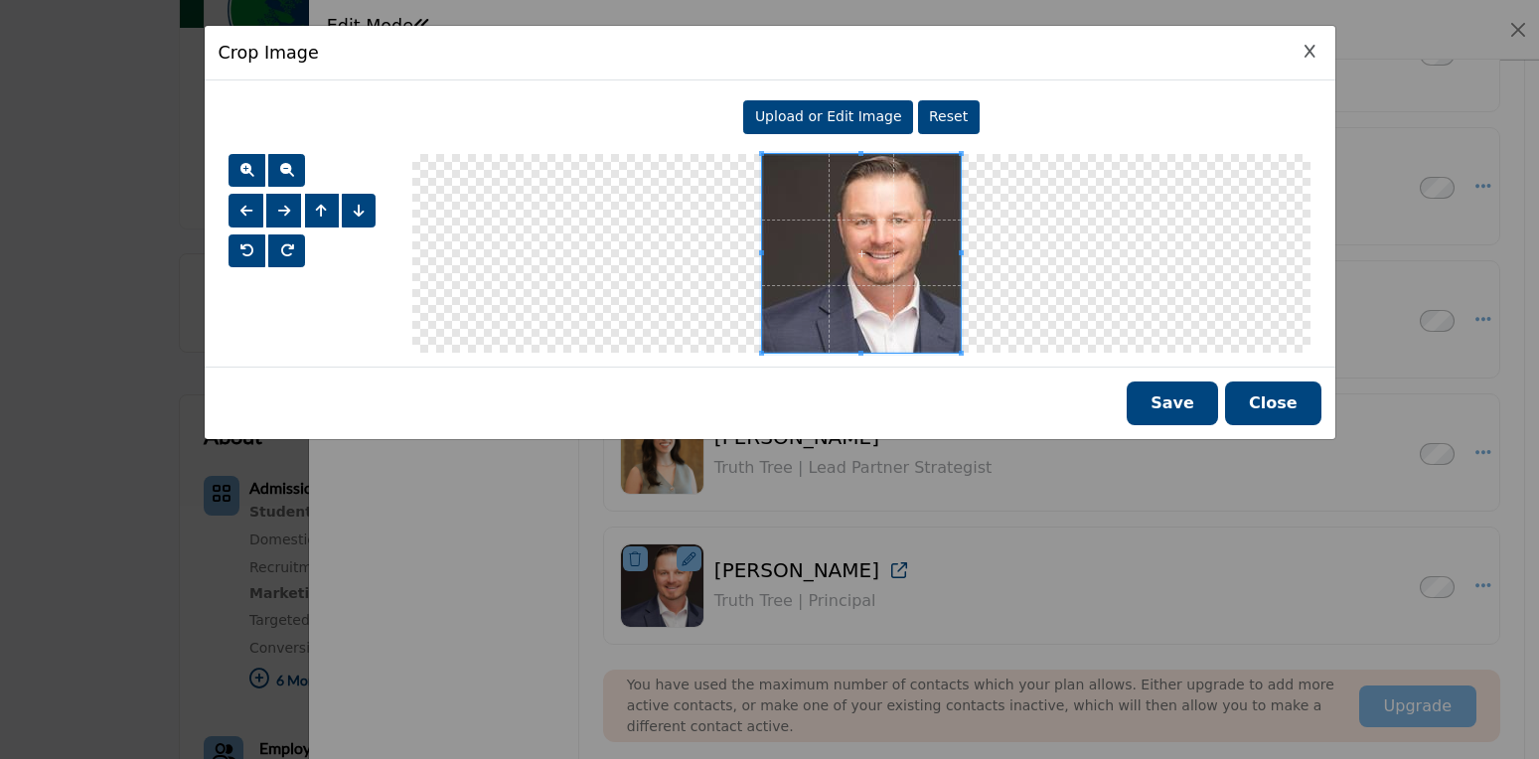
click at [831, 116] on span "Upload or Edit Image" at bounding box center [828, 116] width 147 height 16
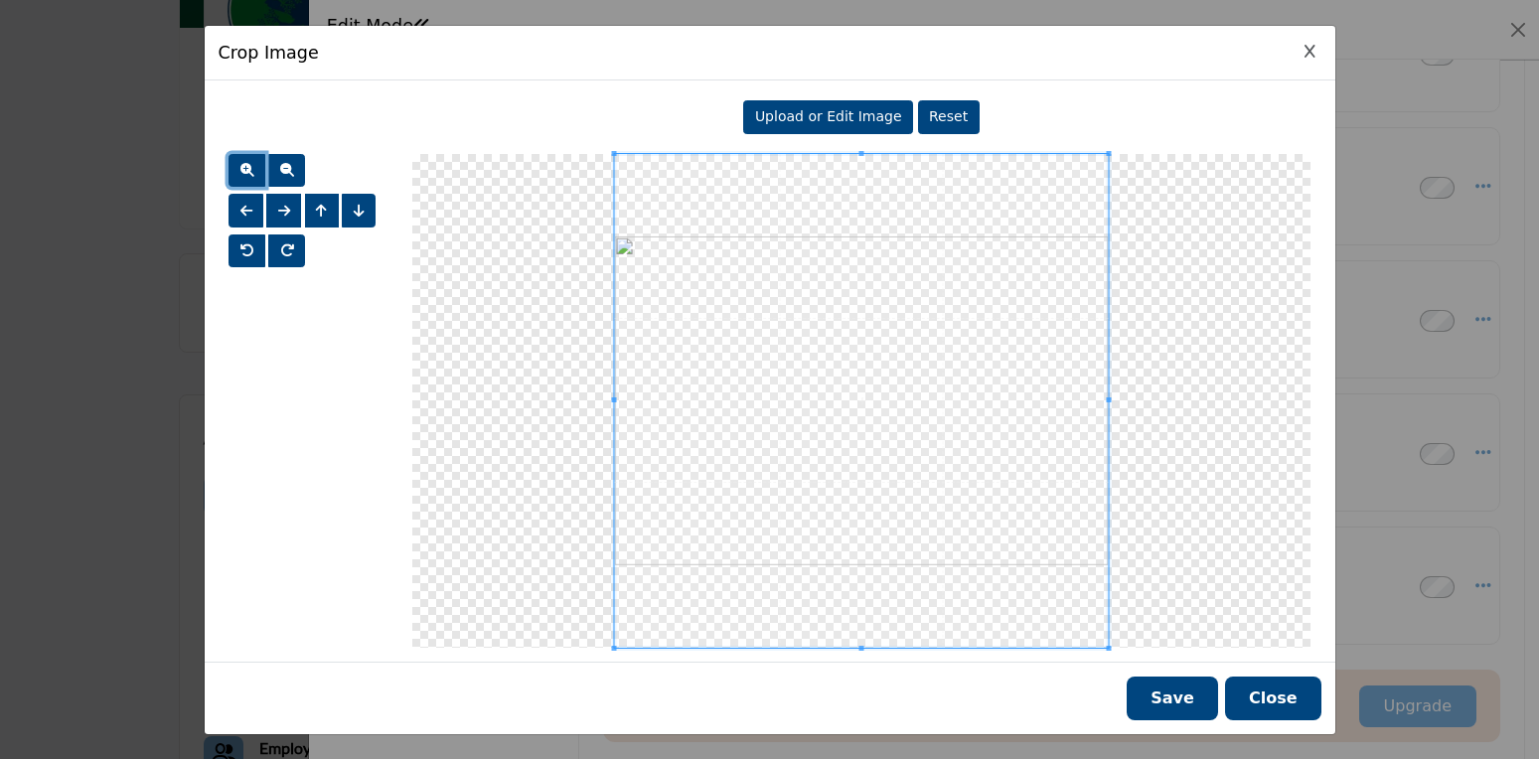
click at [255, 172] on button "button" at bounding box center [247, 171] width 37 height 34
click at [290, 173] on span "button" at bounding box center [287, 170] width 14 height 14
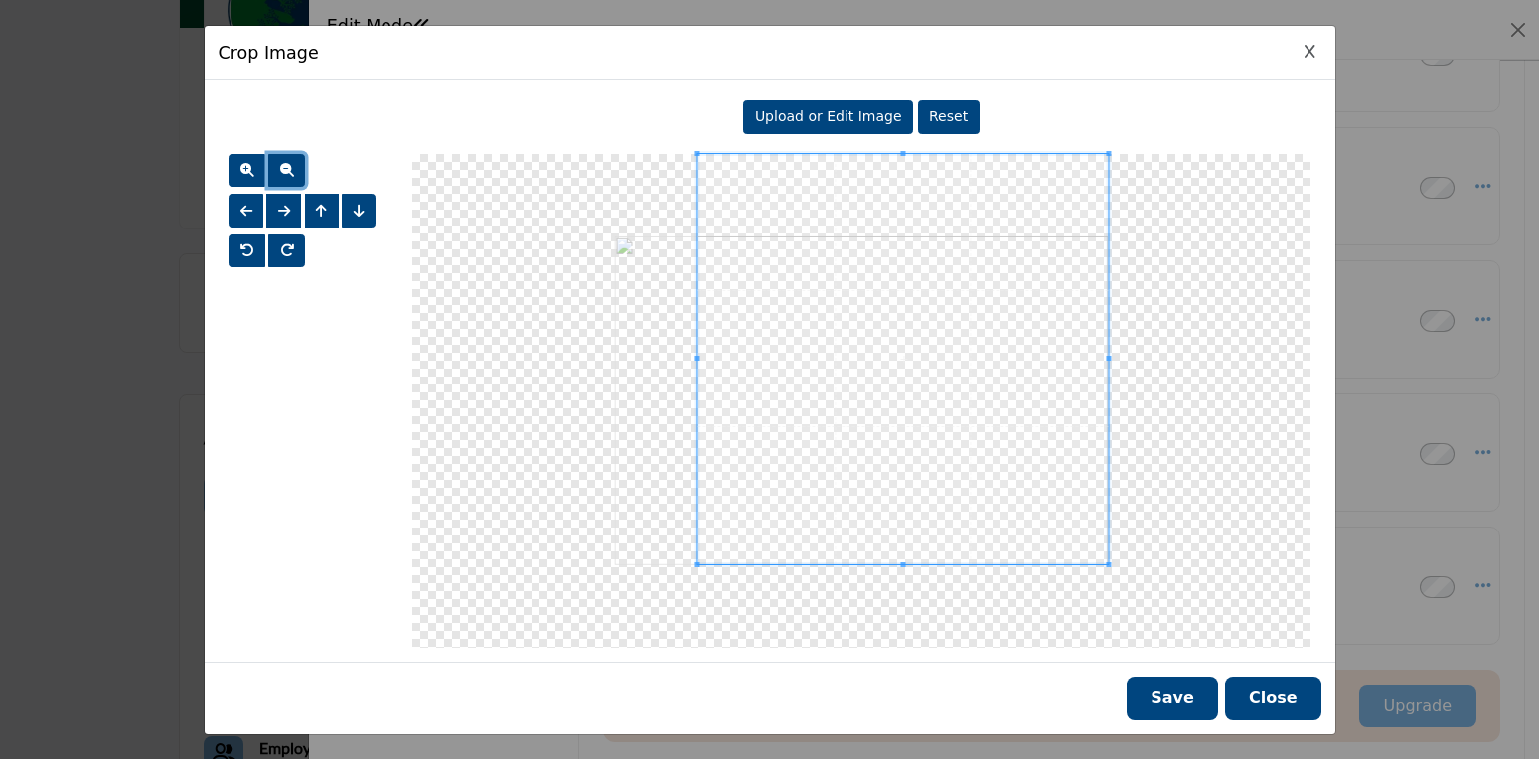
click at [699, 543] on div at bounding box center [903, 359] width 410 height 410
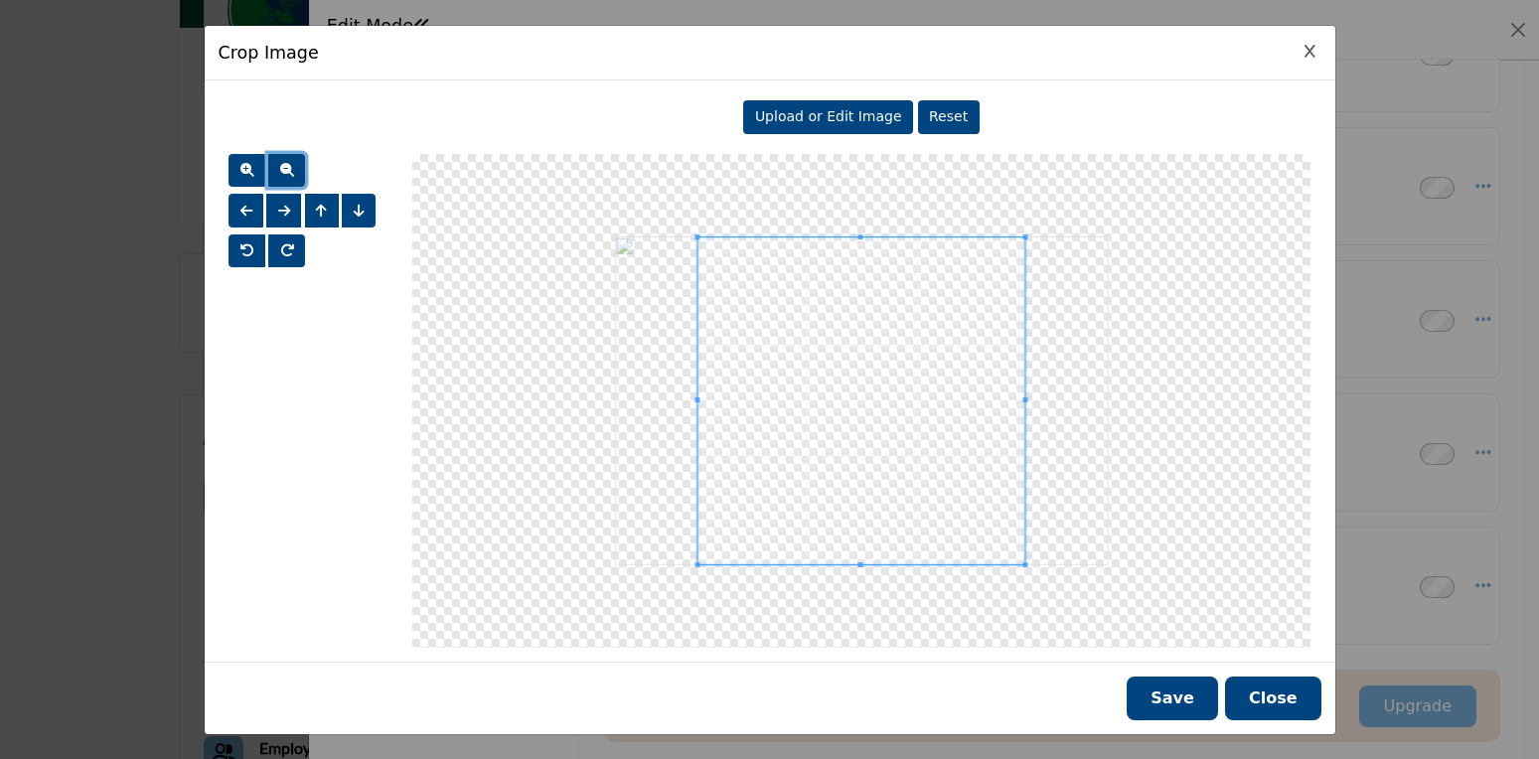
click at [1033, 235] on div at bounding box center [861, 401] width 898 height 494
click at [932, 283] on span at bounding box center [864, 400] width 327 height 327
click at [1180, 710] on button "Save" at bounding box center [1172, 699] width 91 height 44
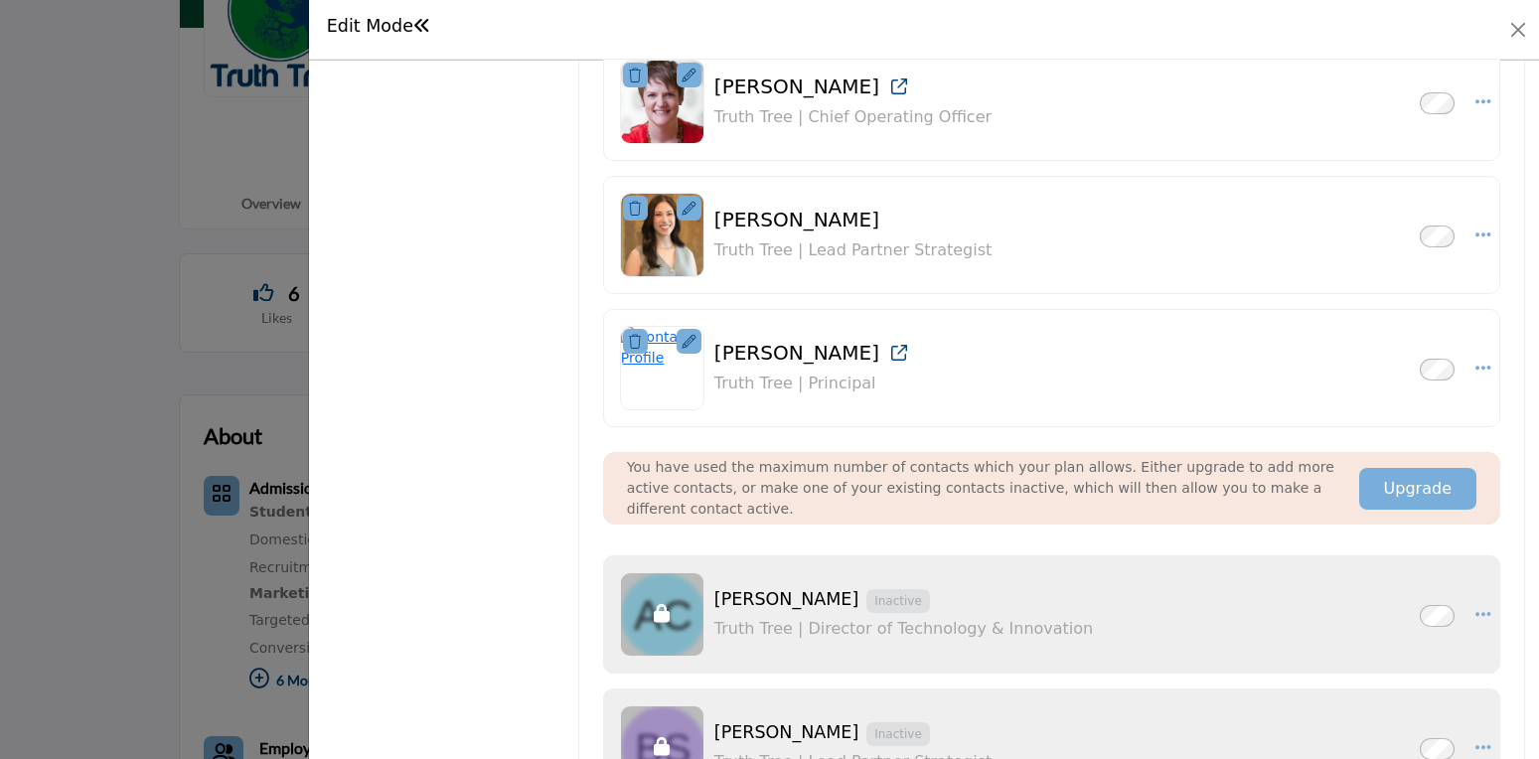
scroll to position [908, 0]
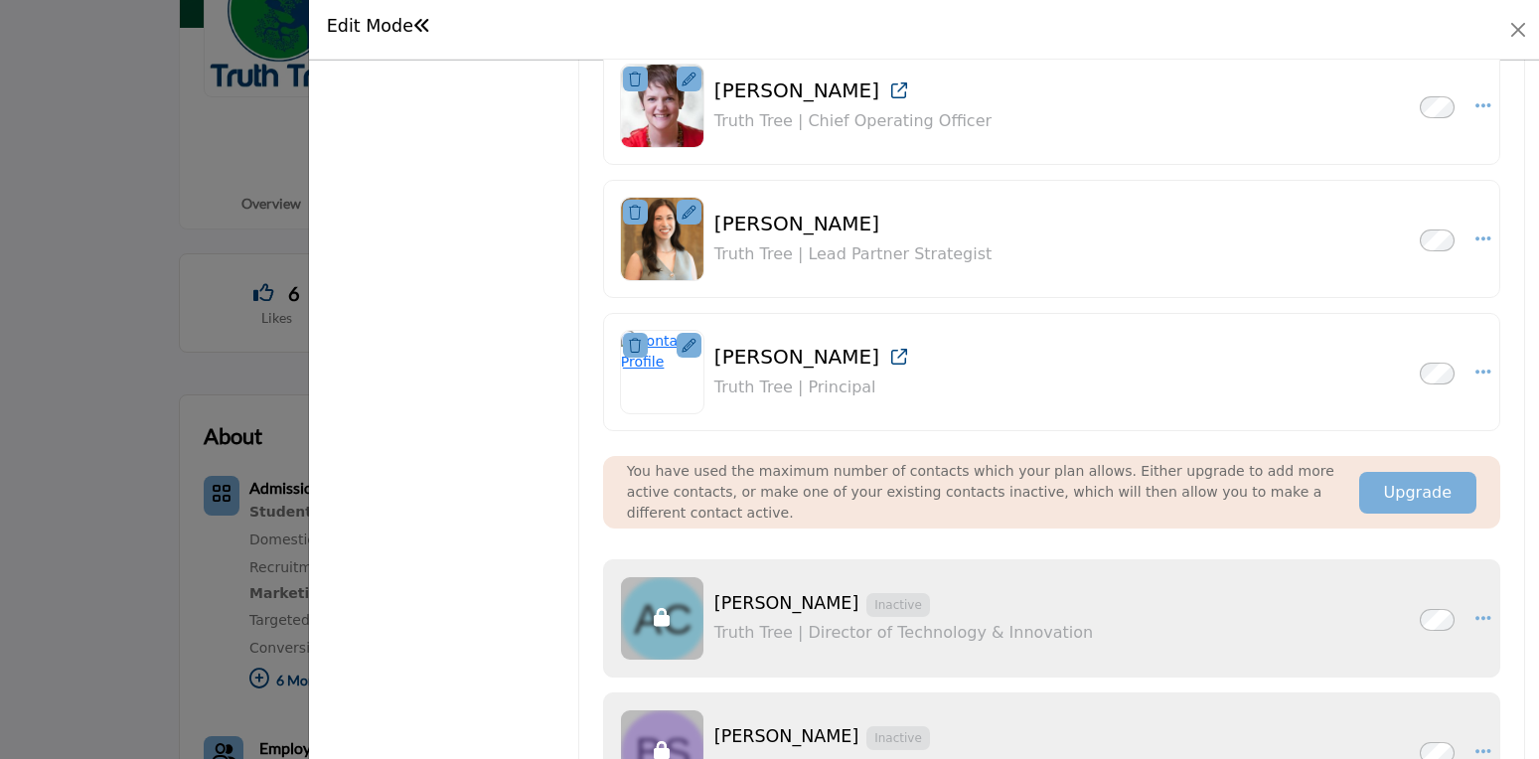
click at [684, 351] on icon at bounding box center [689, 346] width 14 height 14
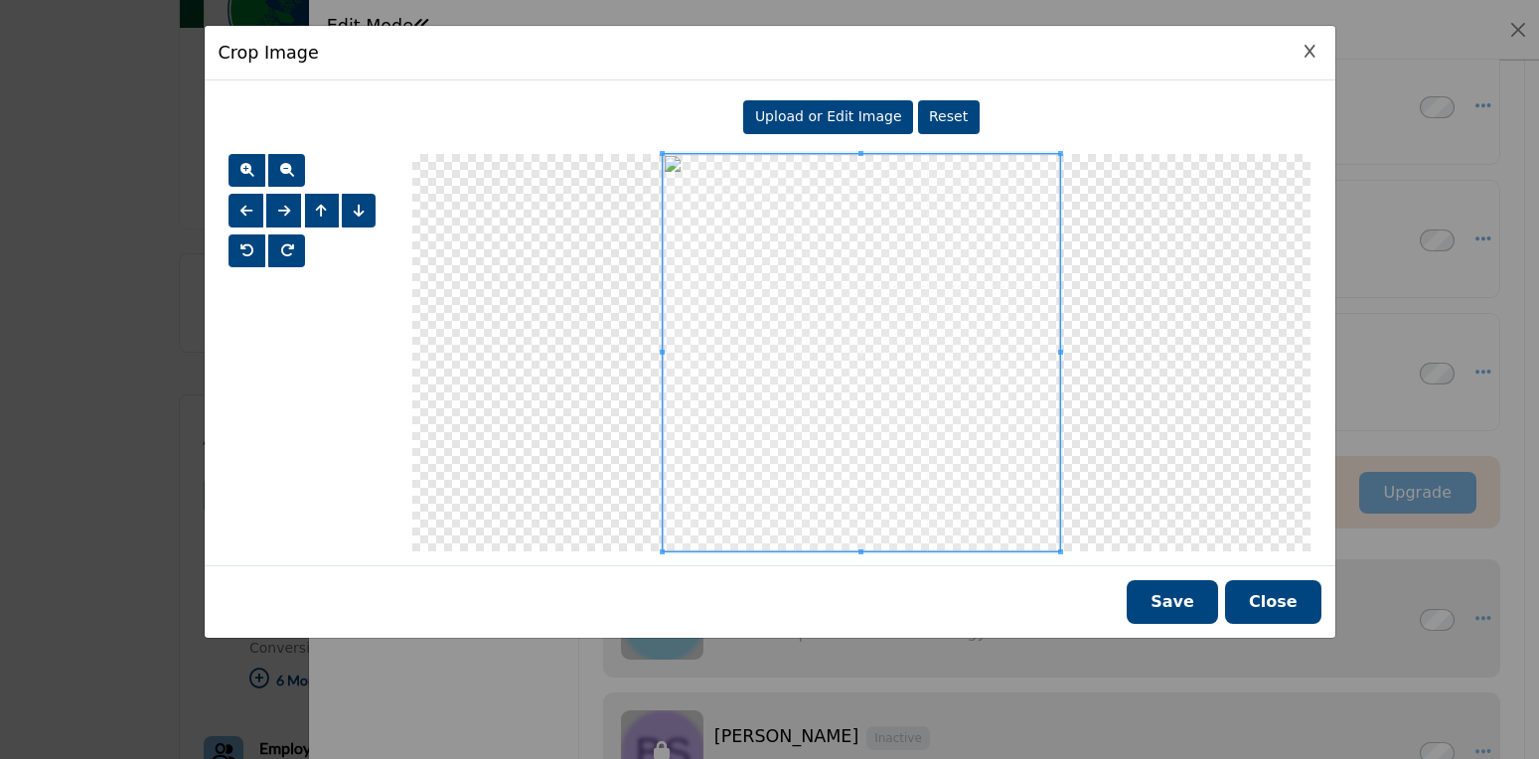
click at [832, 119] on span "Upload or Edit Image" at bounding box center [828, 116] width 147 height 16
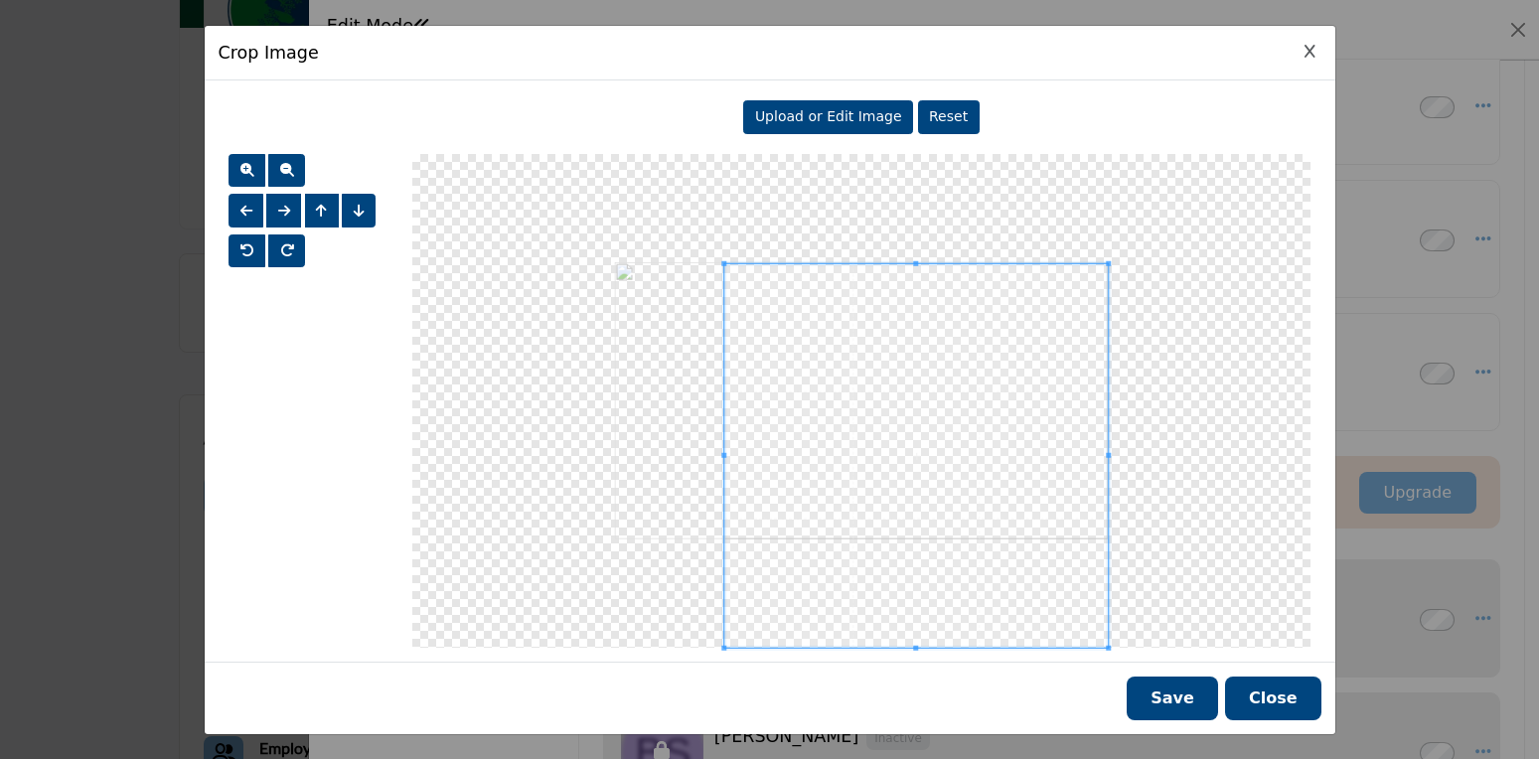
click at [705, 261] on div at bounding box center [861, 401] width 898 height 494
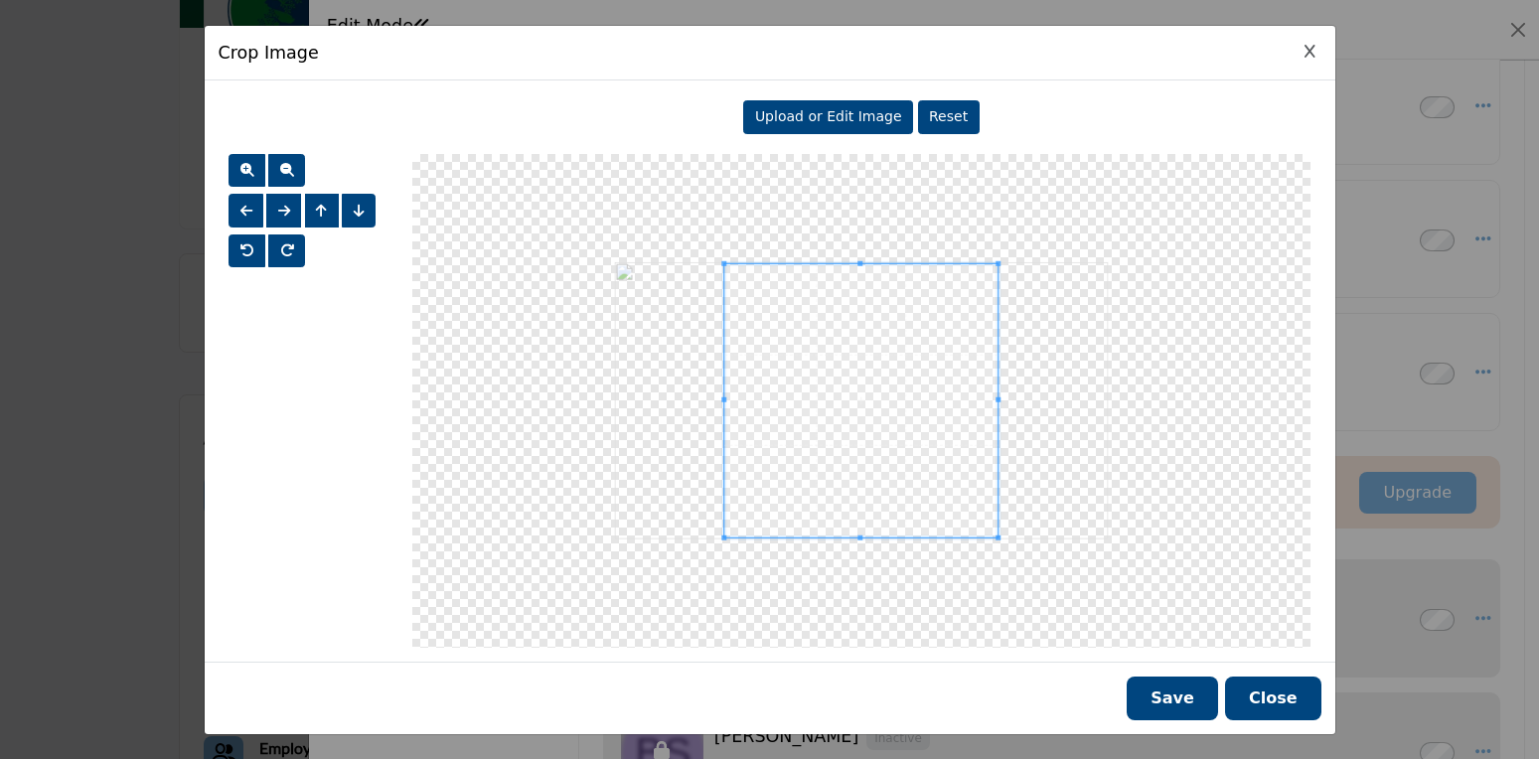
click at [1000, 566] on div at bounding box center [861, 401] width 898 height 494
click at [917, 464] on span at bounding box center [869, 399] width 273 height 273
click at [1190, 704] on button "Save" at bounding box center [1172, 699] width 91 height 44
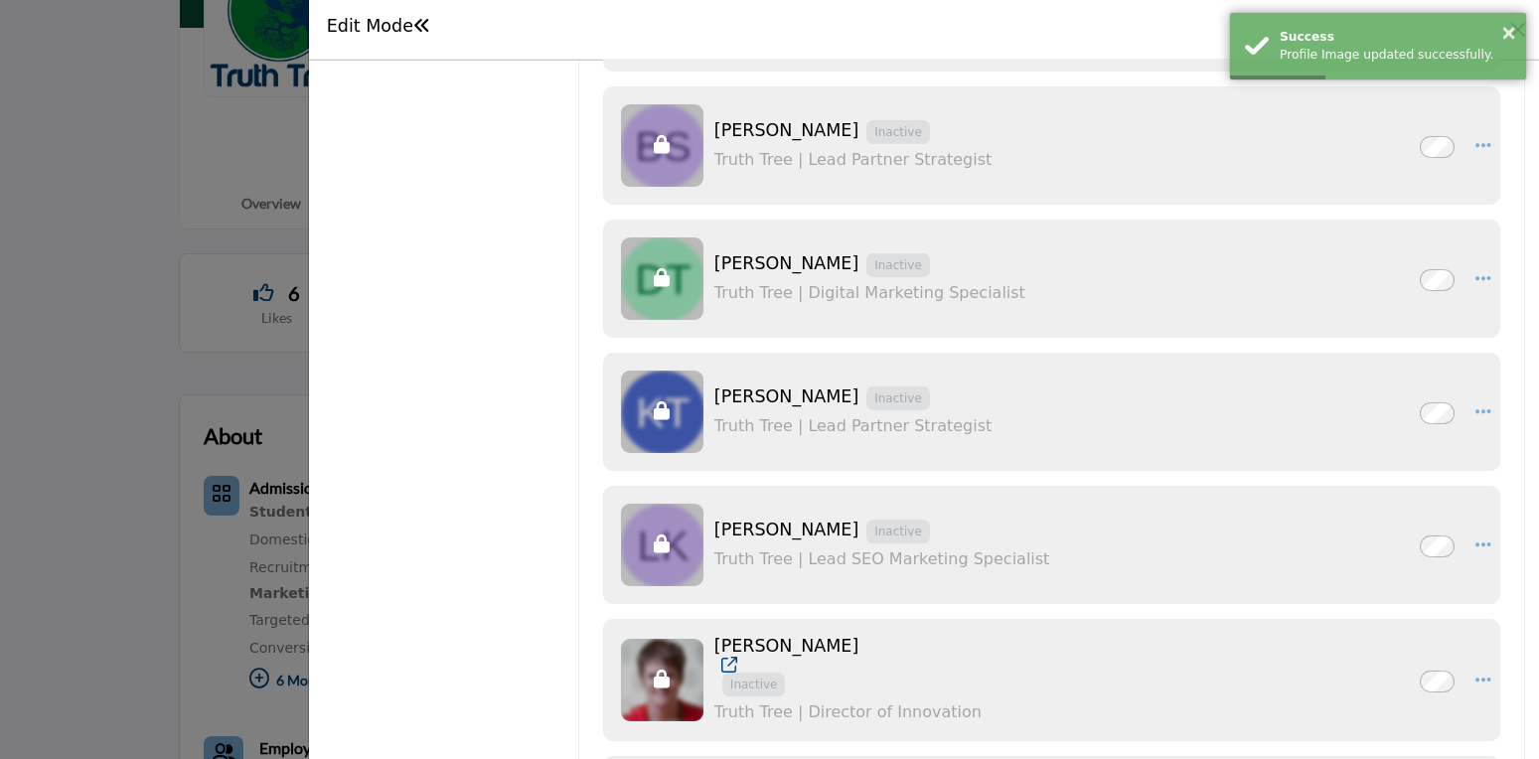
scroll to position [0, 0]
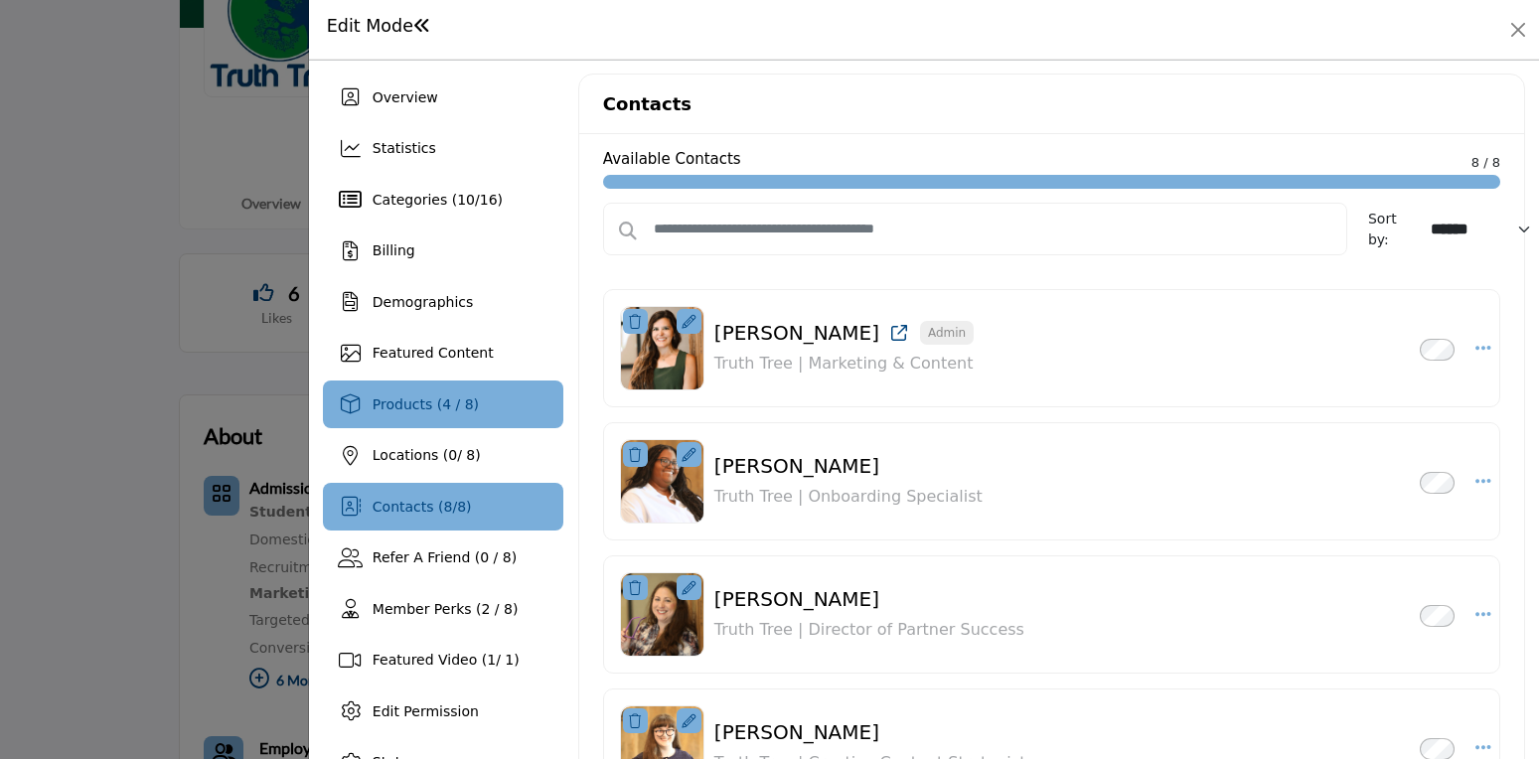
click at [443, 398] on span "Products (4 / 8)" at bounding box center [426, 404] width 106 height 16
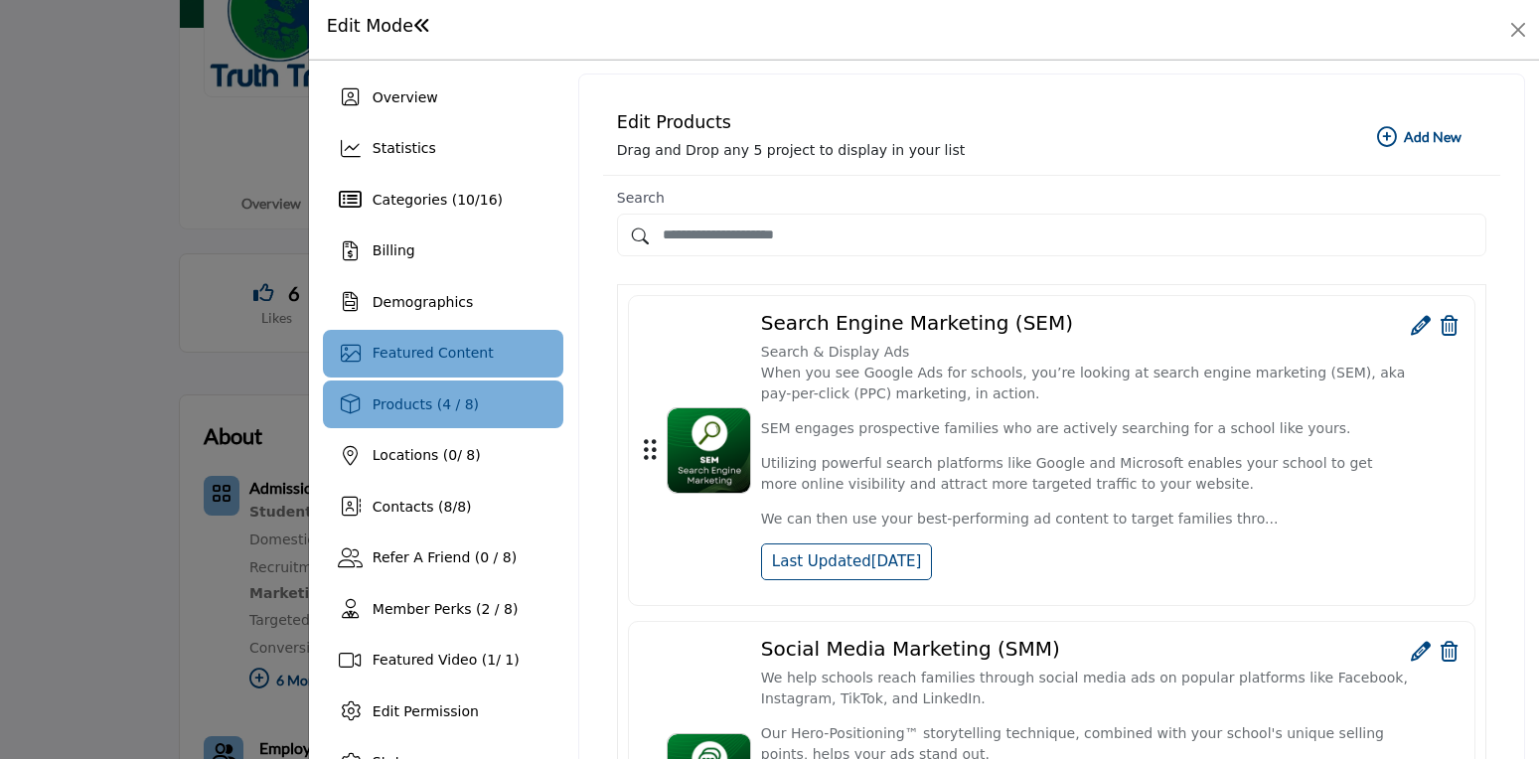
click at [448, 335] on div "Featured Content" at bounding box center [443, 354] width 240 height 48
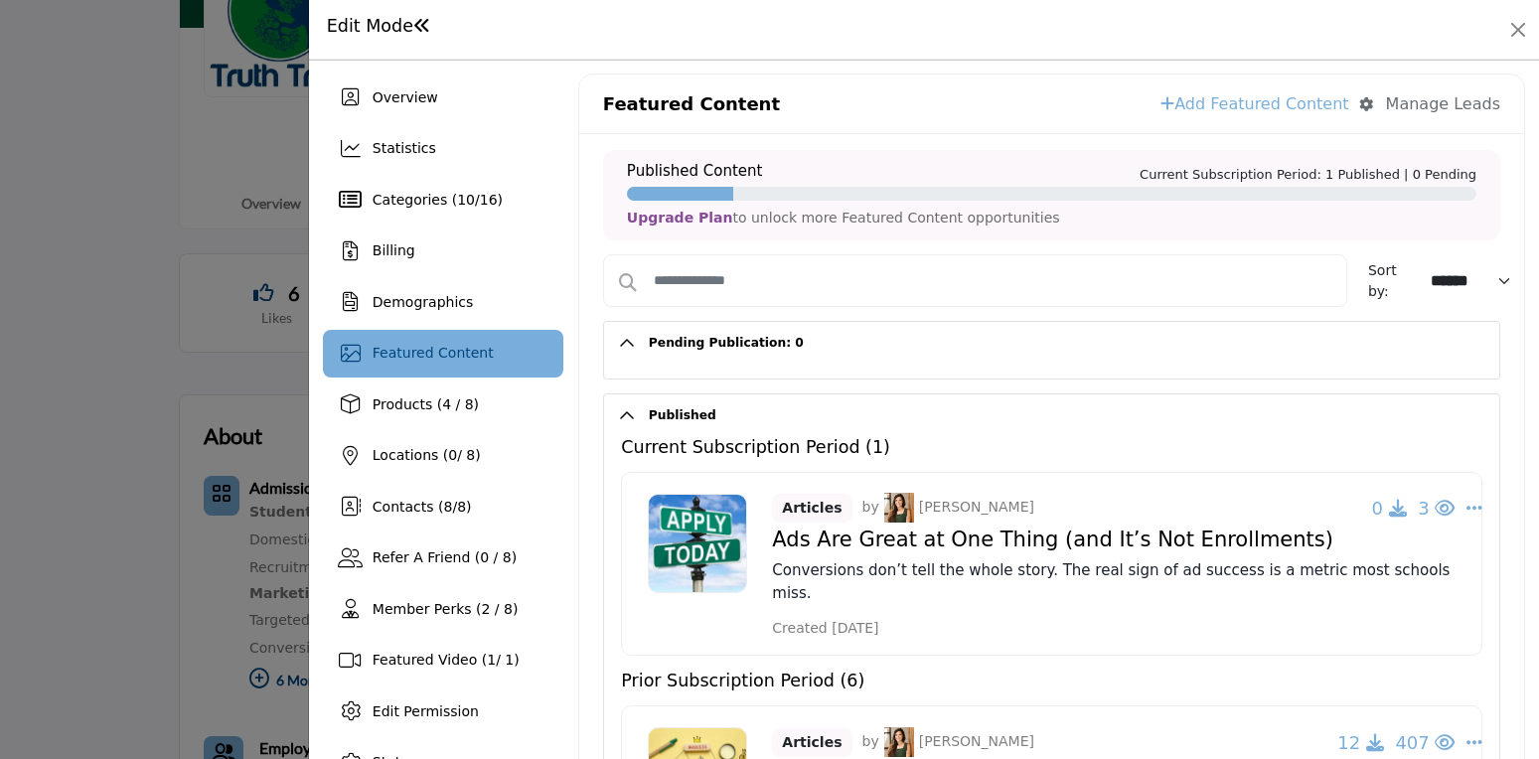
click at [1425, 105] on div "Manage Leads" at bounding box center [1443, 104] width 114 height 24
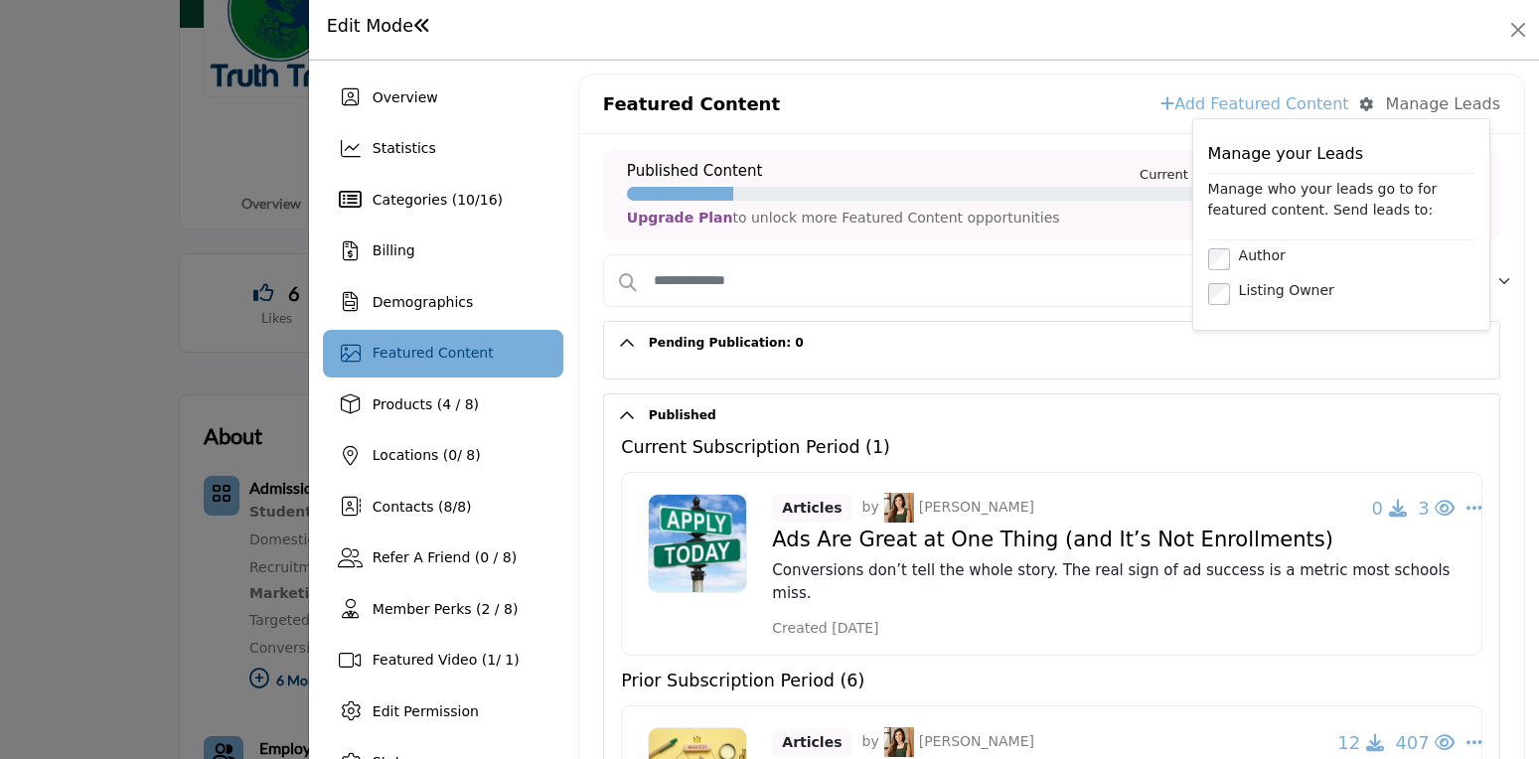
click at [1424, 106] on div "Manage Leads" at bounding box center [1443, 104] width 114 height 24
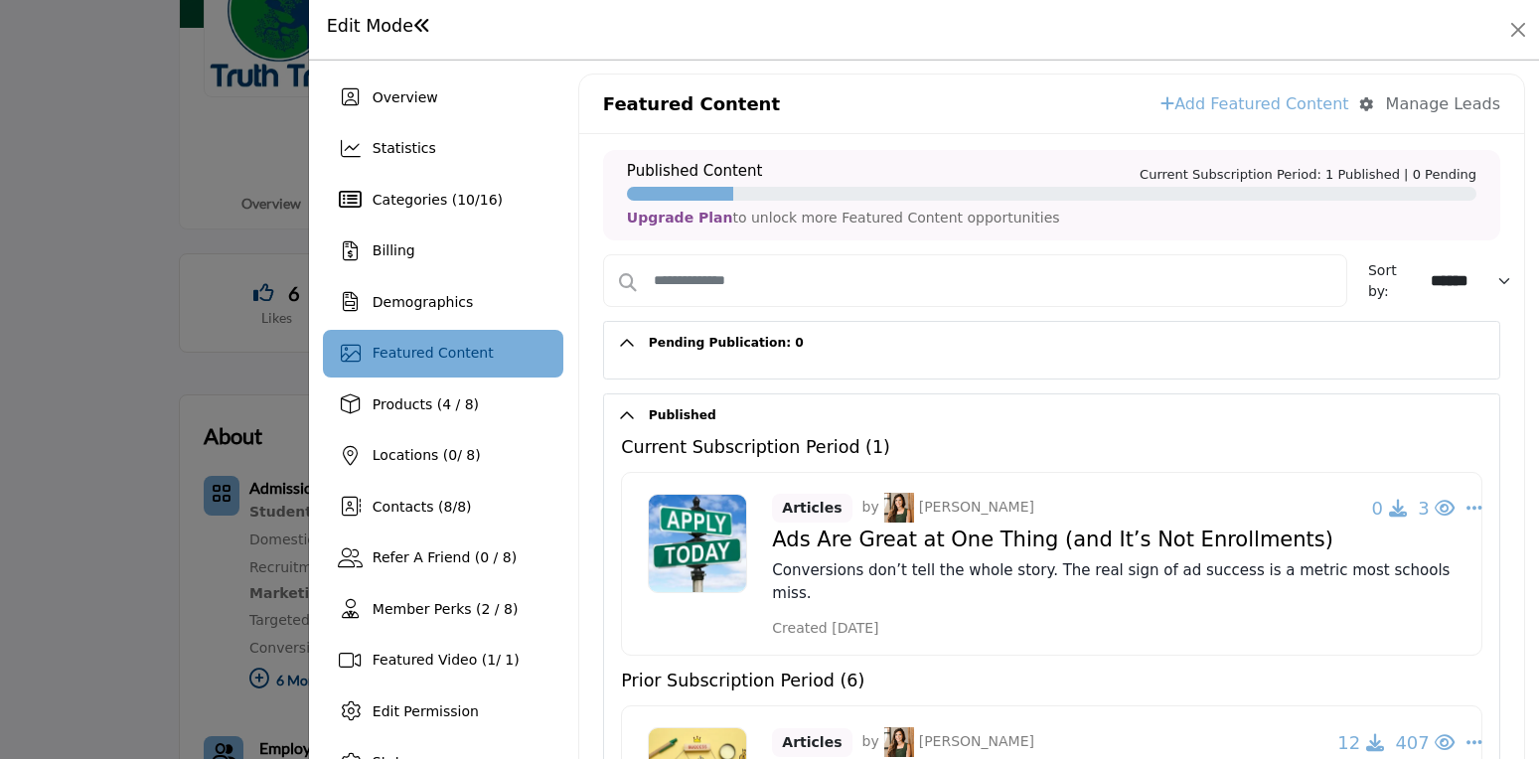
click at [1489, 289] on select "****** *****" at bounding box center [1472, 281] width 99 height 35
click at [1423, 264] on select "****** *****" at bounding box center [1472, 281] width 99 height 35
click at [1442, 279] on select "****** *****" at bounding box center [1472, 281] width 99 height 35
select select "******"
click at [1423, 264] on select "****** *****" at bounding box center [1472, 281] width 99 height 35
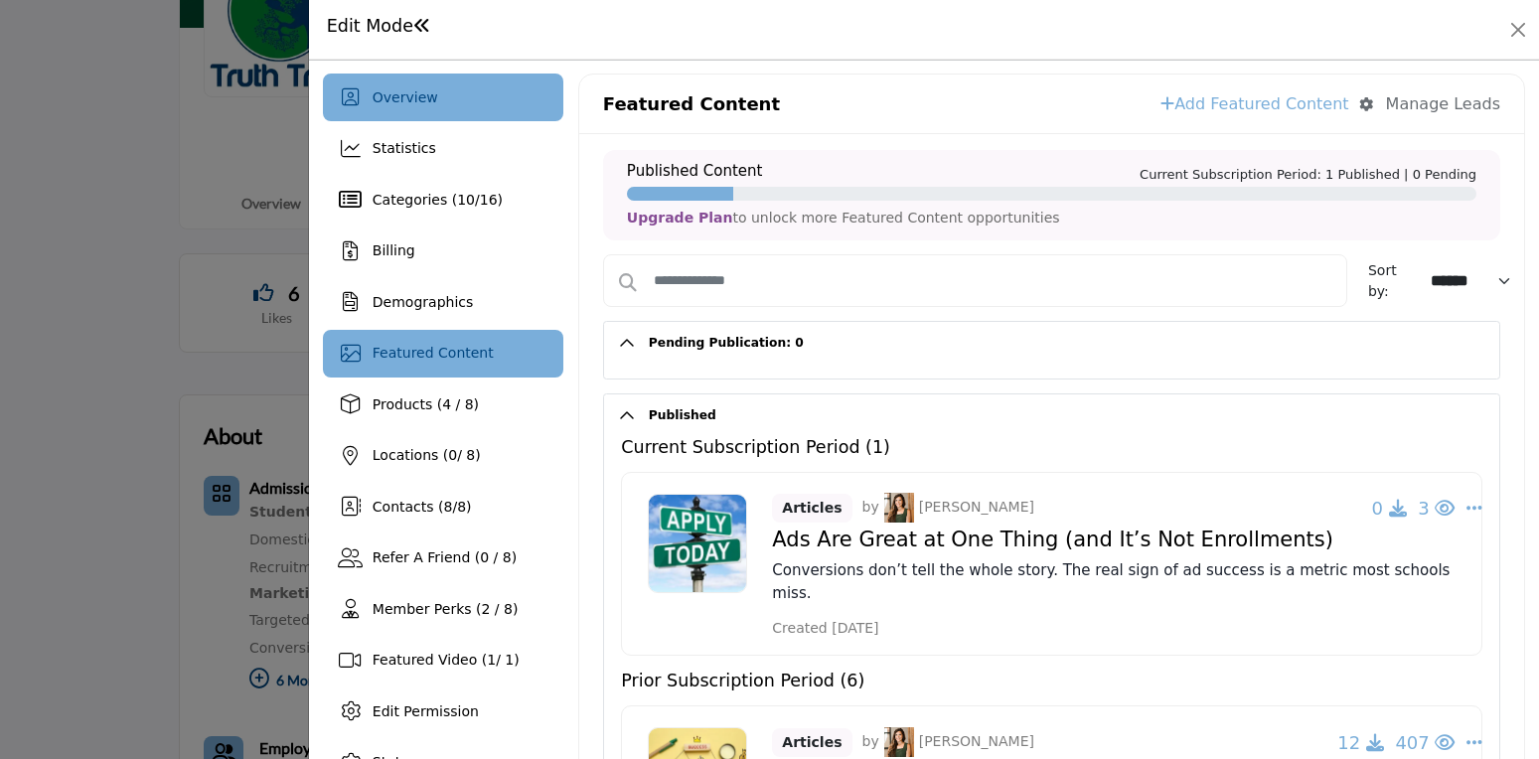
click at [407, 98] on span "Overview" at bounding box center [406, 97] width 66 height 16
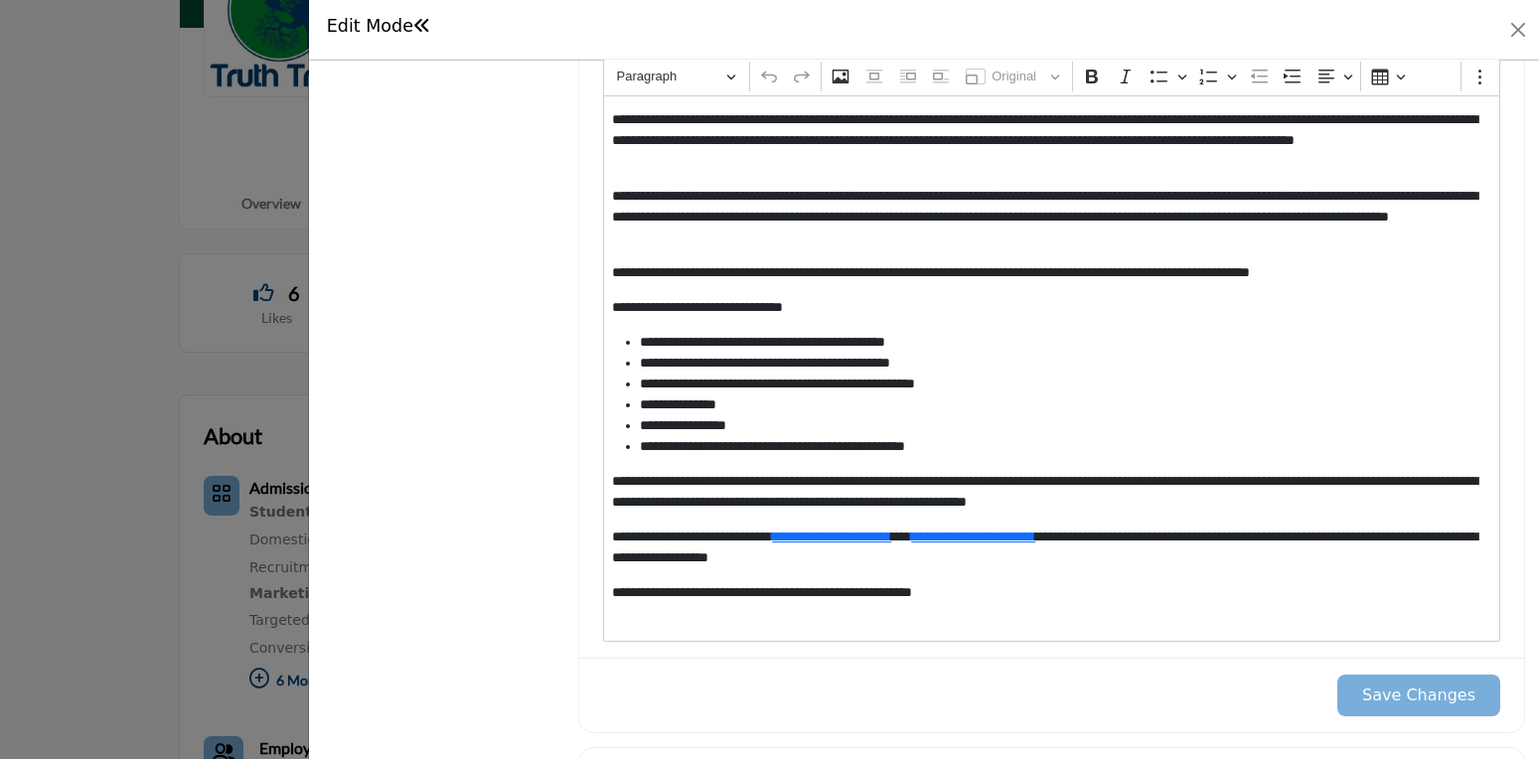
scroll to position [1971, 0]
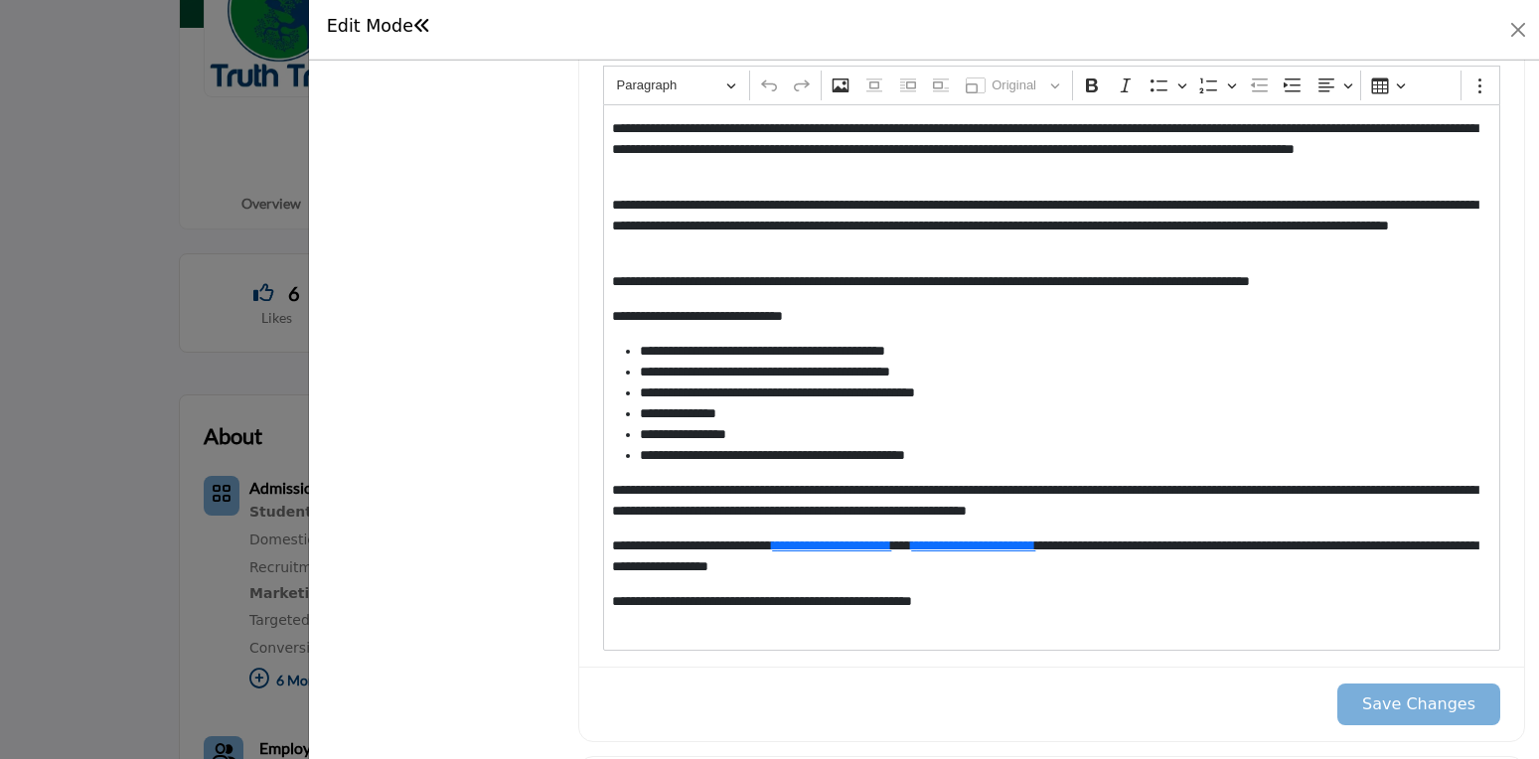
click at [1055, 392] on li "**********" at bounding box center [1061, 393] width 843 height 21
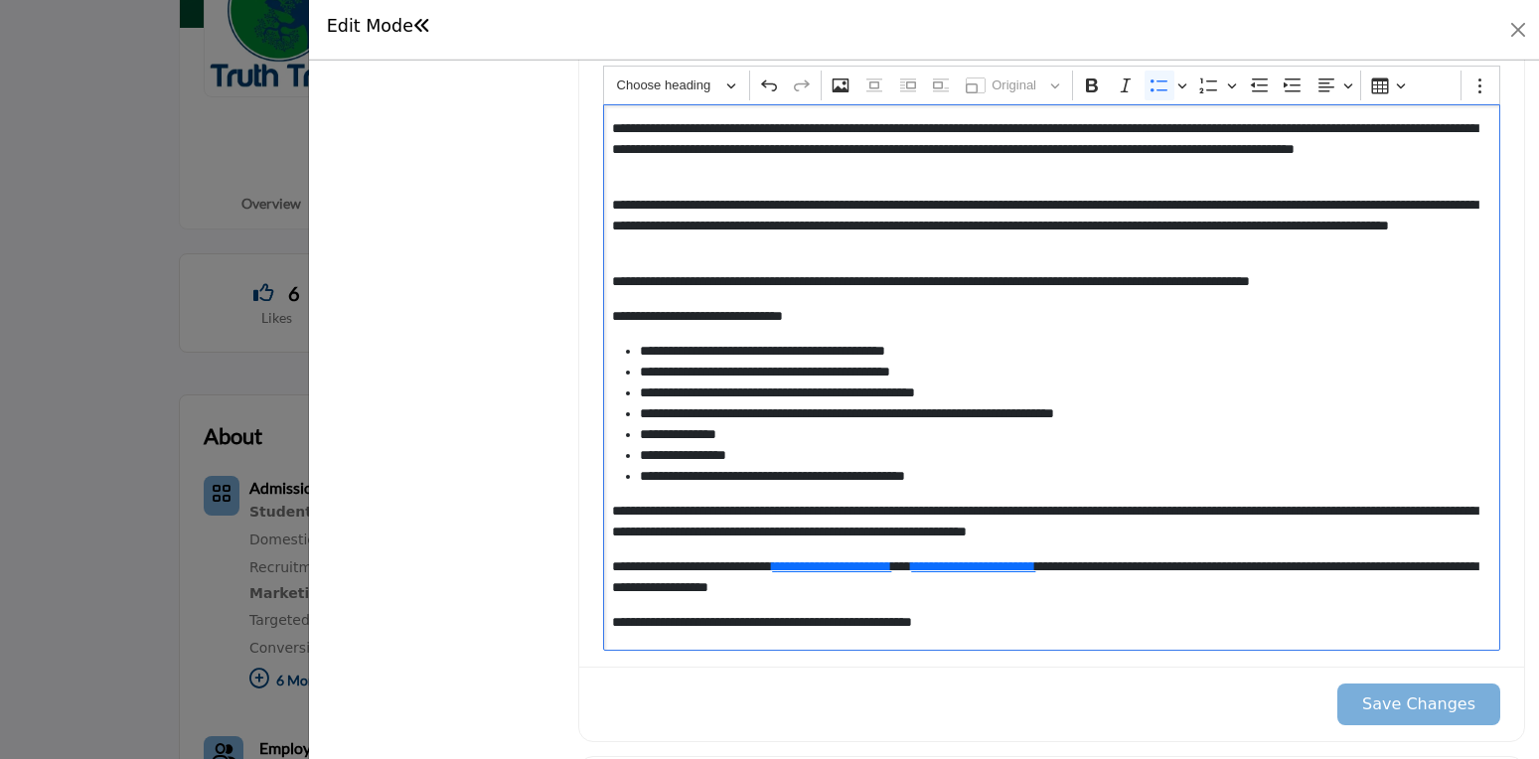
click at [902, 329] on div "**********" at bounding box center [1051, 377] width 897 height 547
click at [903, 317] on p "**********" at bounding box center [1047, 316] width 870 height 21
click at [1375, 700] on button "Save Changes" at bounding box center [1418, 705] width 163 height 42
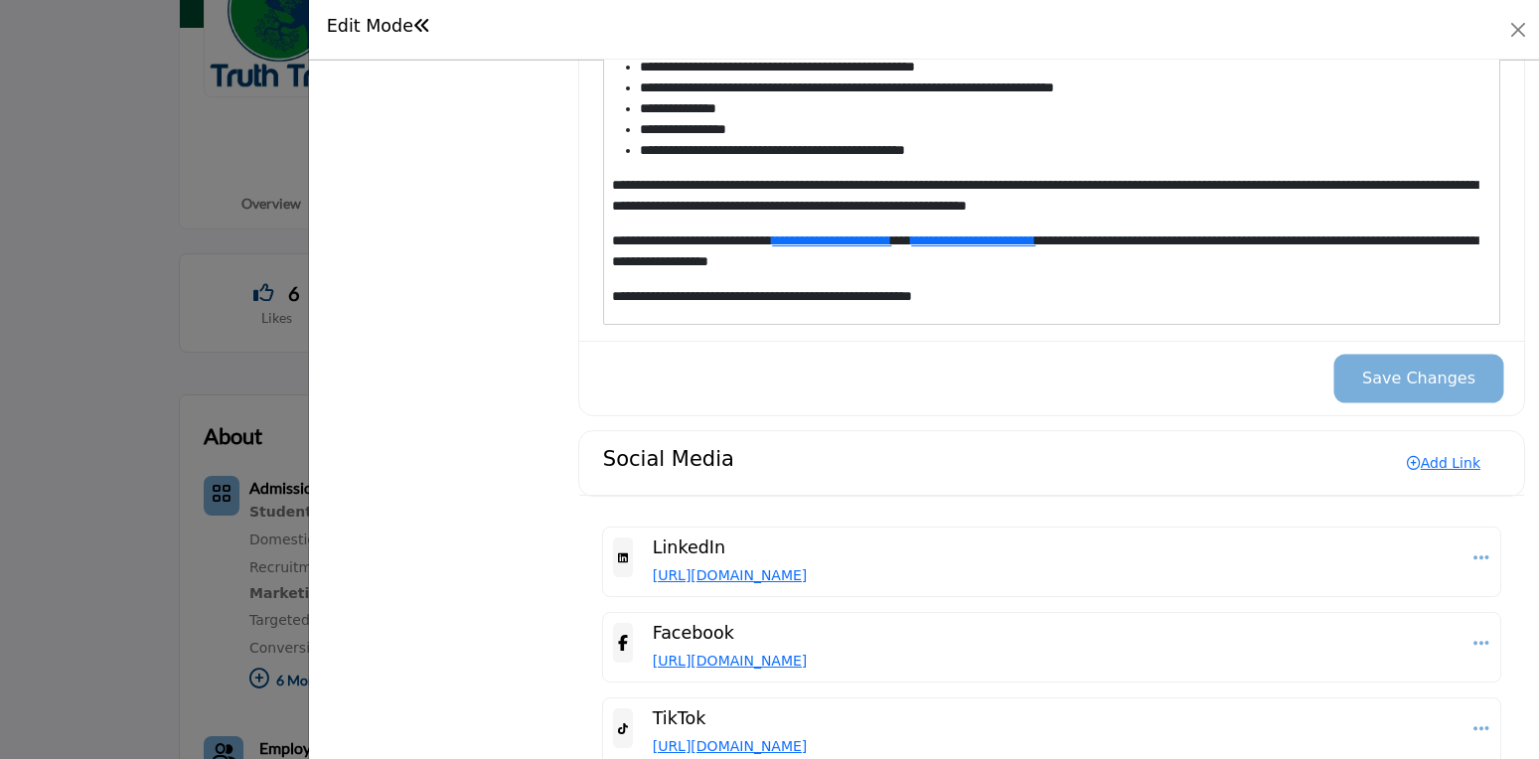
scroll to position [2261, 0]
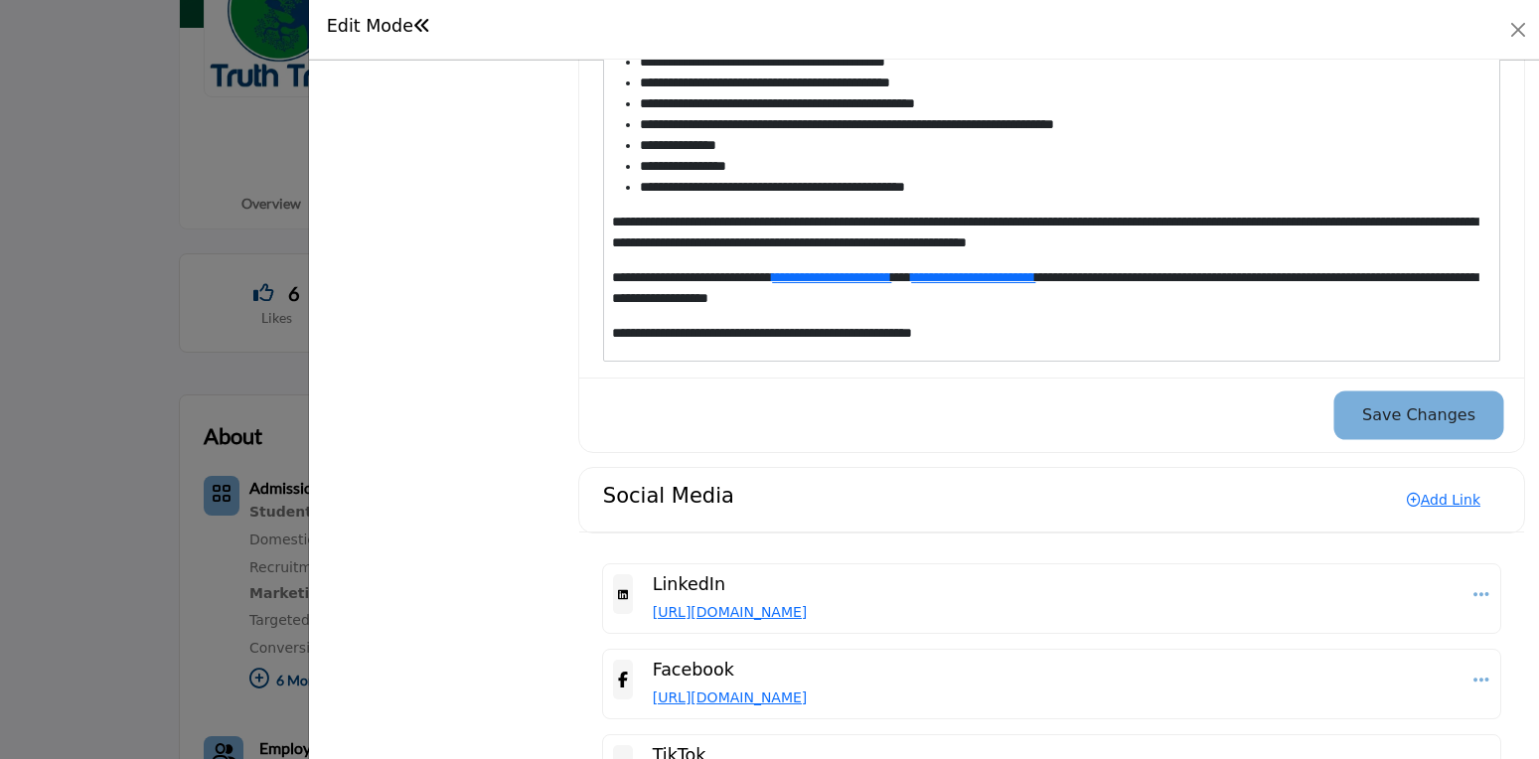
click at [1439, 409] on button "Save Changes" at bounding box center [1418, 415] width 163 height 42
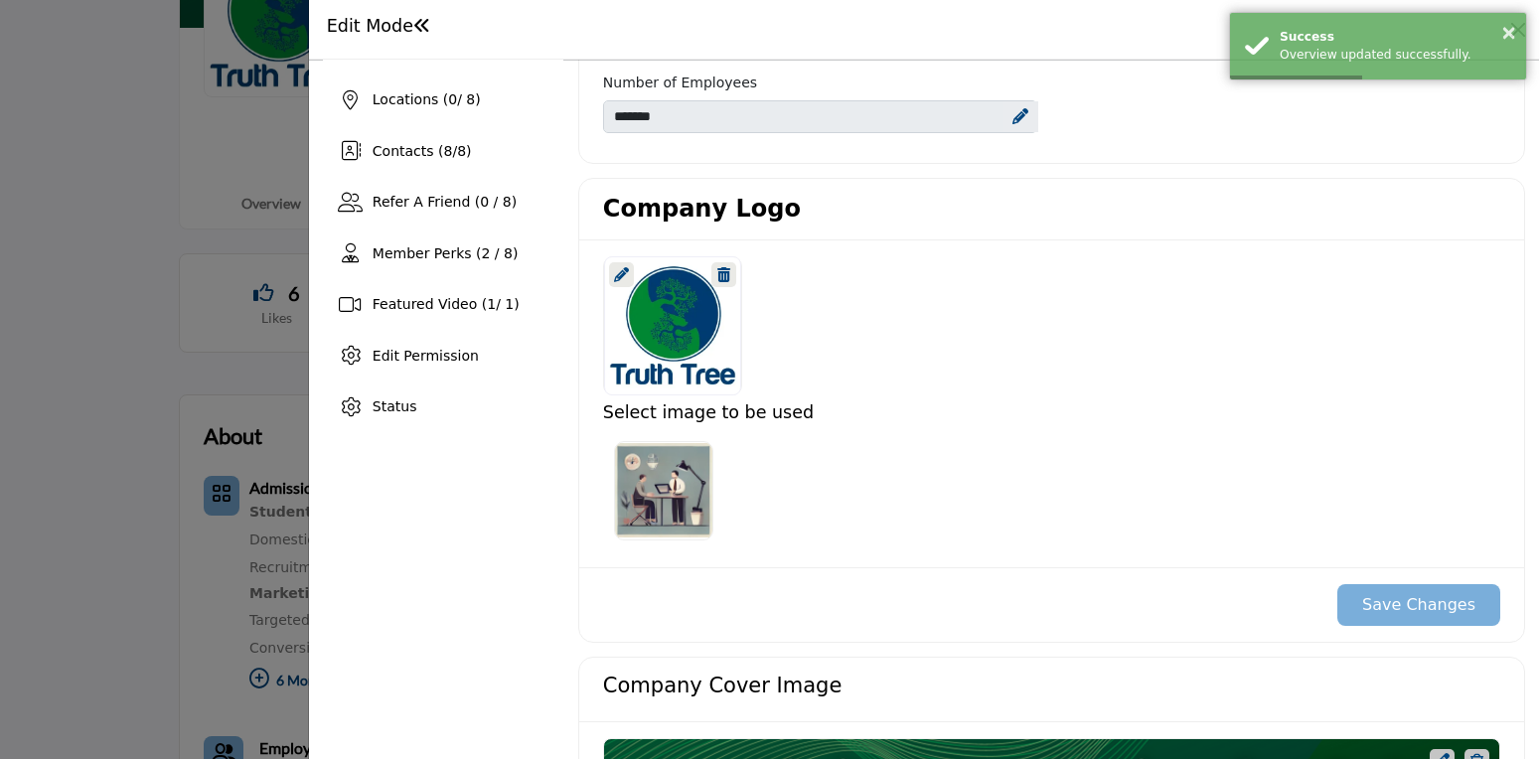
scroll to position [0, 0]
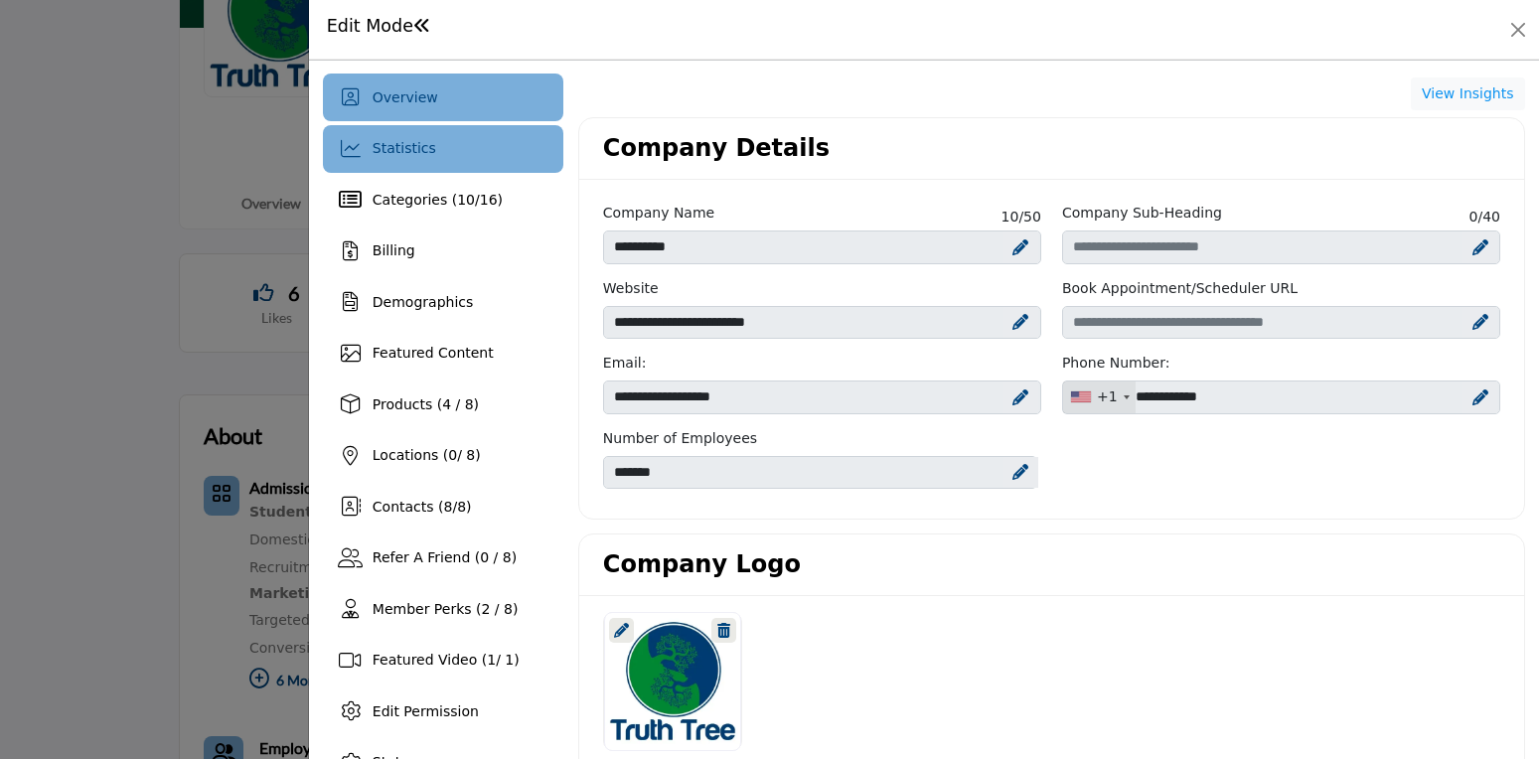
click at [417, 142] on span "Statistics" at bounding box center [405, 148] width 64 height 16
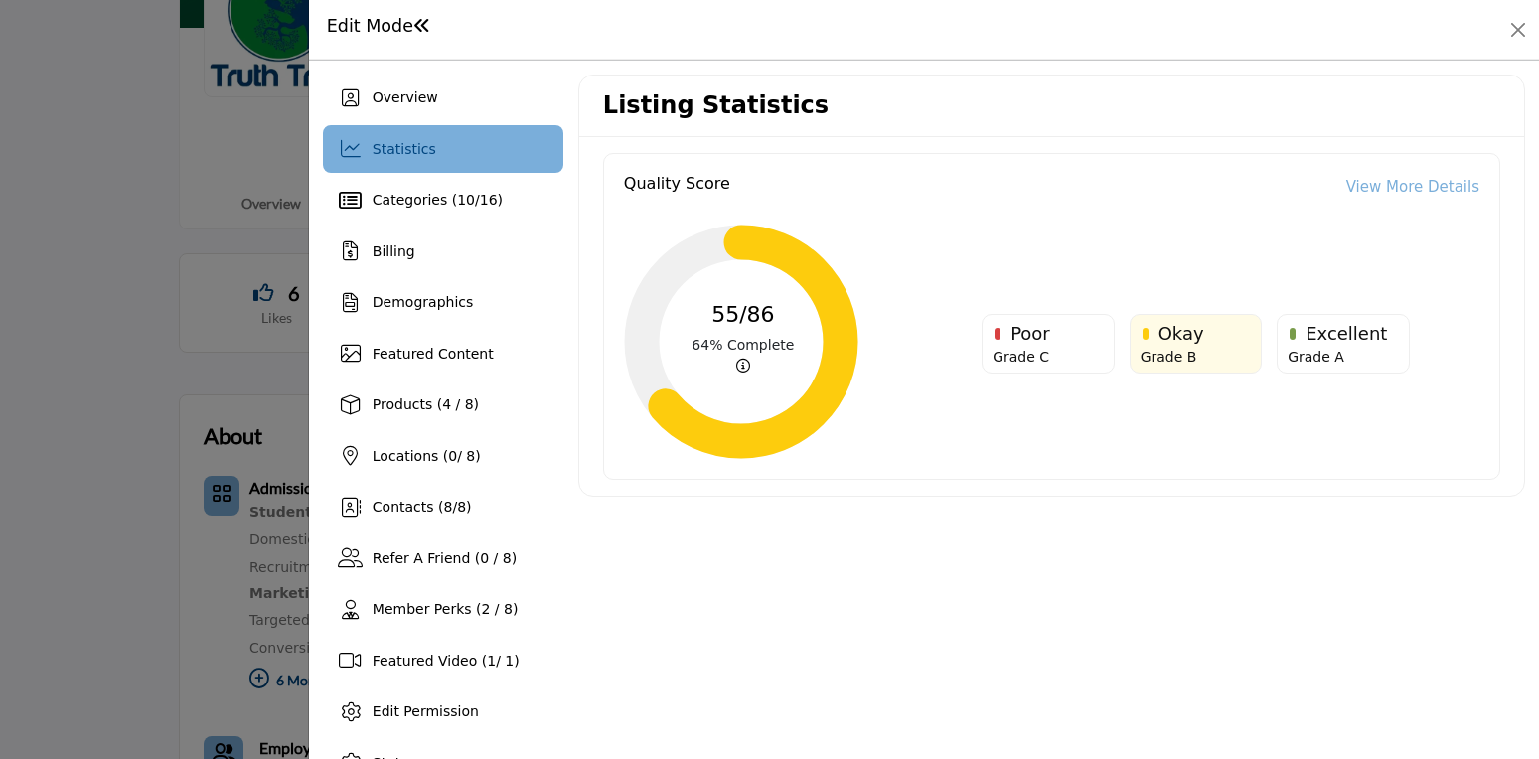
click at [1411, 183] on link "View More Details" at bounding box center [1412, 187] width 133 height 23
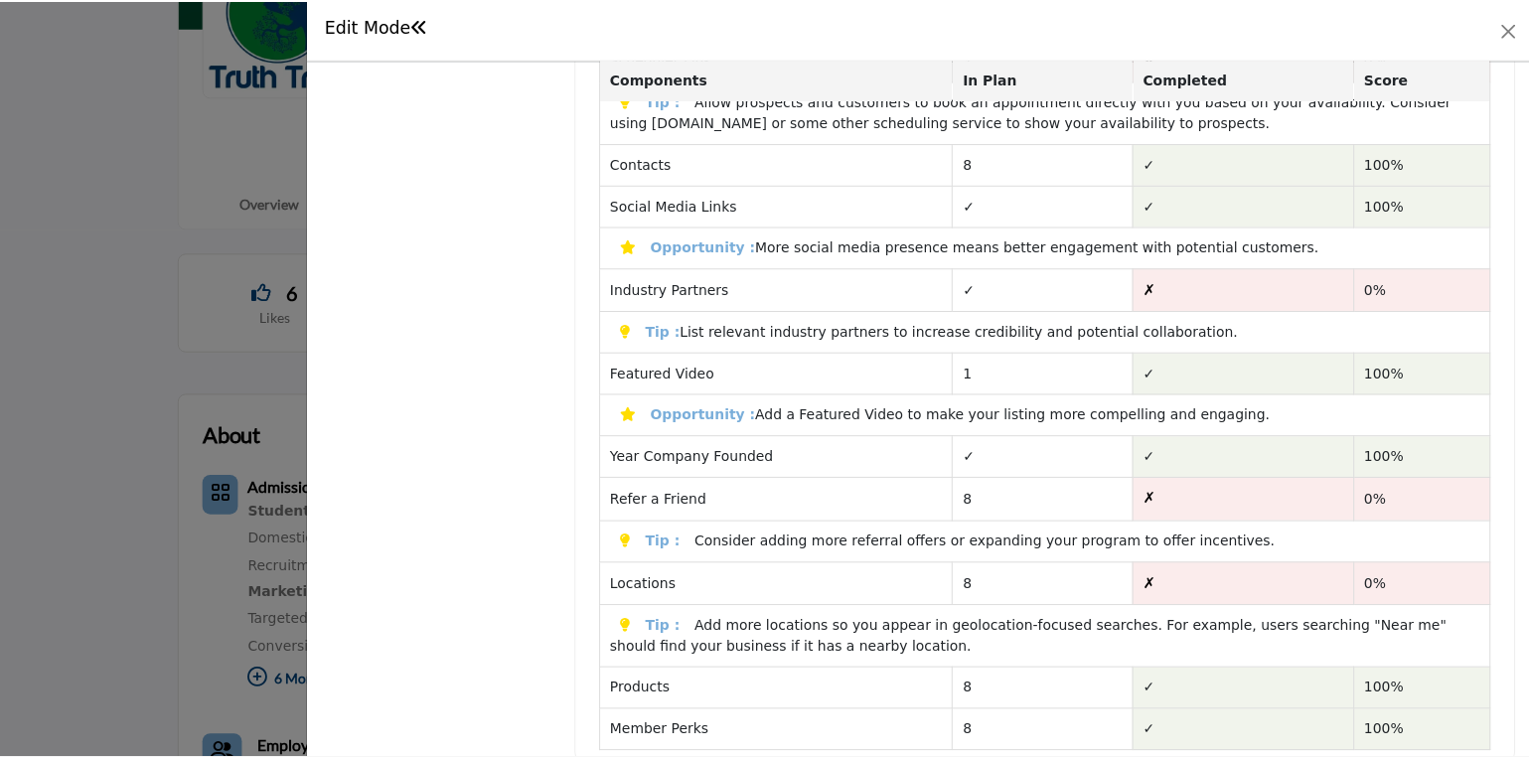
scroll to position [1040, 0]
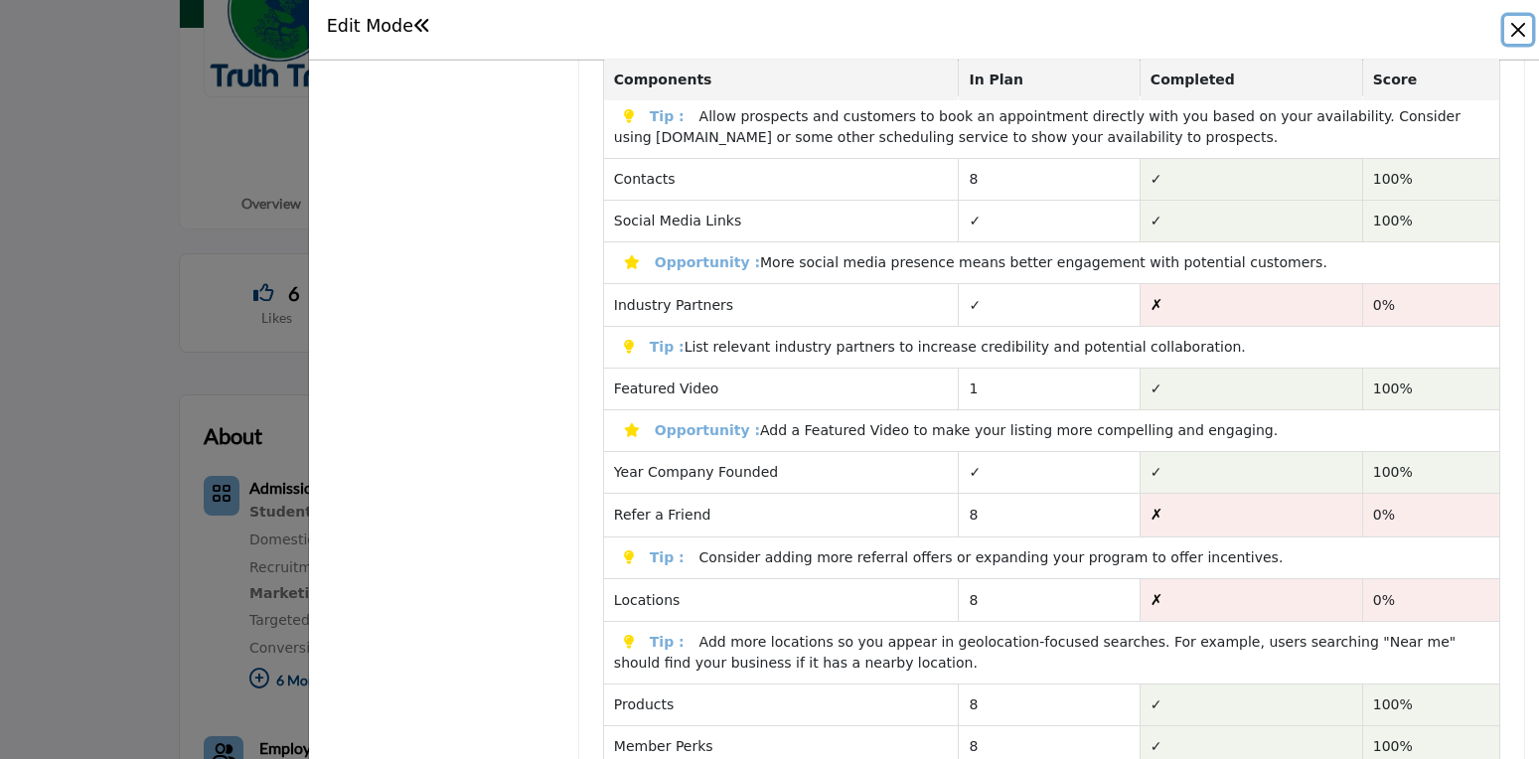
click at [1524, 28] on button "Close" at bounding box center [1518, 30] width 28 height 28
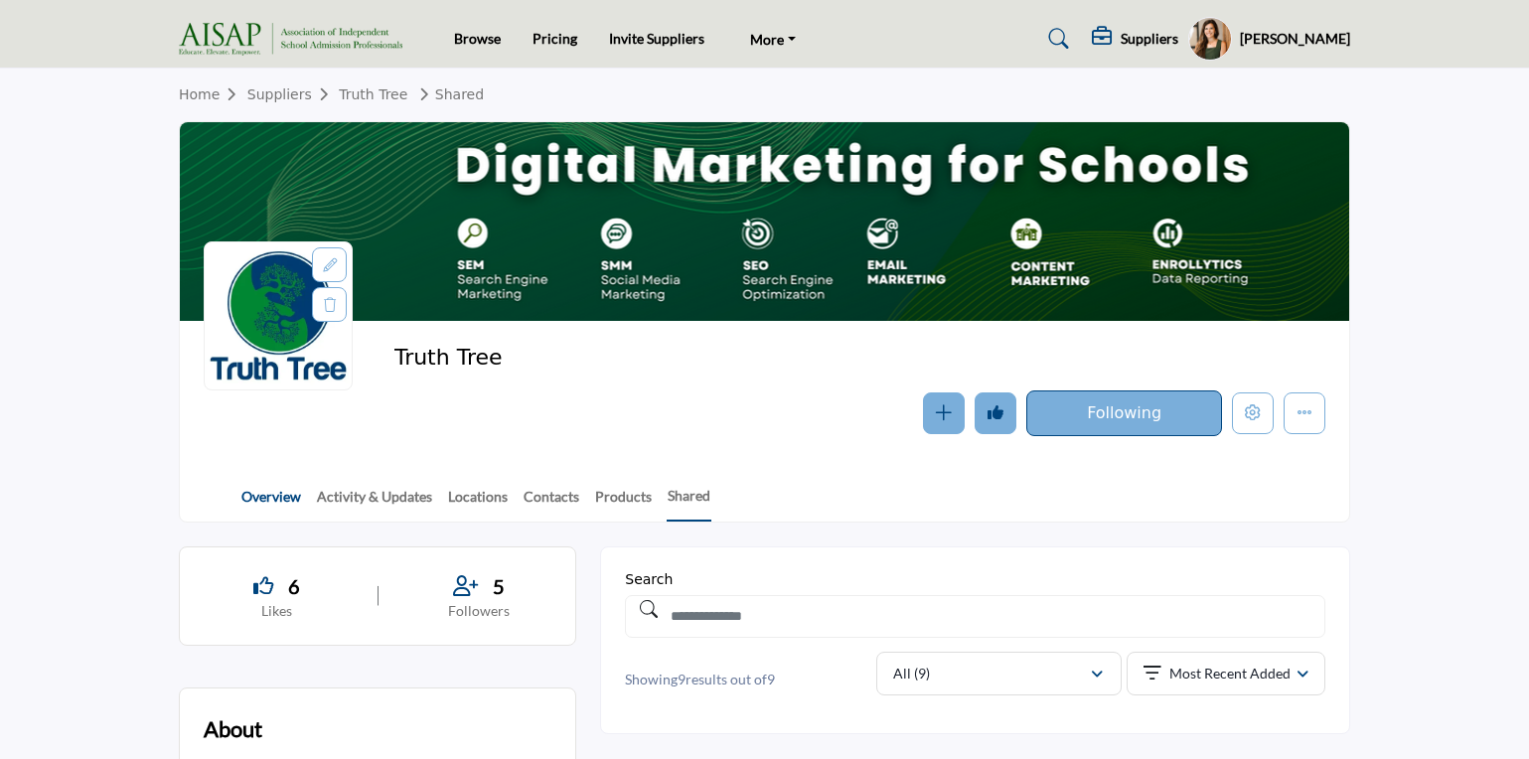
click at [288, 495] on link "Overview" at bounding box center [271, 503] width 62 height 35
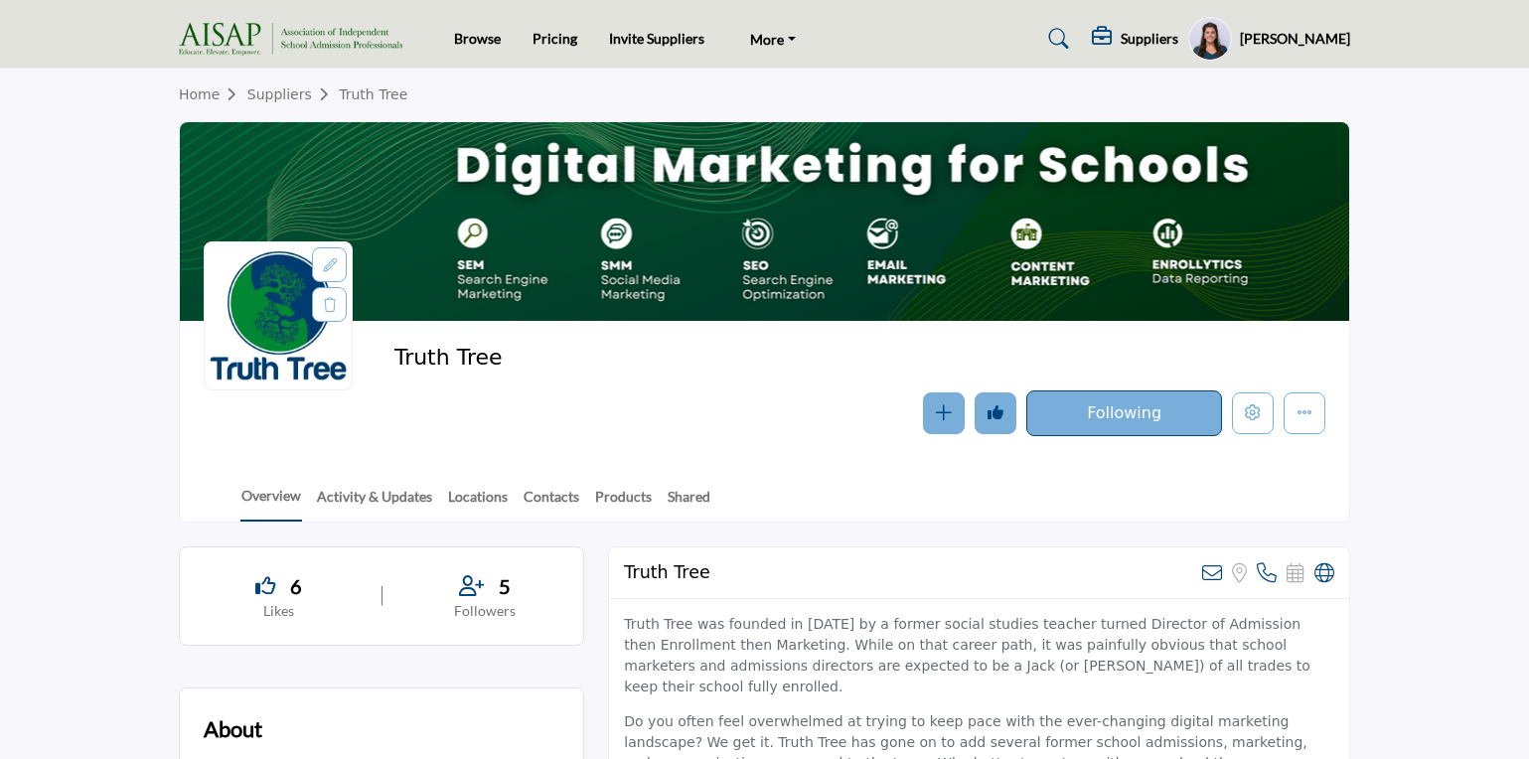
click at [1257, 410] on icon "Edit company" at bounding box center [1253, 412] width 16 height 16
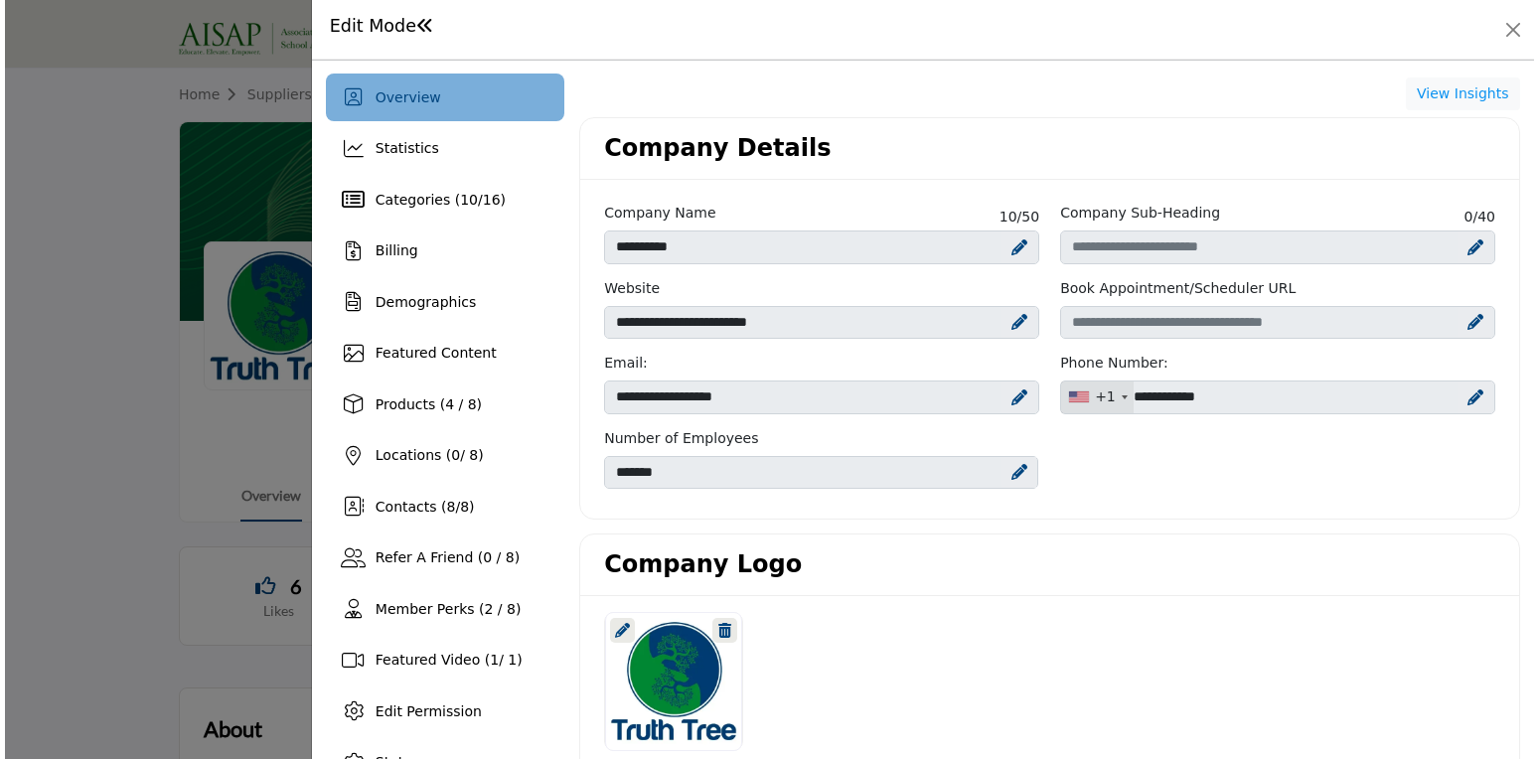
scroll to position [712, 0]
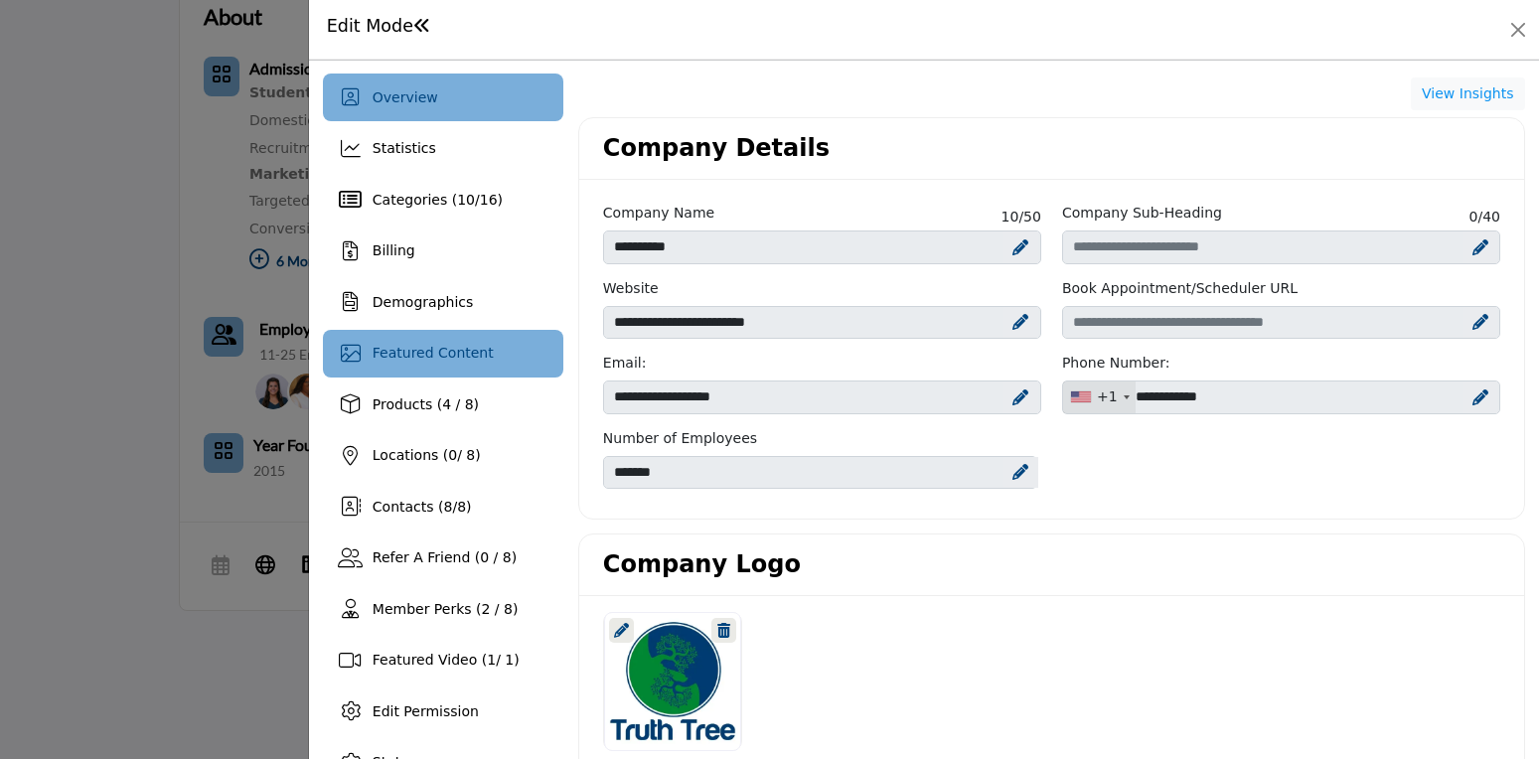
click at [465, 356] on span "Featured Content" at bounding box center [433, 353] width 121 height 16
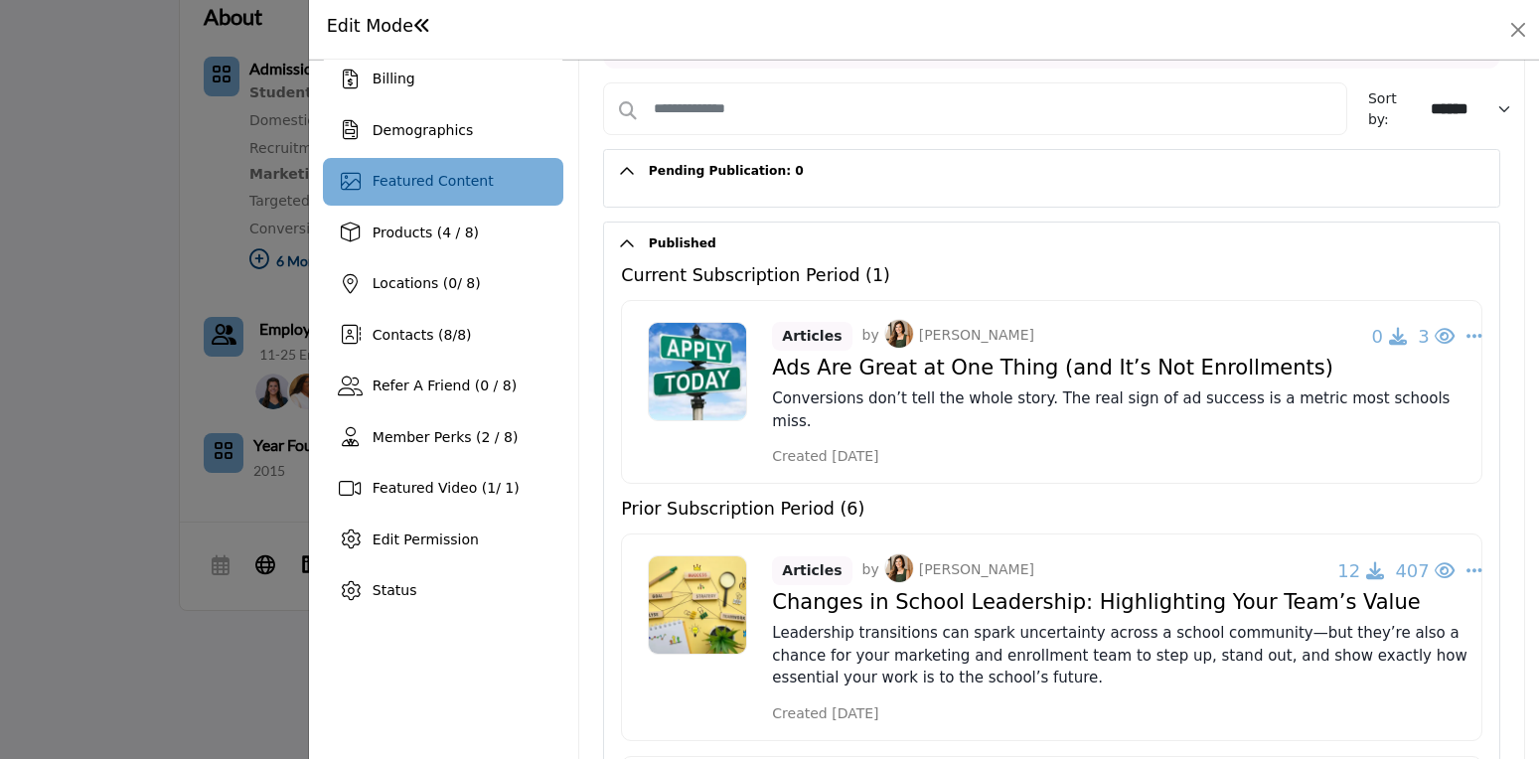
scroll to position [171, 0]
click at [1435, 562] on icon "button" at bounding box center [1445, 571] width 20 height 18
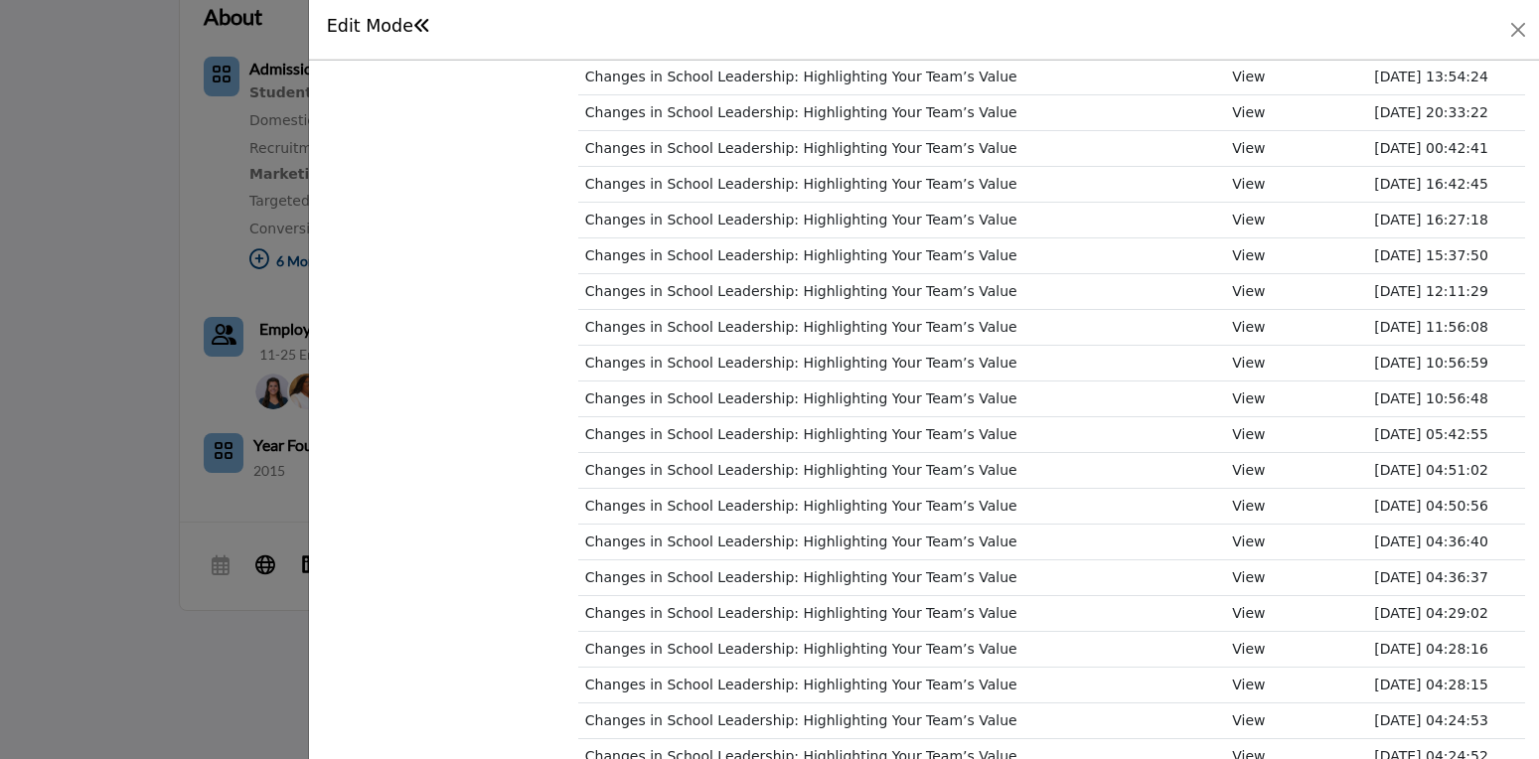
scroll to position [1265, 0]
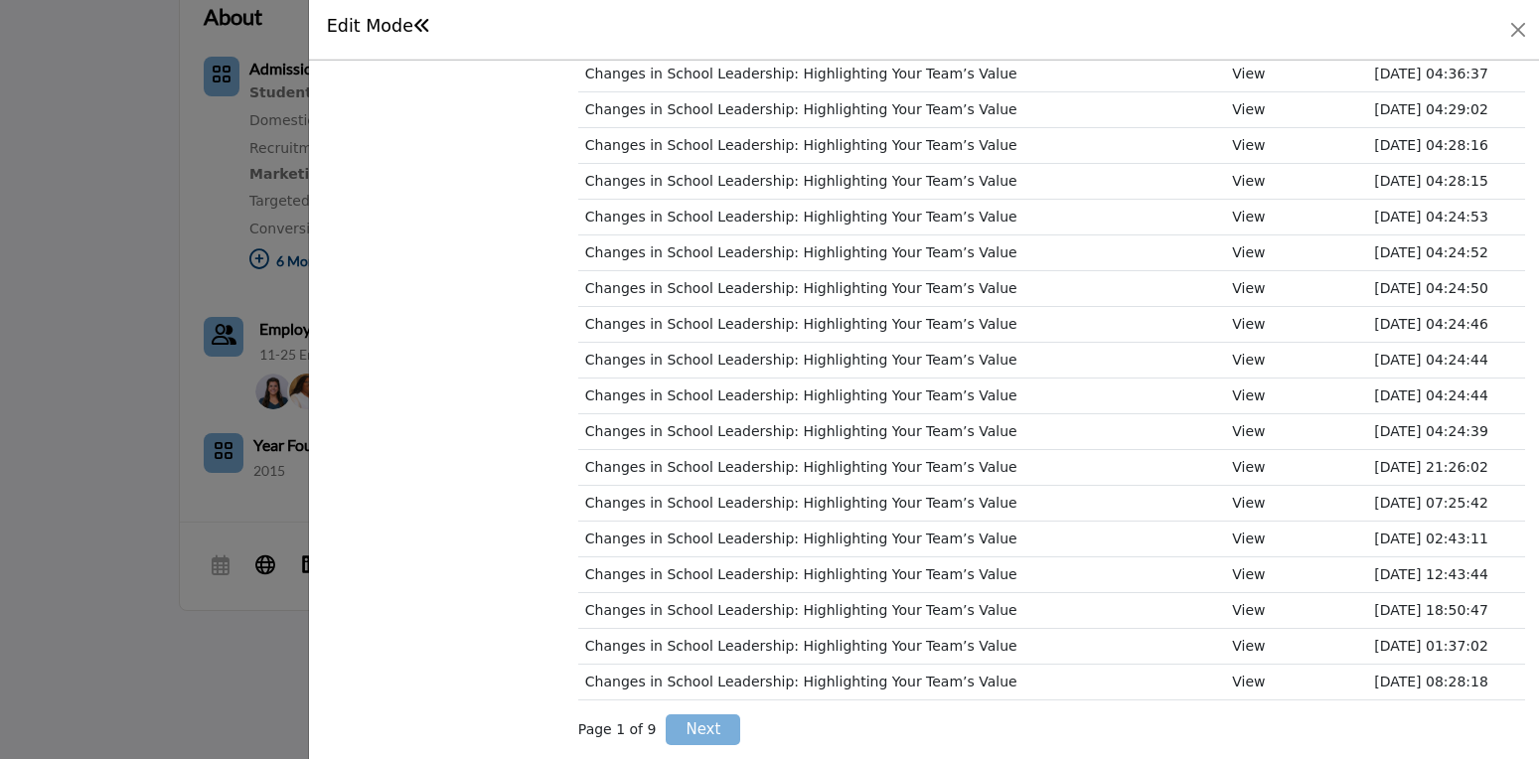
click at [693, 717] on link "Next" at bounding box center [703, 729] width 75 height 31
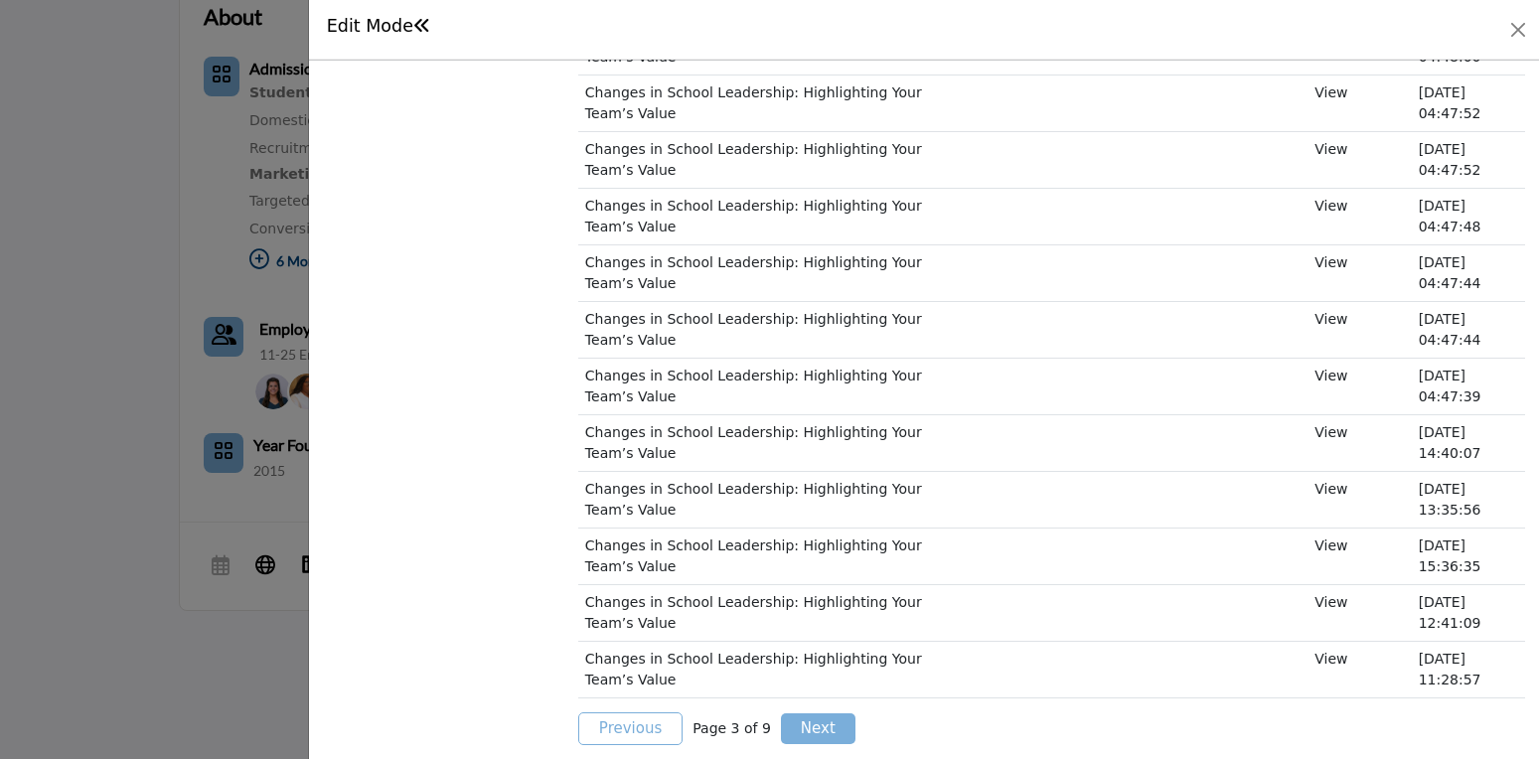
click at [829, 722] on link "Next" at bounding box center [818, 728] width 75 height 31
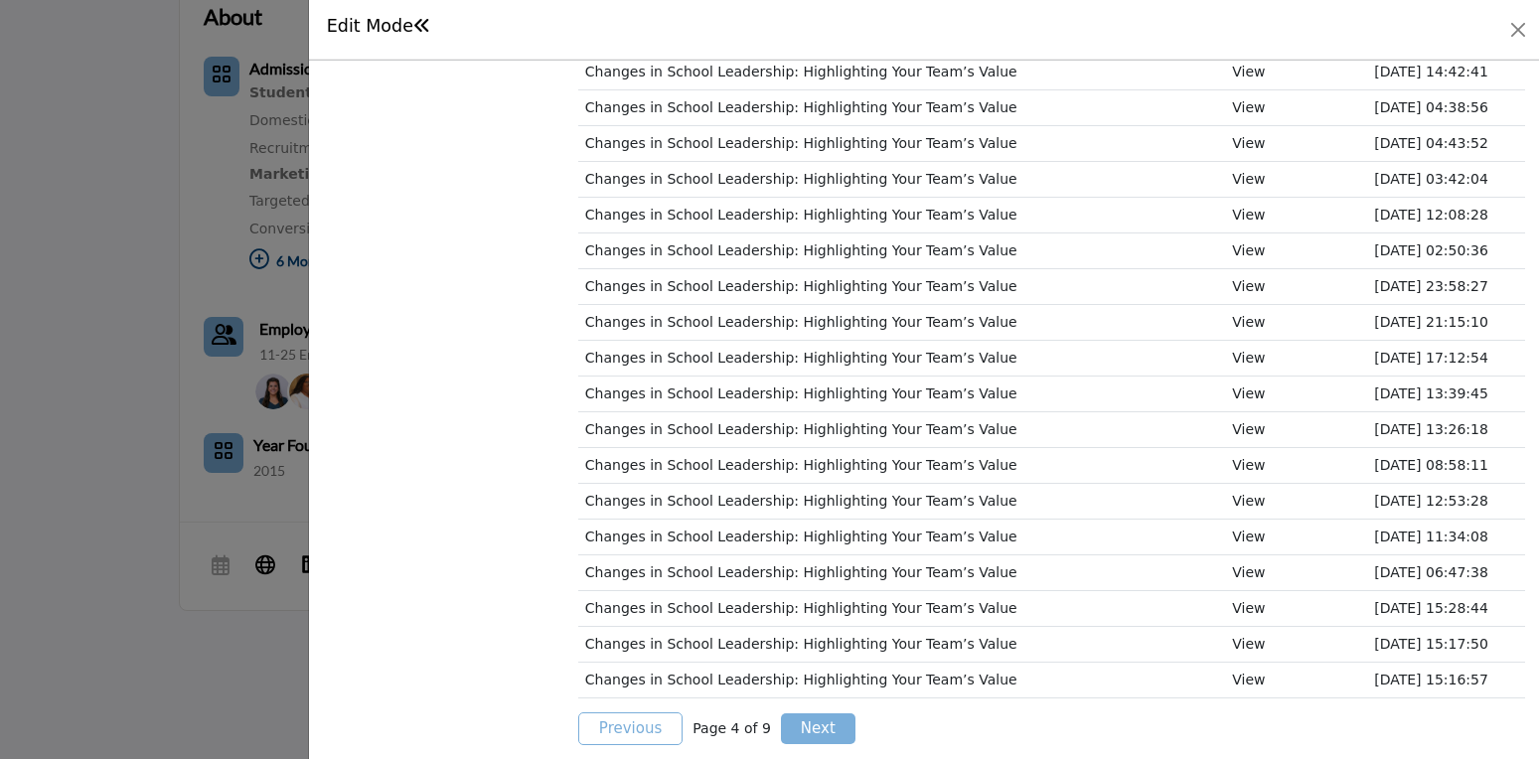
scroll to position [1267, 0]
click at [843, 731] on link "Next" at bounding box center [818, 728] width 75 height 31
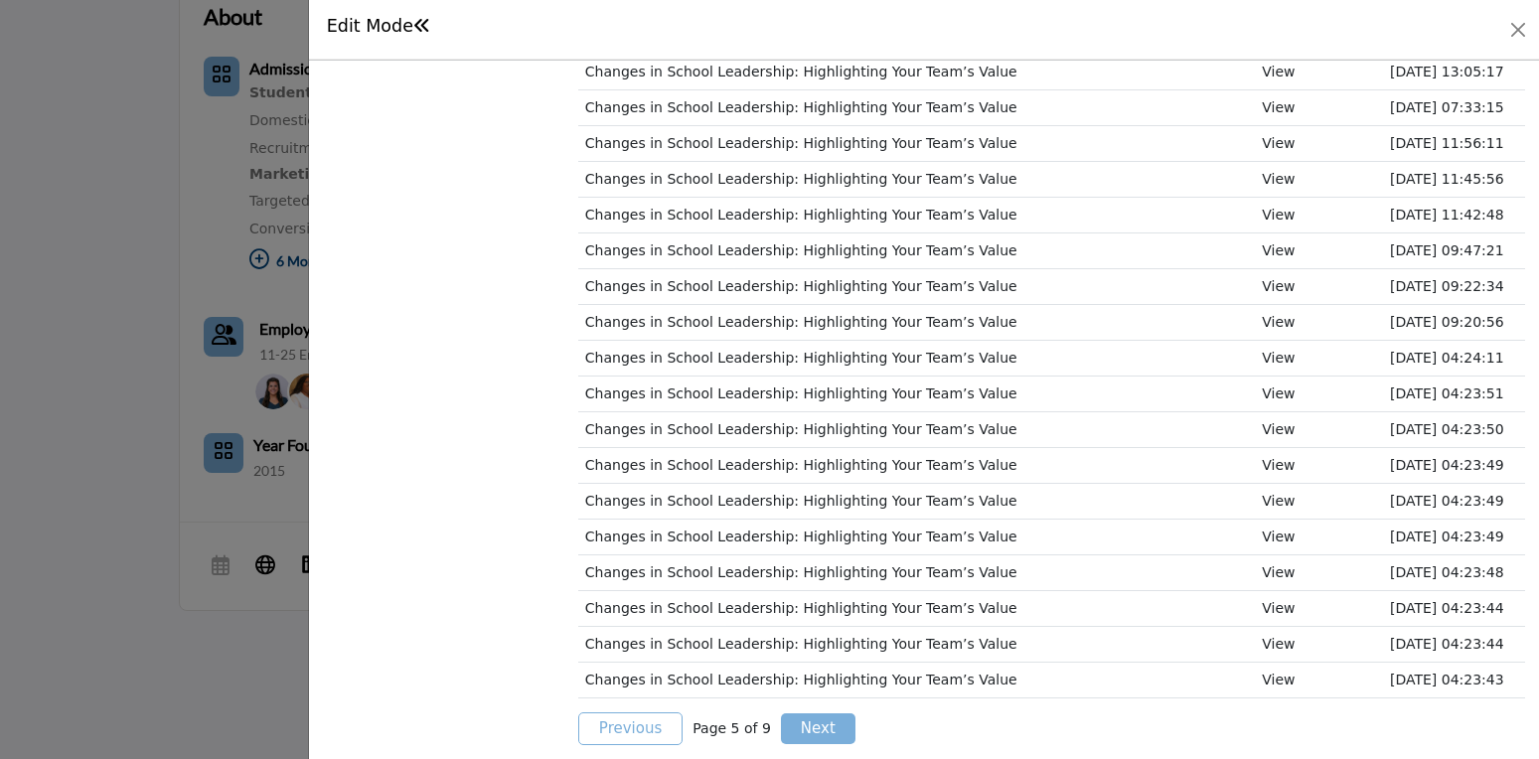
click at [817, 727] on link "Next" at bounding box center [818, 728] width 75 height 31
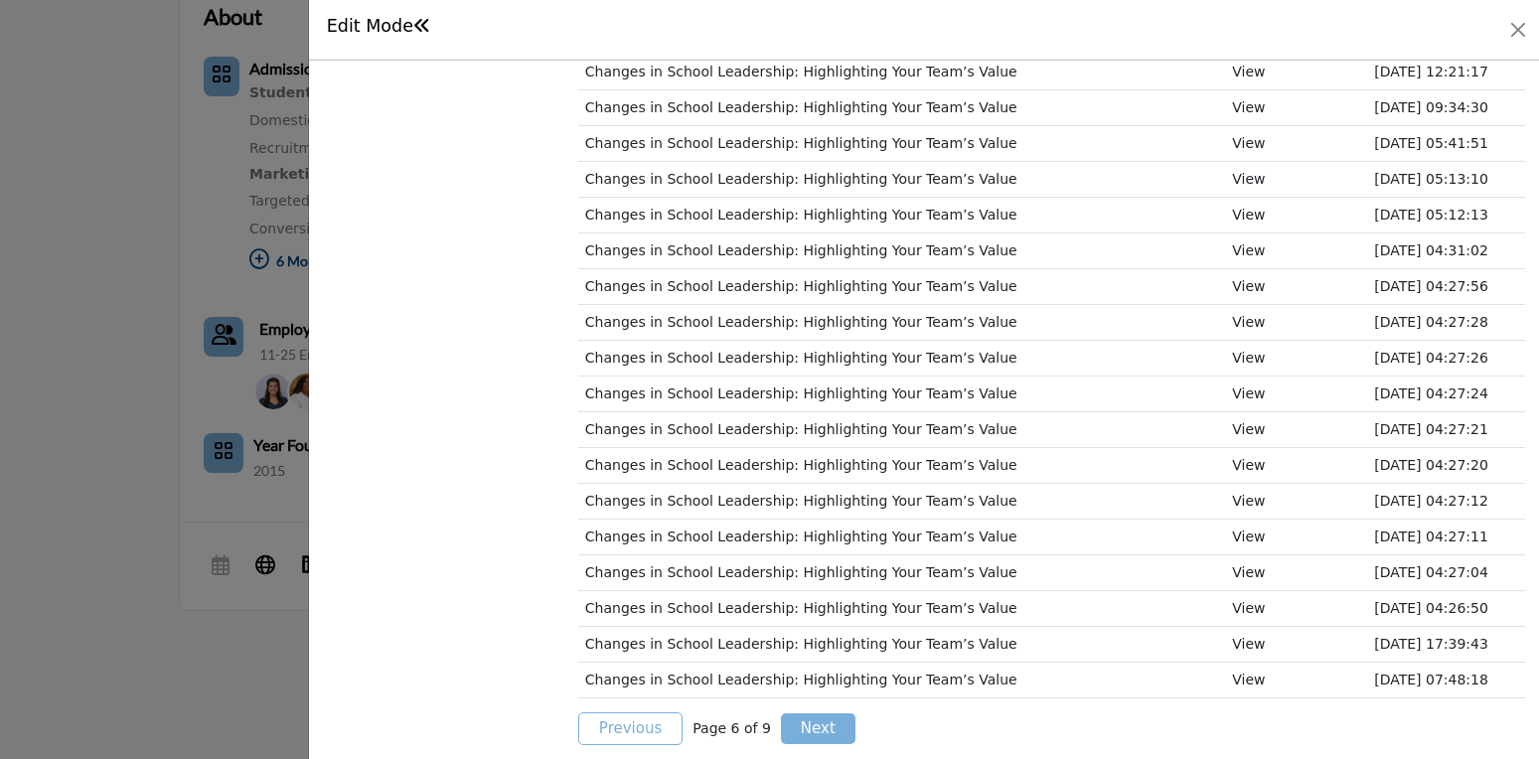
click at [825, 723] on link "Next" at bounding box center [818, 728] width 75 height 31
click at [818, 725] on link "Next" at bounding box center [818, 728] width 75 height 31
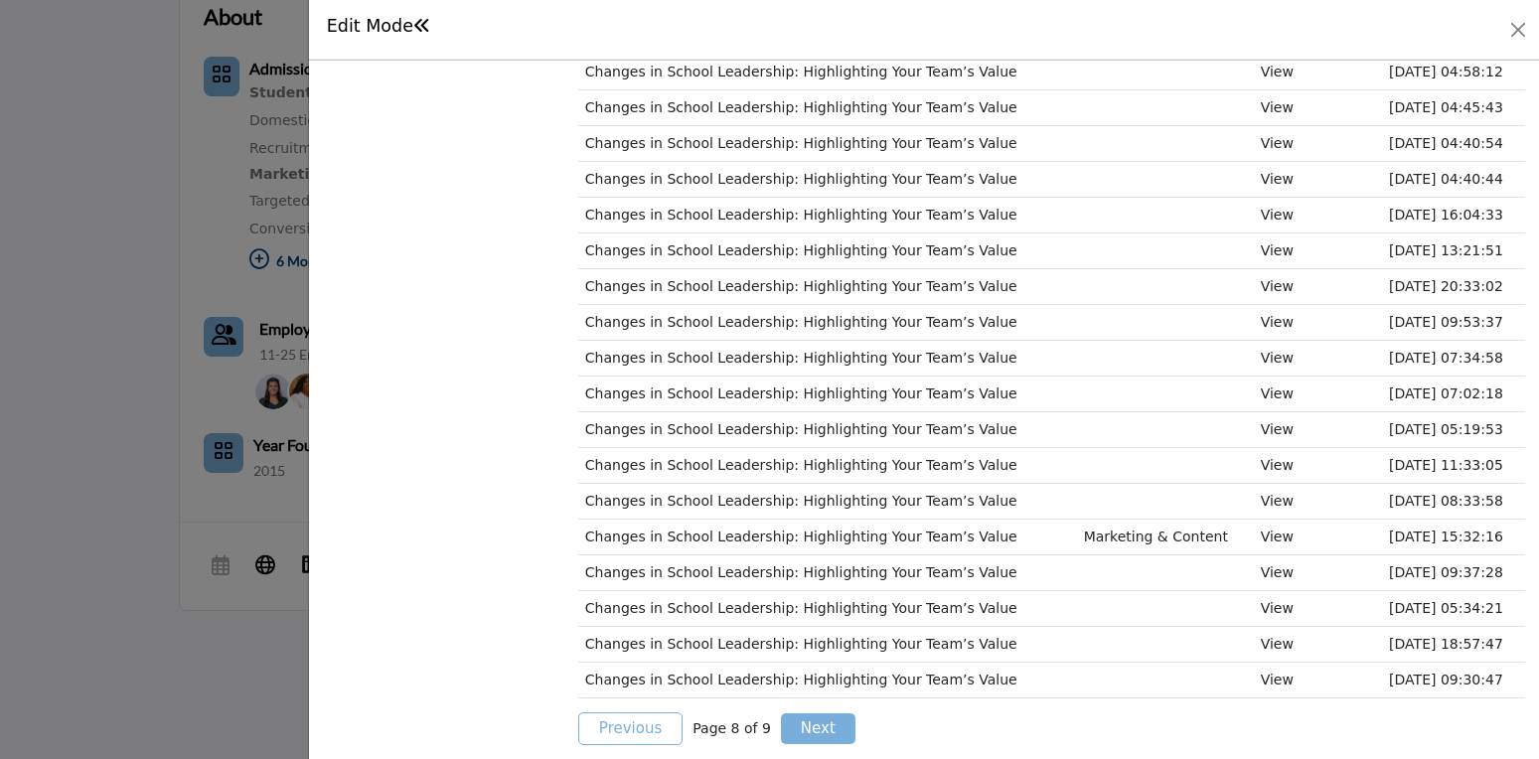
click at [787, 725] on link "Next" at bounding box center [818, 728] width 75 height 31
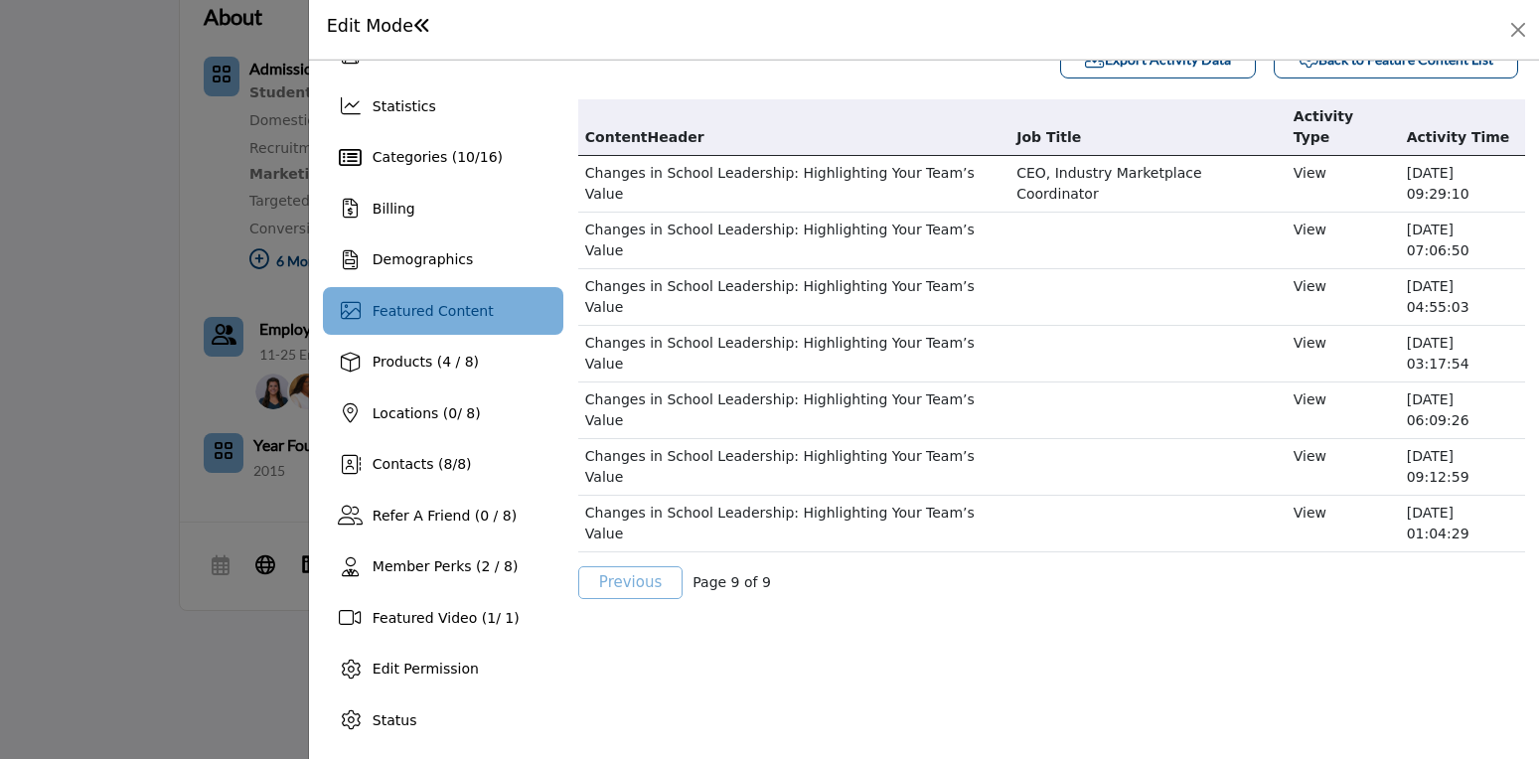
scroll to position [43, 0]
